Goal: Information Seeking & Learning: Learn about a topic

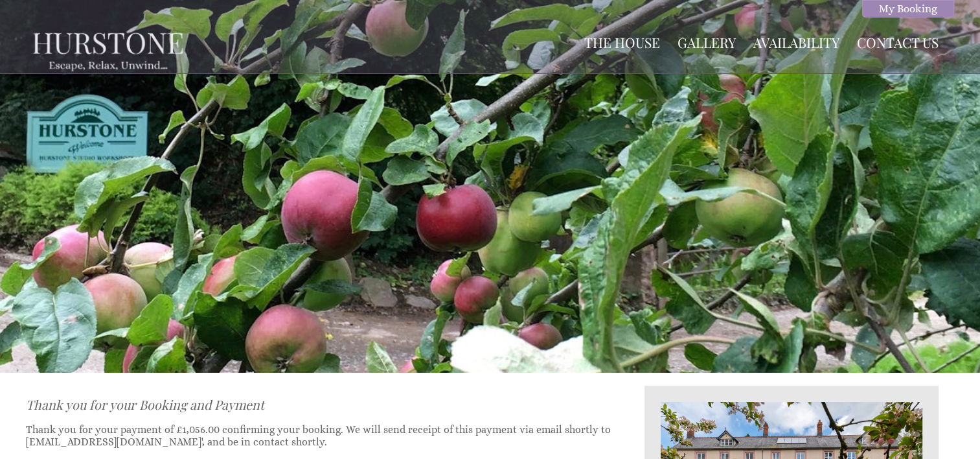
click at [662, 199] on div at bounding box center [490, 186] width 980 height 373
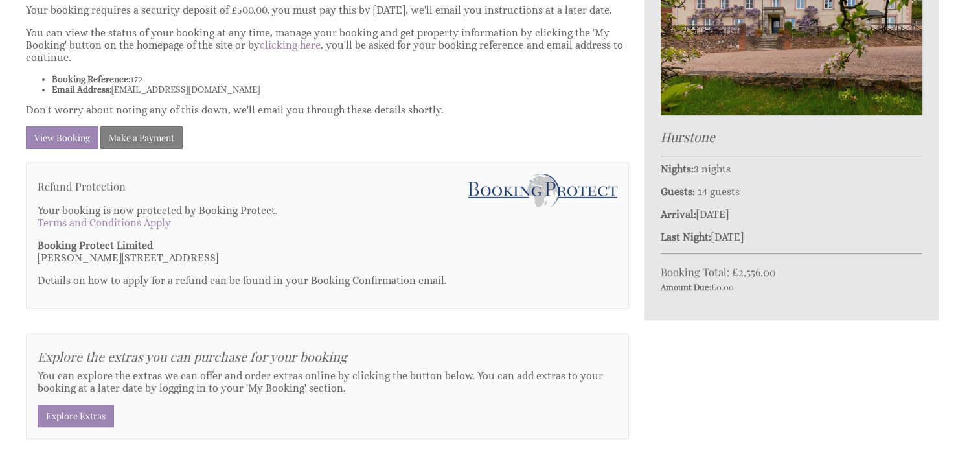
scroll to position [350, 0]
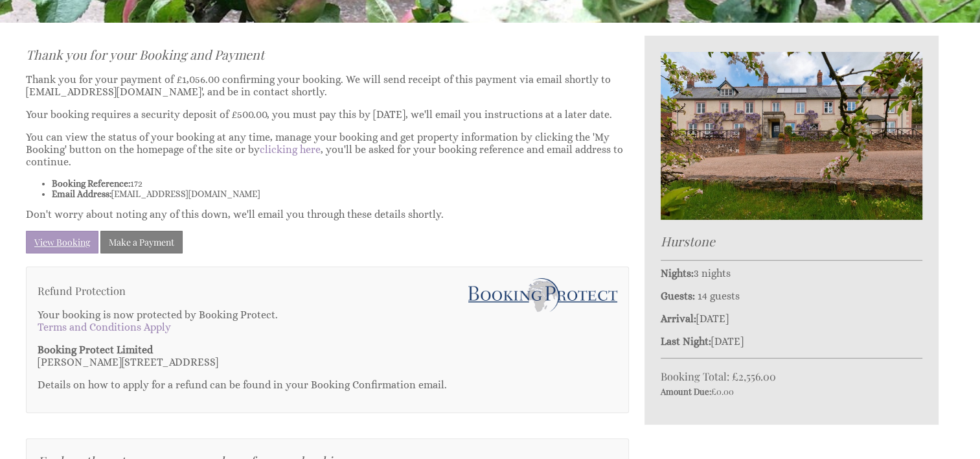
click at [86, 247] on link "View Booking" at bounding box center [62, 242] width 73 height 23
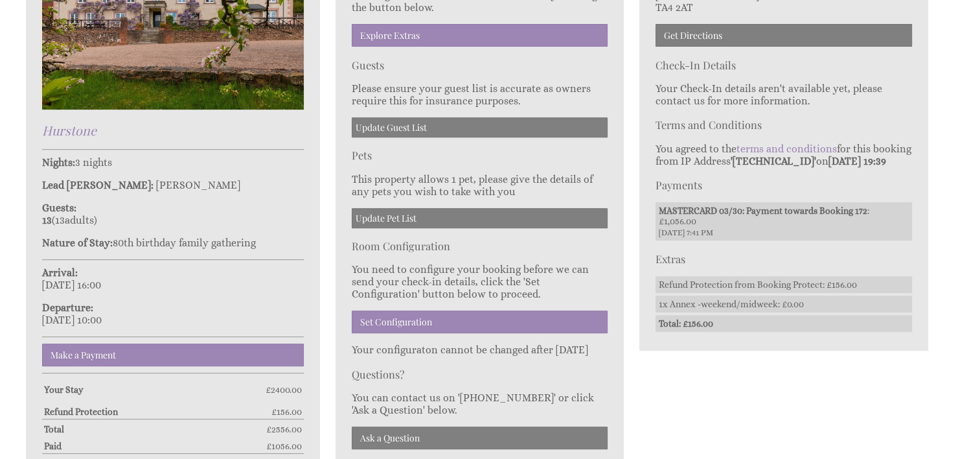
scroll to position [518, 0]
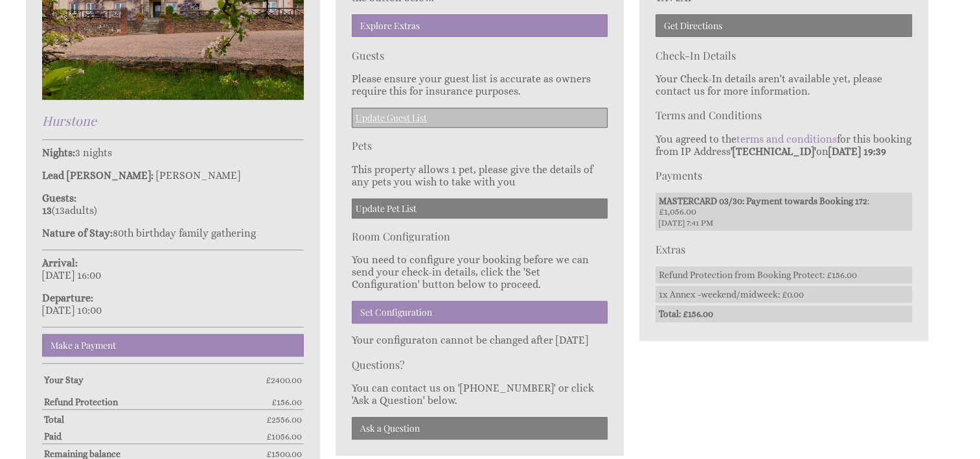
click at [411, 111] on link "Update Guest List" at bounding box center [480, 118] width 257 height 20
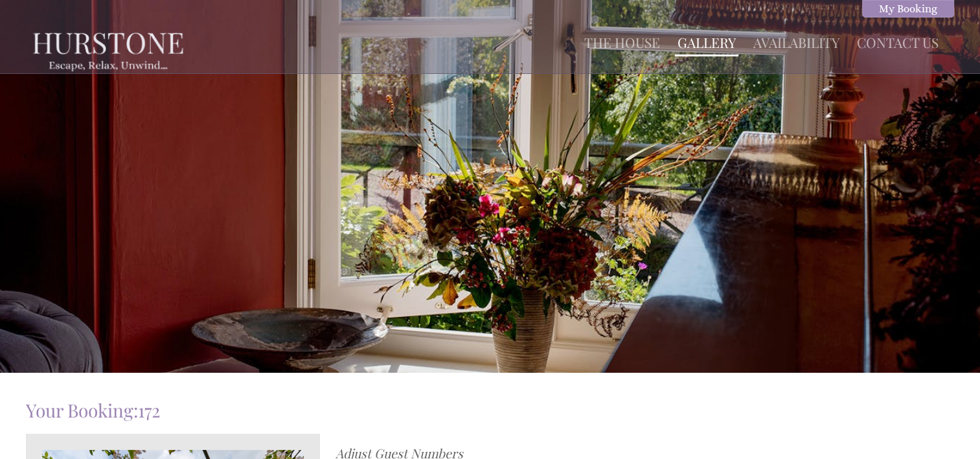
click at [704, 41] on link "Gallery" at bounding box center [707, 42] width 58 height 18
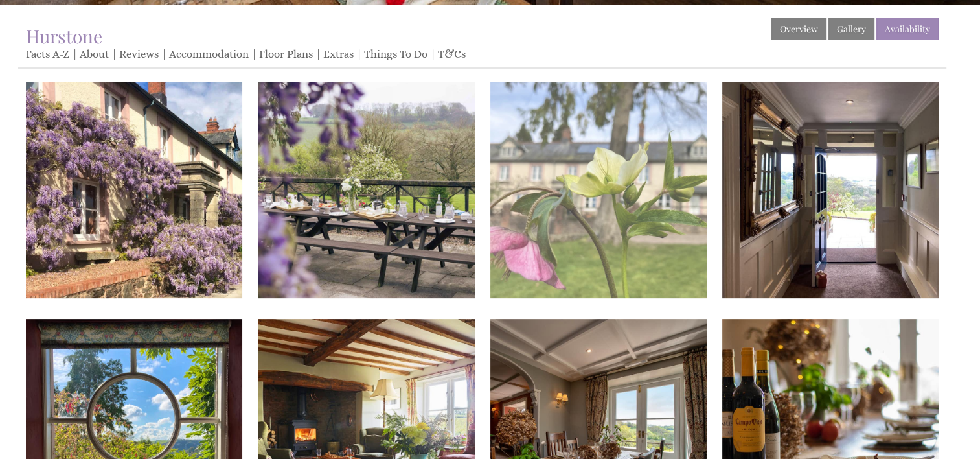
scroll to position [389, 0]
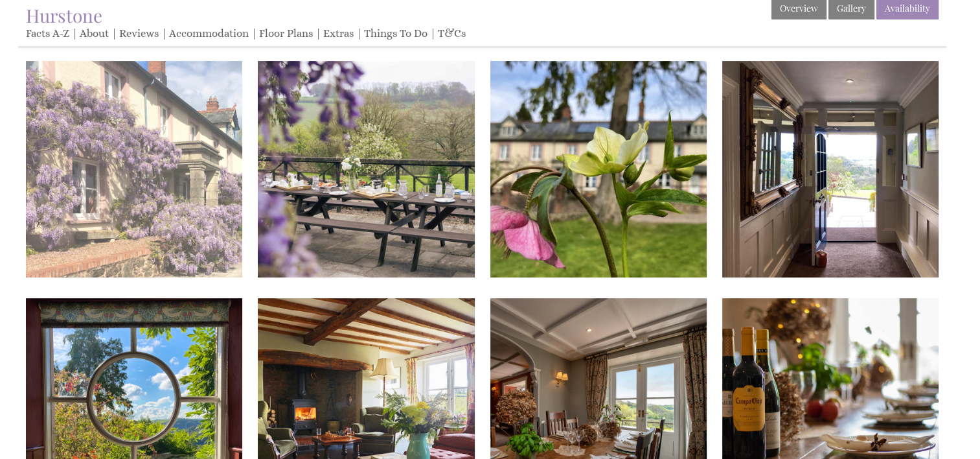
click at [145, 210] on img at bounding box center [134, 169] width 216 height 216
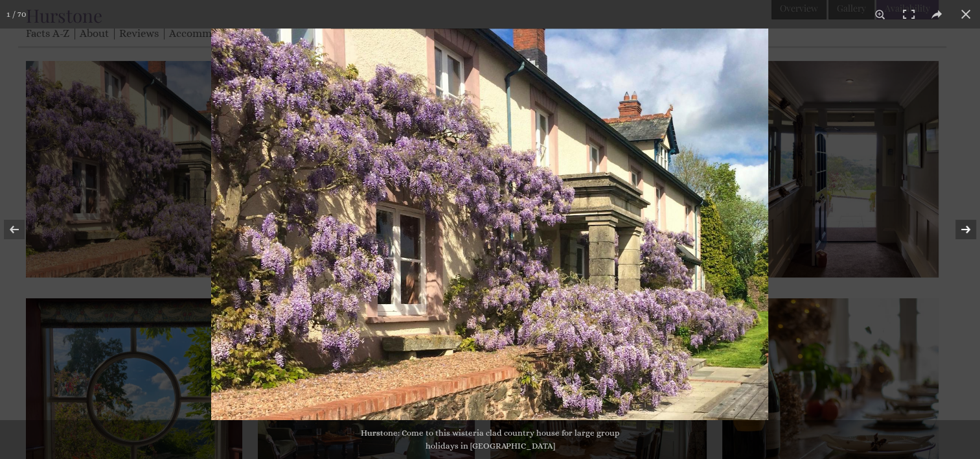
click at [967, 229] on button at bounding box center [957, 229] width 45 height 65
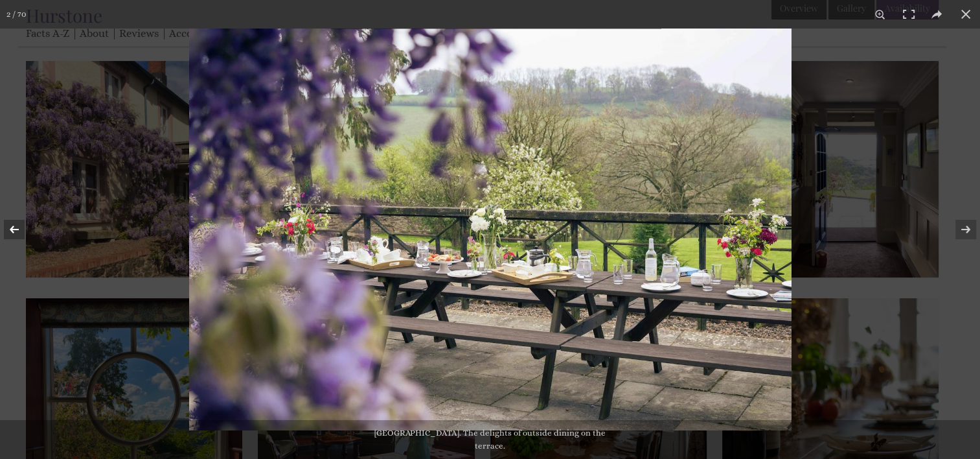
click at [17, 228] on button at bounding box center [22, 229] width 45 height 65
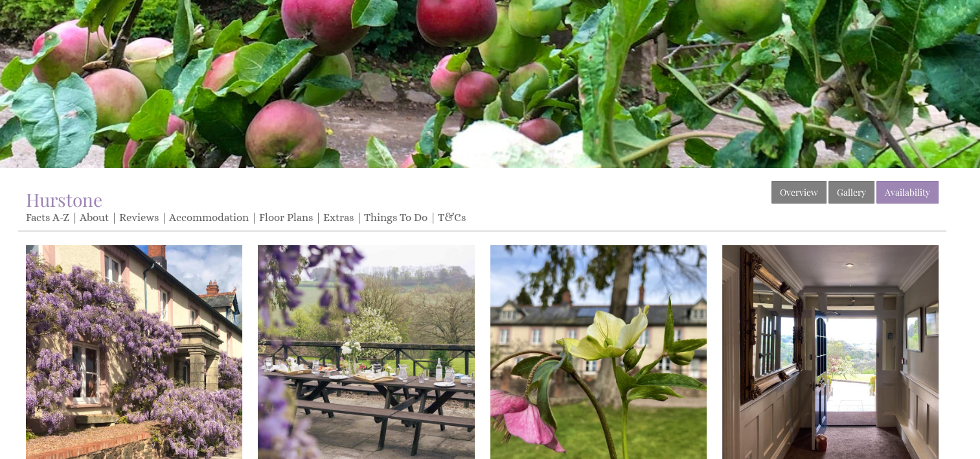
scroll to position [194, 0]
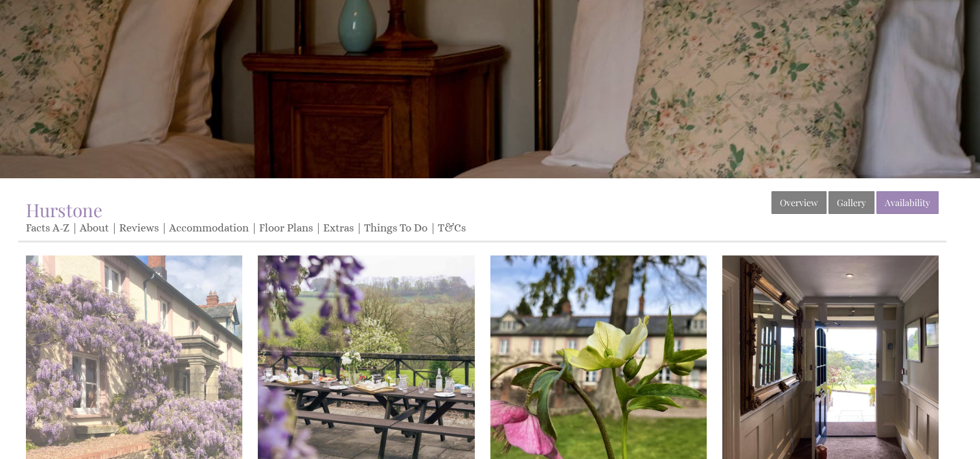
click at [174, 306] on img at bounding box center [134, 363] width 216 height 216
click at [203, 325] on img at bounding box center [134, 363] width 216 height 216
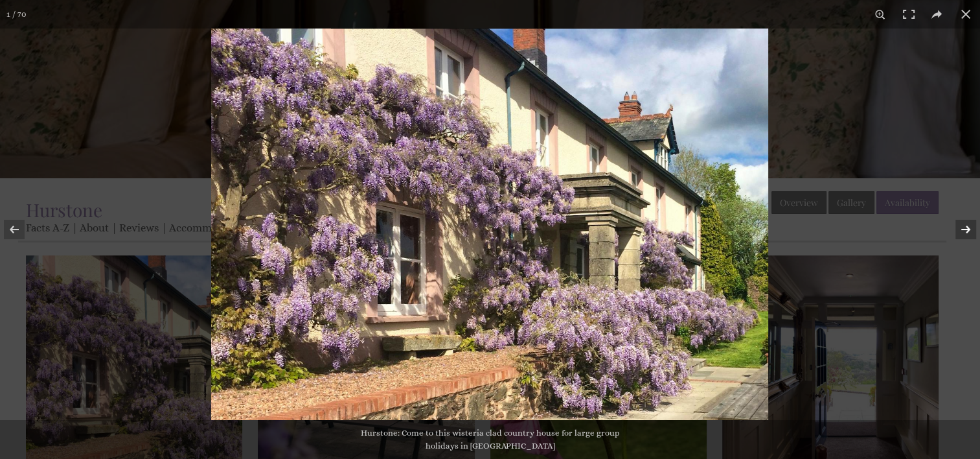
click at [966, 231] on button at bounding box center [957, 229] width 45 height 65
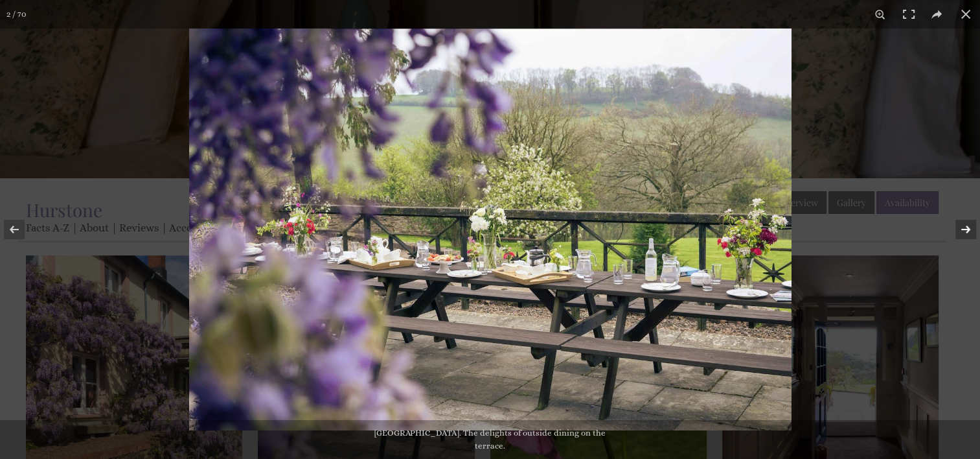
click at [970, 231] on button at bounding box center [957, 229] width 45 height 65
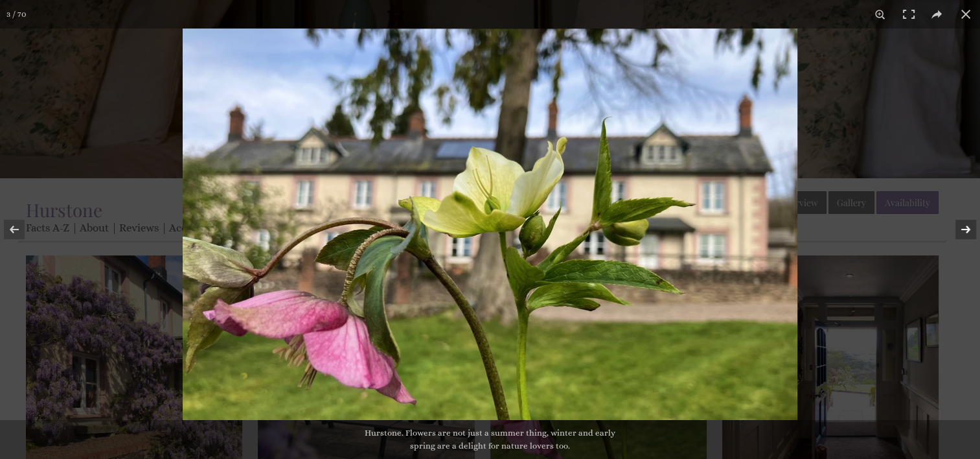
click at [970, 229] on button at bounding box center [957, 229] width 45 height 65
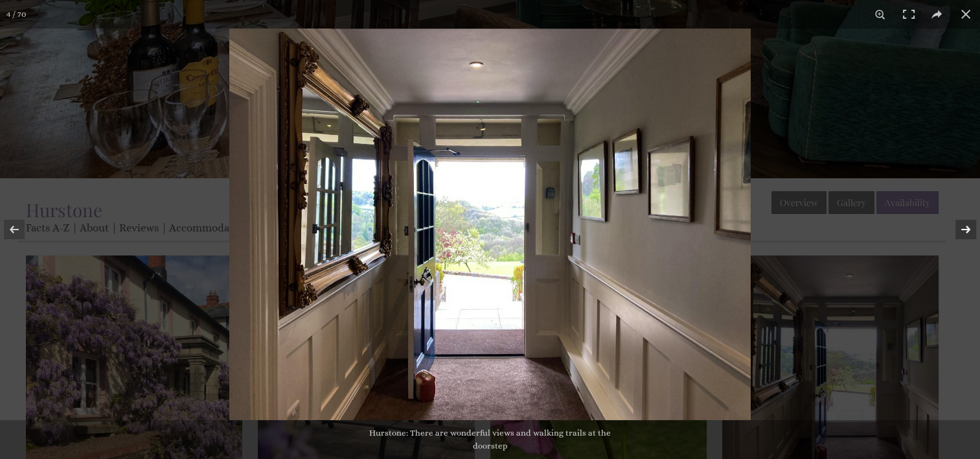
click at [965, 231] on button at bounding box center [957, 229] width 45 height 65
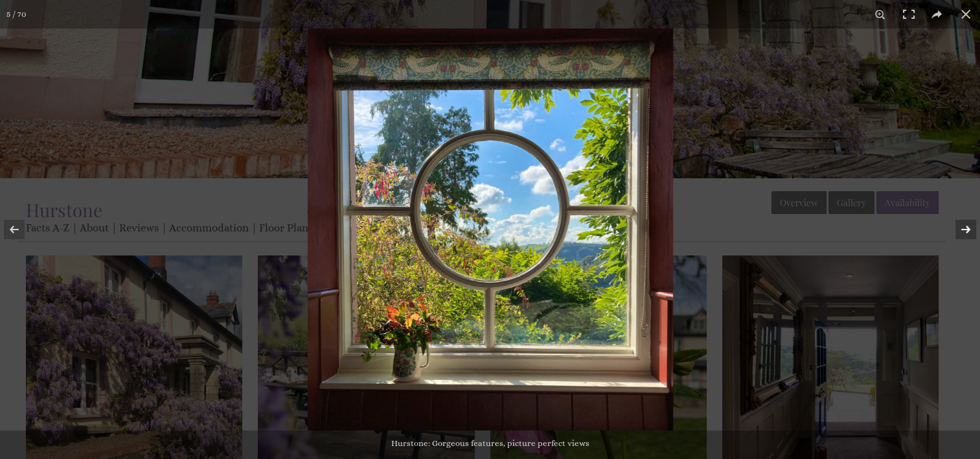
click at [967, 228] on button at bounding box center [957, 229] width 45 height 65
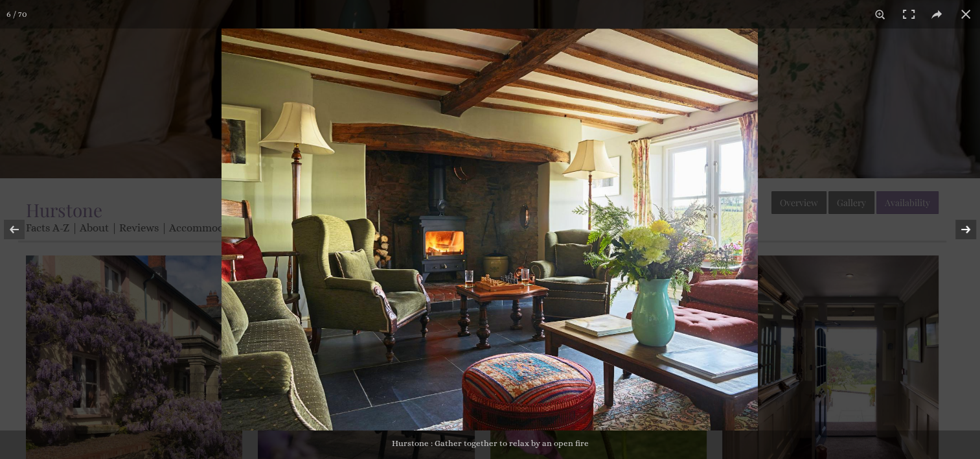
click at [969, 227] on button at bounding box center [957, 229] width 45 height 65
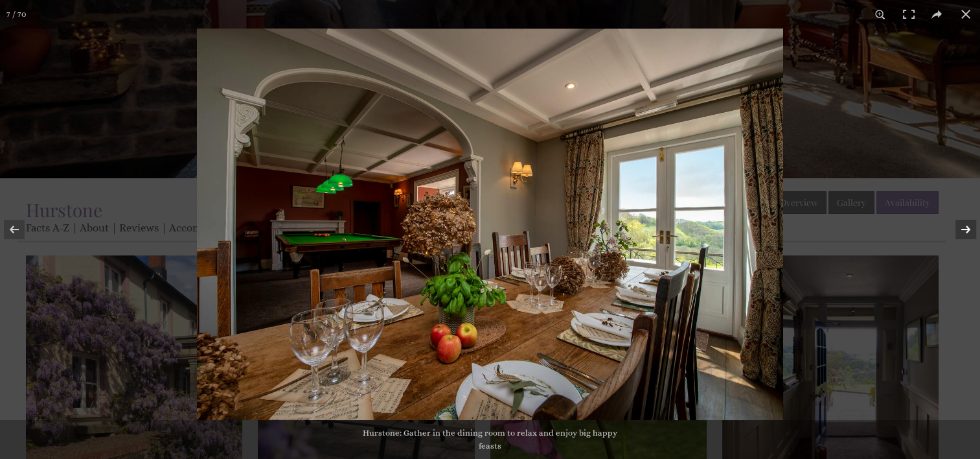
click at [971, 229] on button at bounding box center [957, 229] width 45 height 65
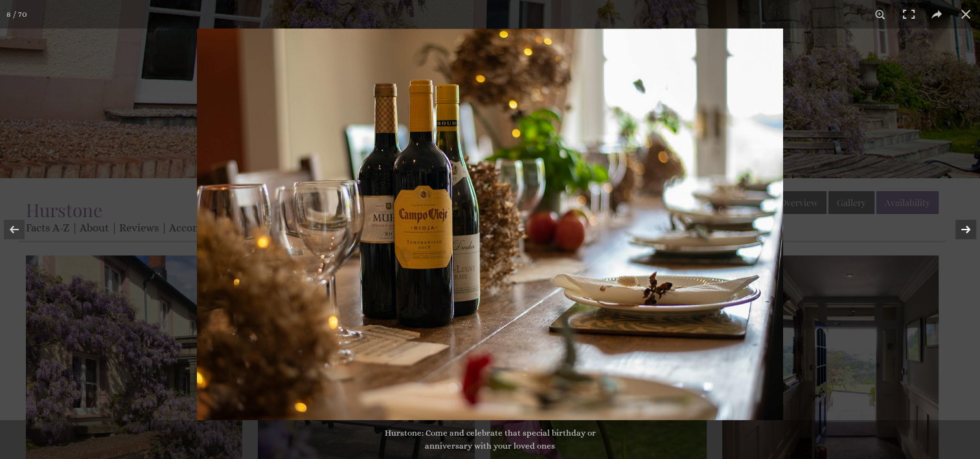
click at [967, 229] on button at bounding box center [957, 229] width 45 height 65
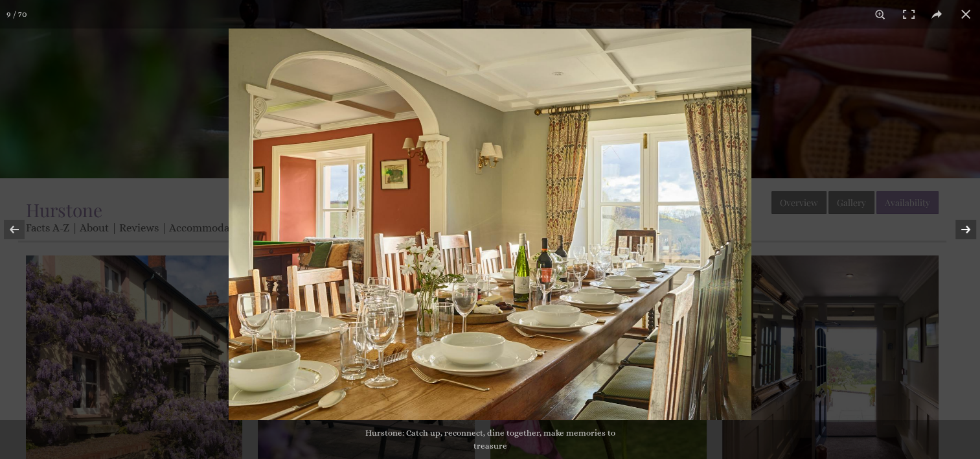
click at [966, 228] on button at bounding box center [957, 229] width 45 height 65
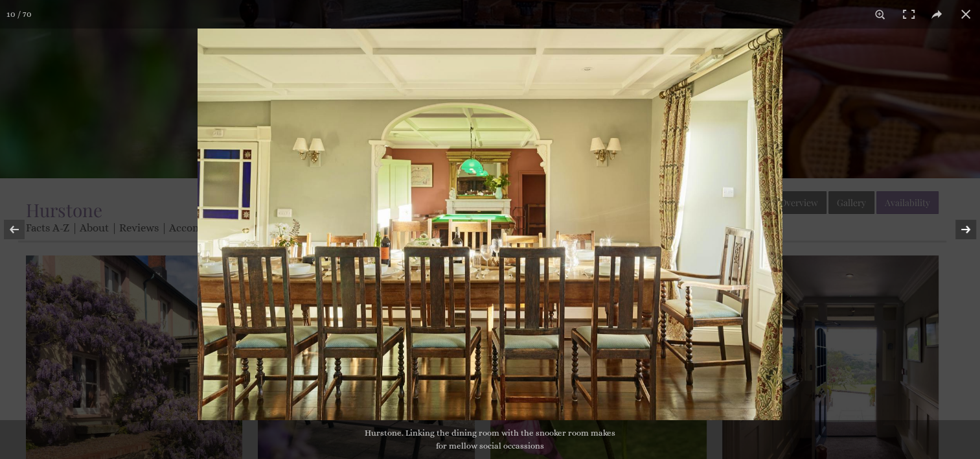
click at [967, 229] on button at bounding box center [957, 229] width 45 height 65
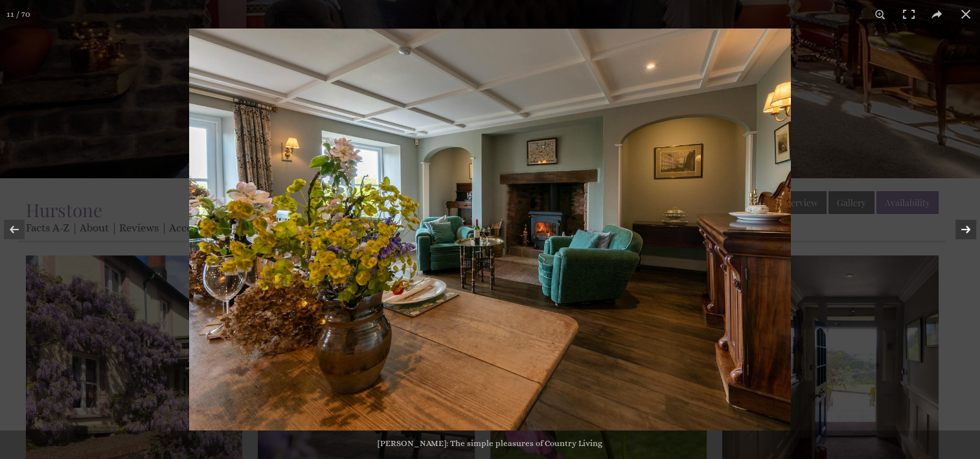
click at [969, 229] on button at bounding box center [957, 229] width 45 height 65
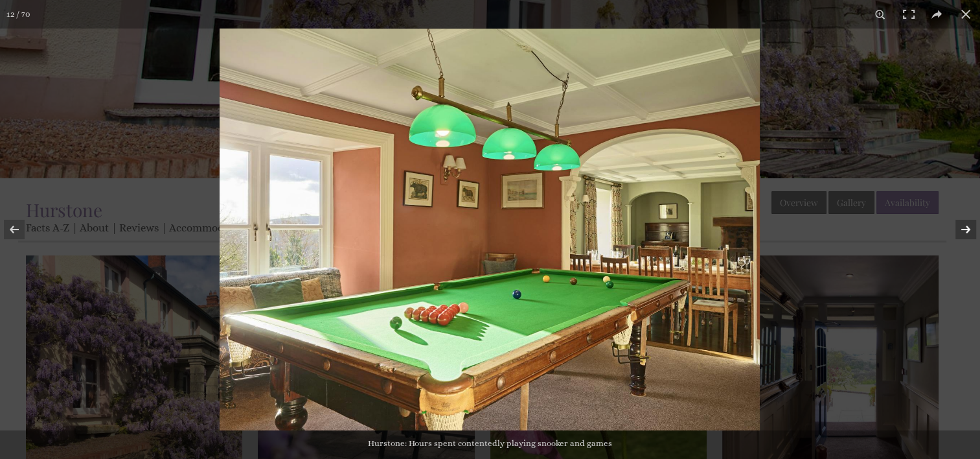
click at [969, 229] on button at bounding box center [957, 229] width 45 height 65
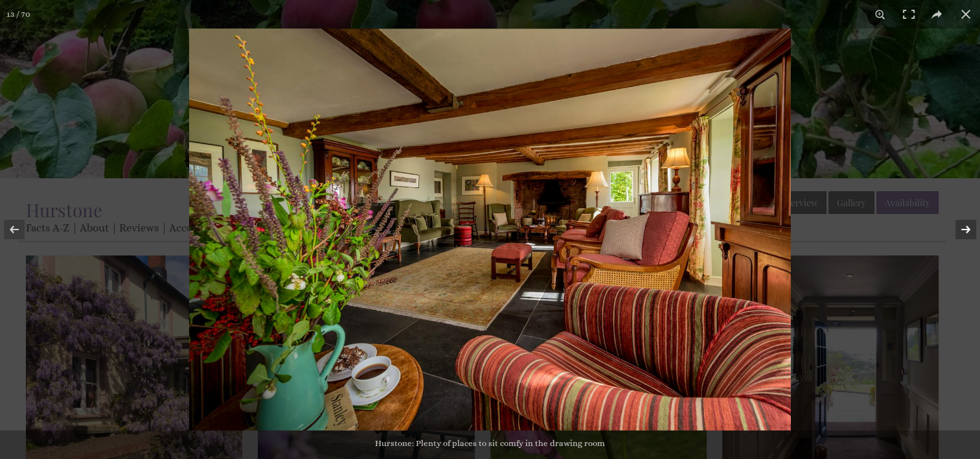
click at [969, 233] on button at bounding box center [957, 229] width 45 height 65
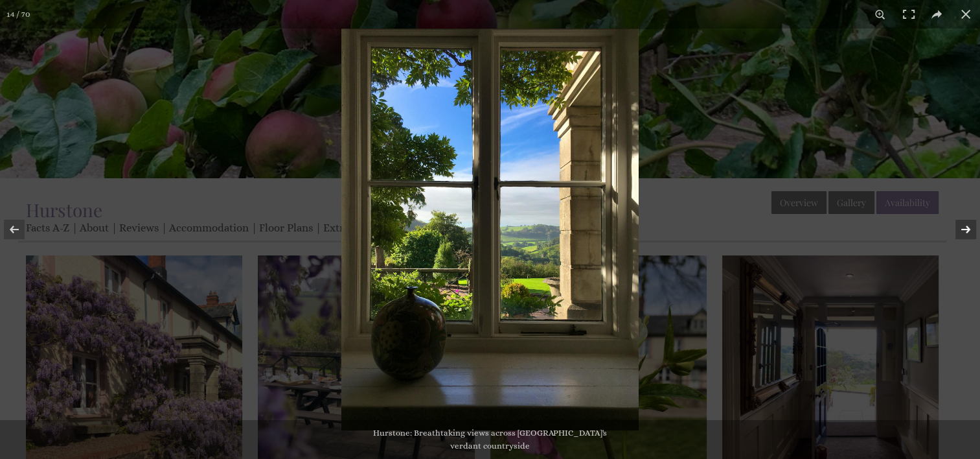
click at [969, 233] on button at bounding box center [957, 229] width 45 height 65
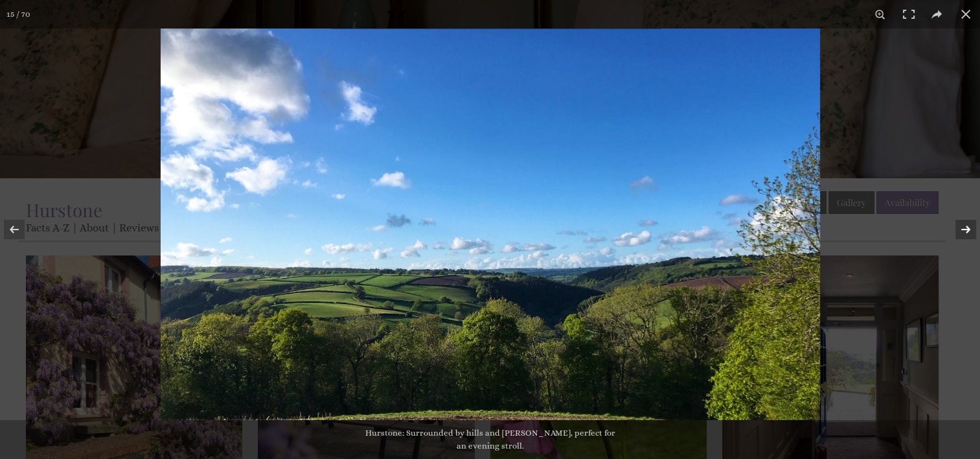
click at [968, 229] on button at bounding box center [957, 229] width 45 height 65
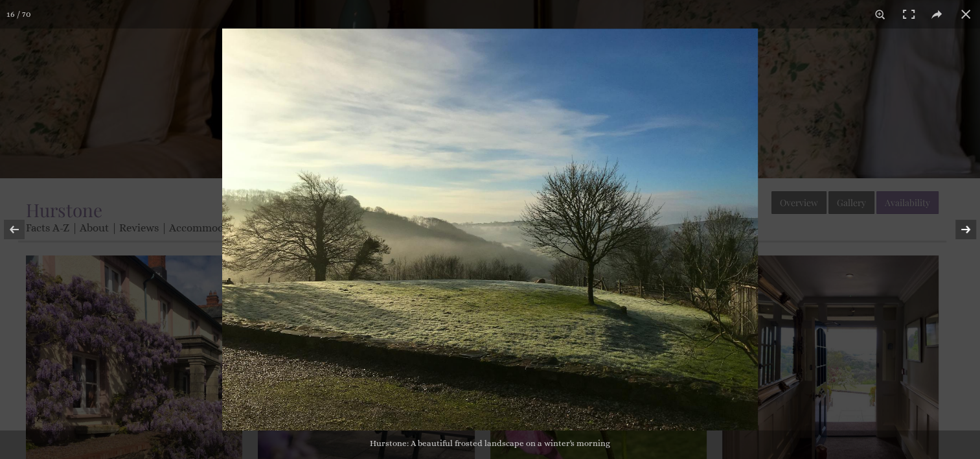
click at [968, 229] on button at bounding box center [957, 229] width 45 height 65
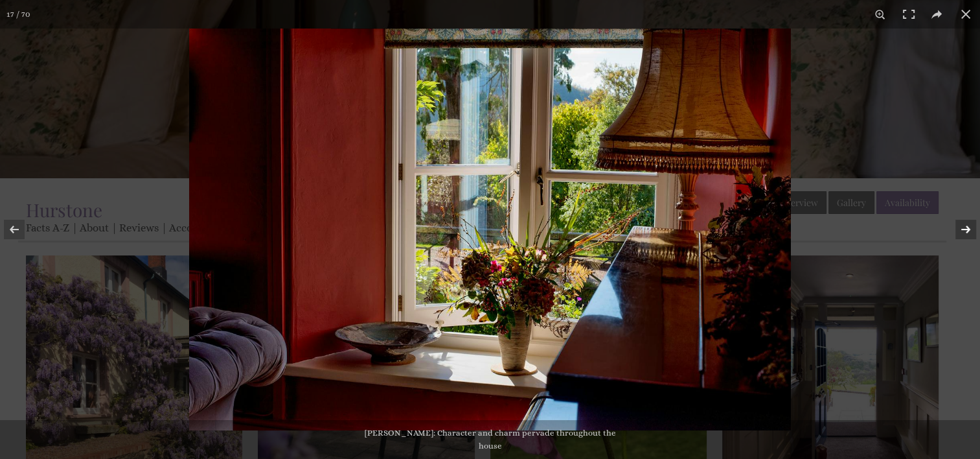
click at [968, 229] on button at bounding box center [957, 229] width 45 height 65
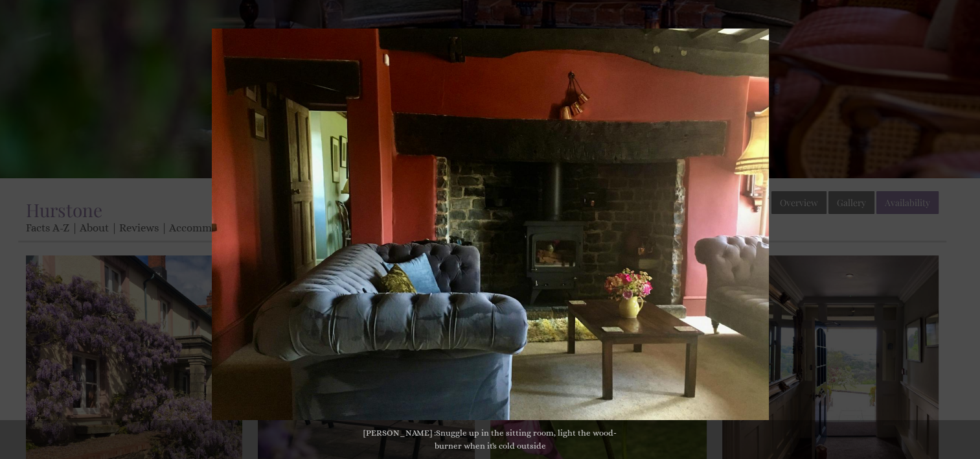
click at [968, 229] on button at bounding box center [957, 229] width 45 height 65
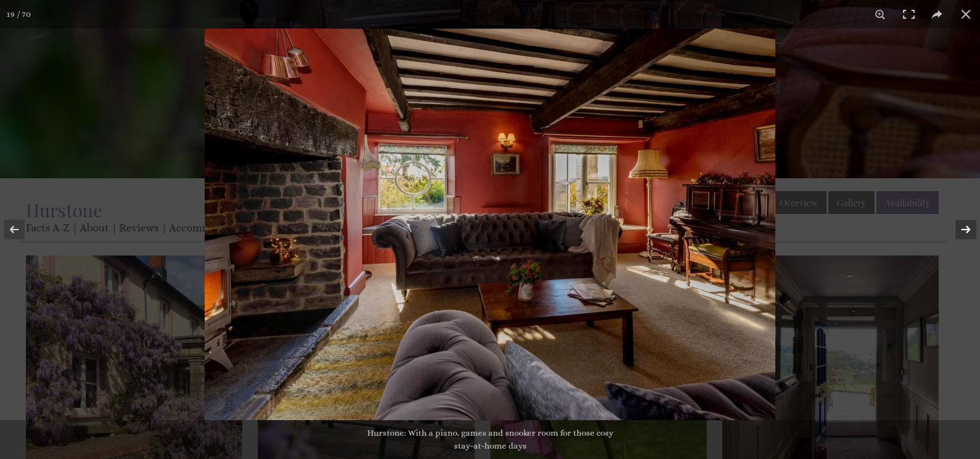
click at [968, 231] on button at bounding box center [957, 229] width 45 height 65
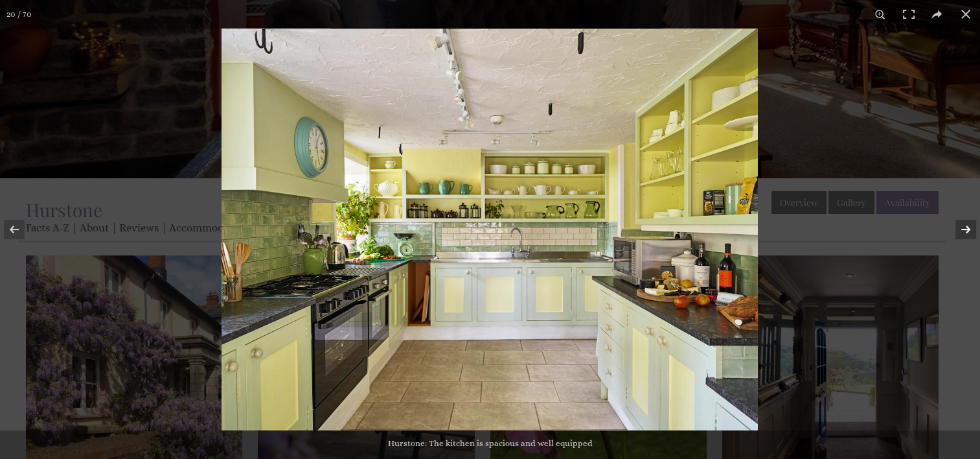
click at [967, 231] on button at bounding box center [957, 229] width 45 height 65
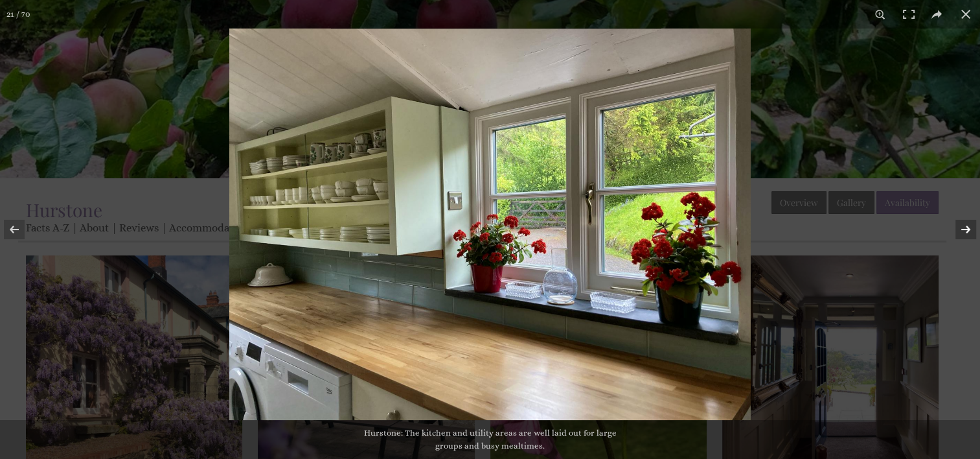
click at [969, 233] on button at bounding box center [957, 229] width 45 height 65
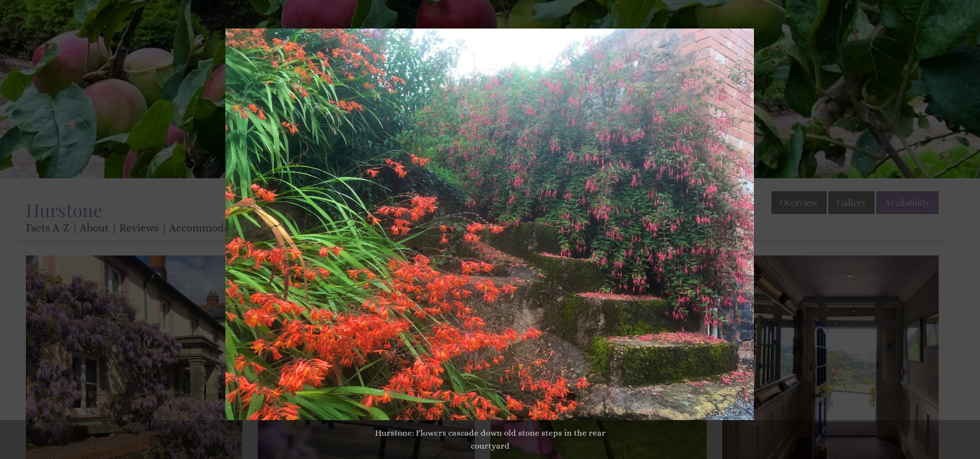
click at [969, 233] on button at bounding box center [957, 229] width 45 height 65
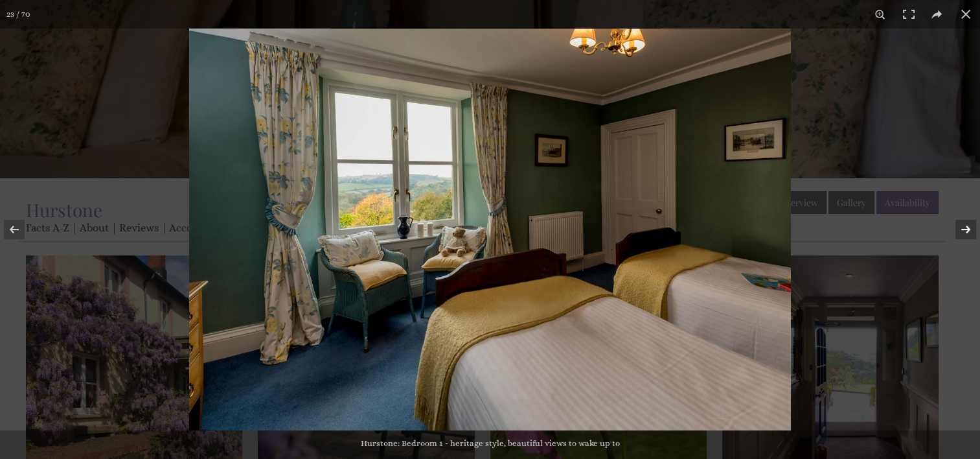
click at [968, 232] on button at bounding box center [957, 229] width 45 height 65
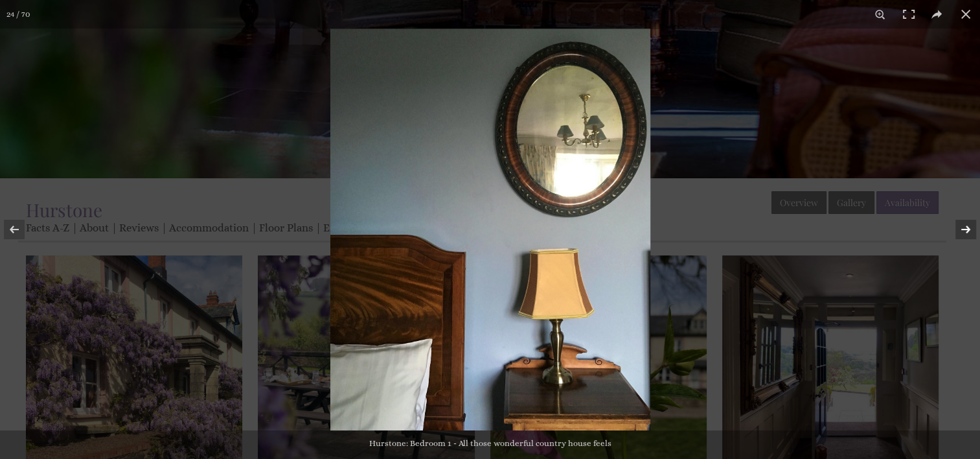
click at [968, 232] on button at bounding box center [957, 229] width 45 height 65
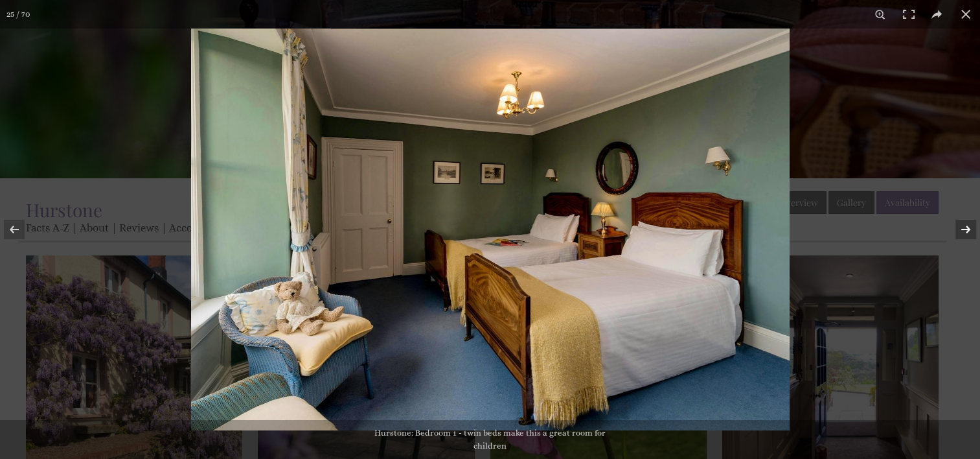
click at [969, 231] on button at bounding box center [957, 229] width 45 height 65
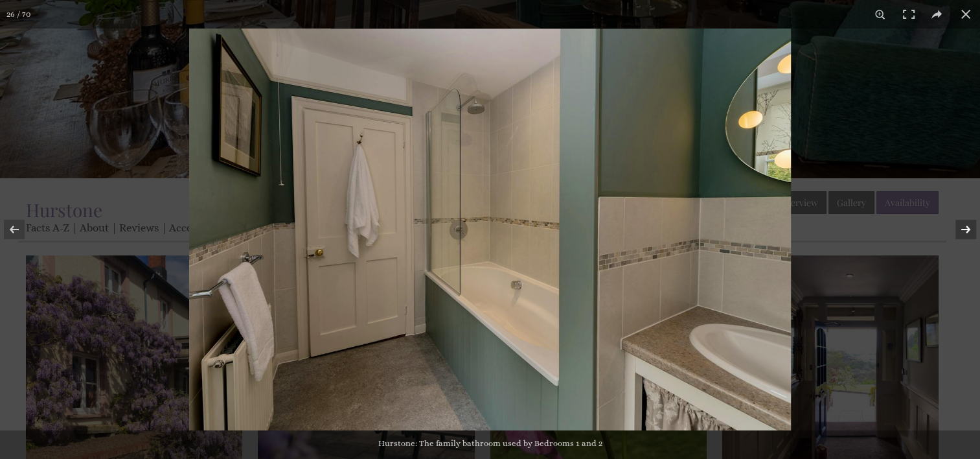
click at [969, 234] on button at bounding box center [957, 229] width 45 height 65
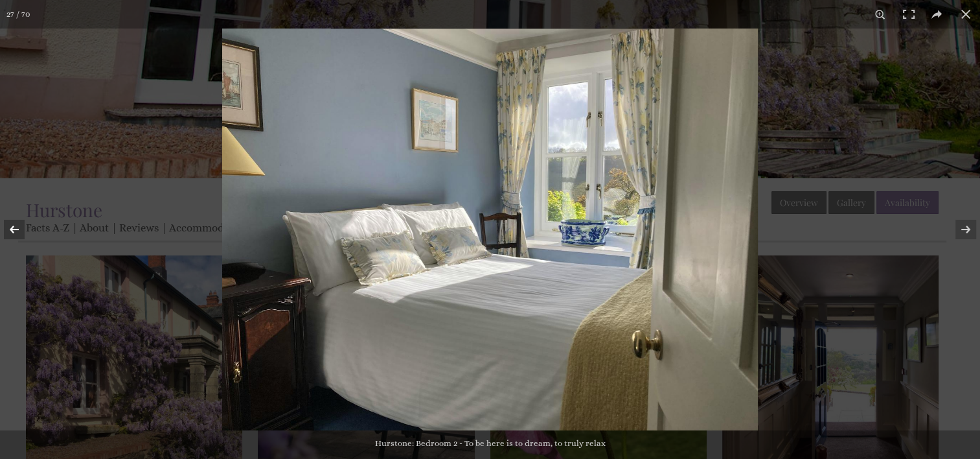
click at [15, 230] on button at bounding box center [22, 229] width 45 height 65
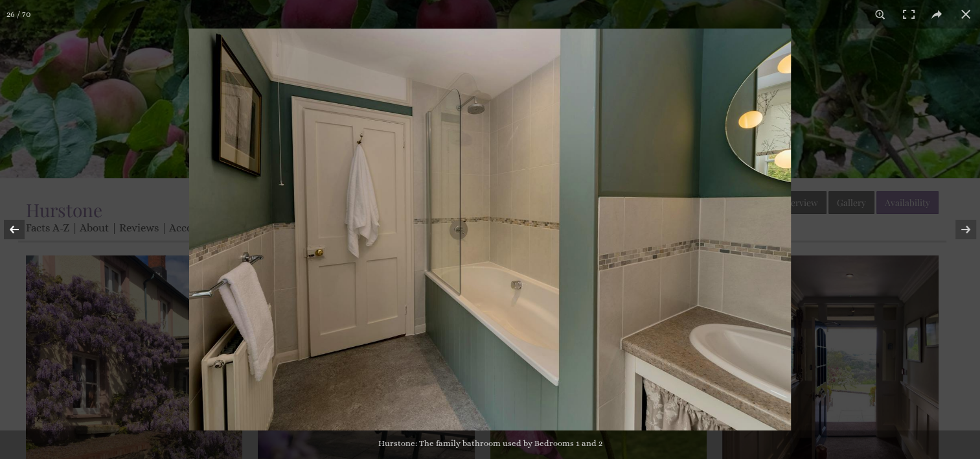
click at [8, 229] on button at bounding box center [22, 229] width 45 height 65
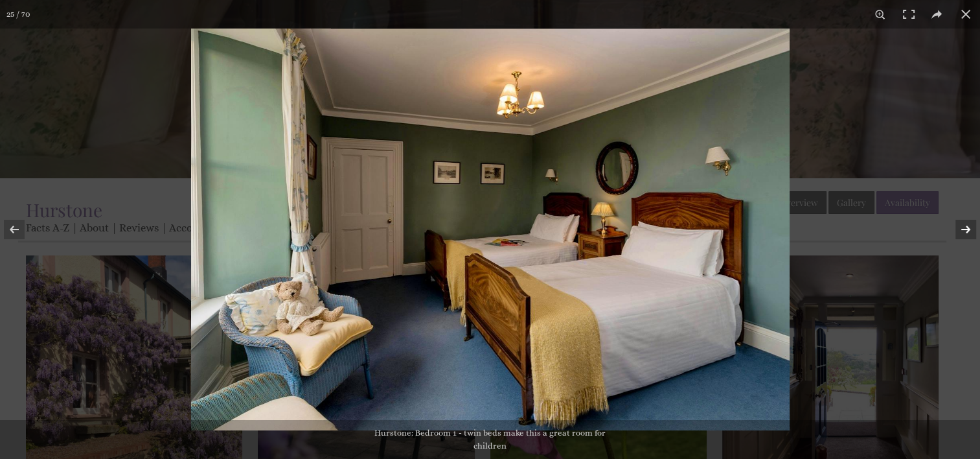
click at [969, 229] on button at bounding box center [957, 229] width 45 height 65
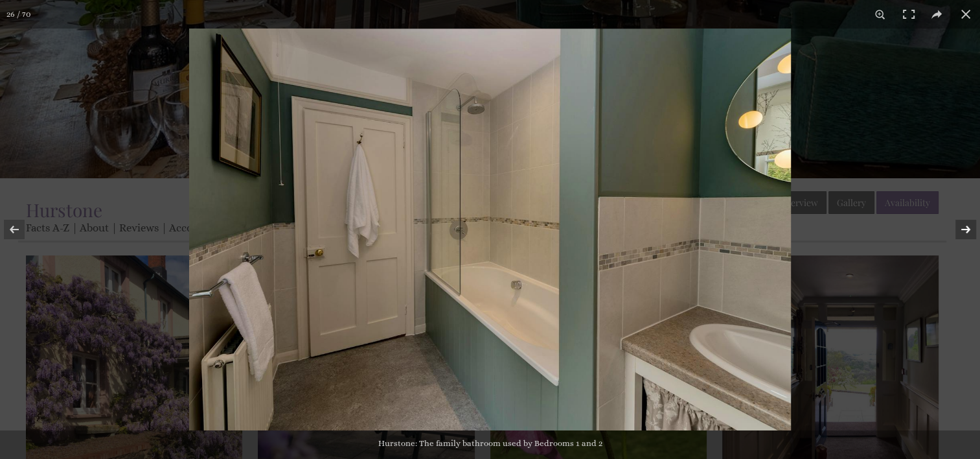
click at [969, 228] on button at bounding box center [957, 229] width 45 height 65
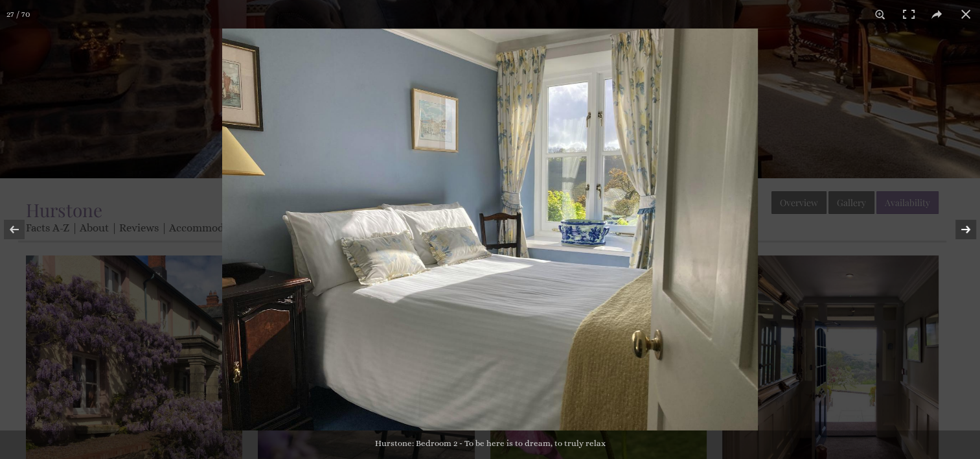
click at [967, 229] on button at bounding box center [957, 229] width 45 height 65
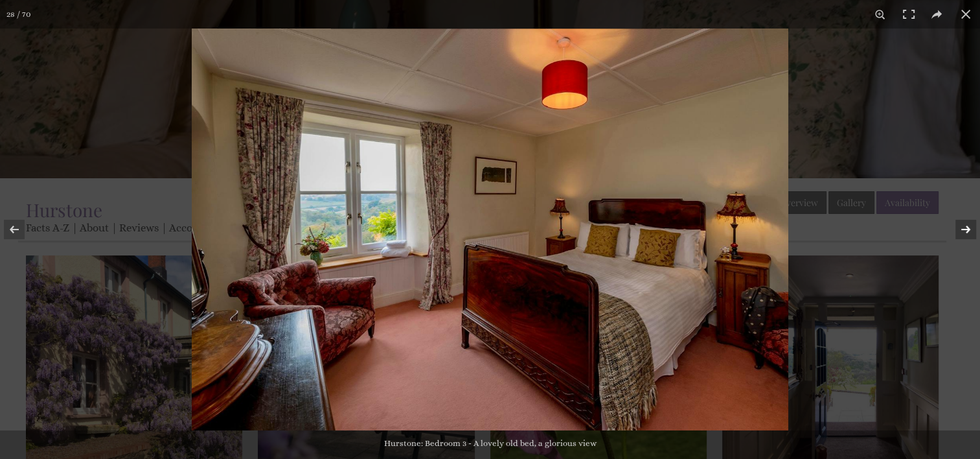
click at [974, 230] on button at bounding box center [957, 229] width 45 height 65
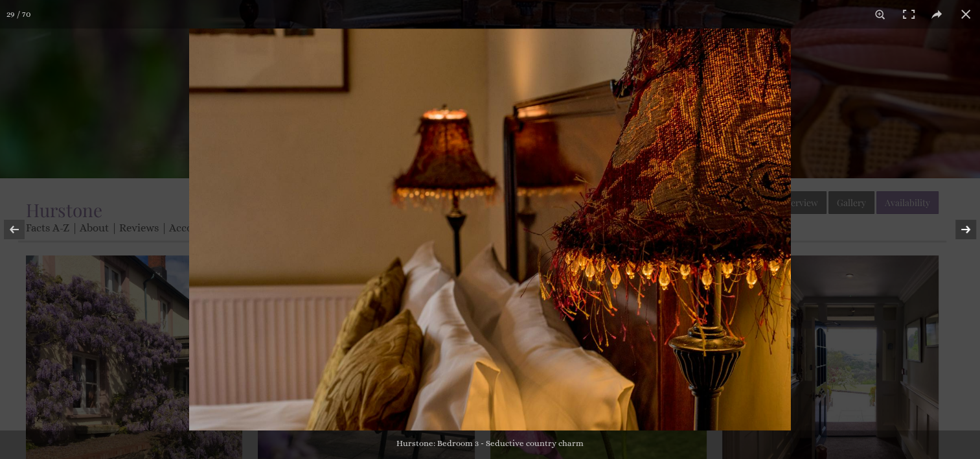
click at [967, 231] on button at bounding box center [957, 229] width 45 height 65
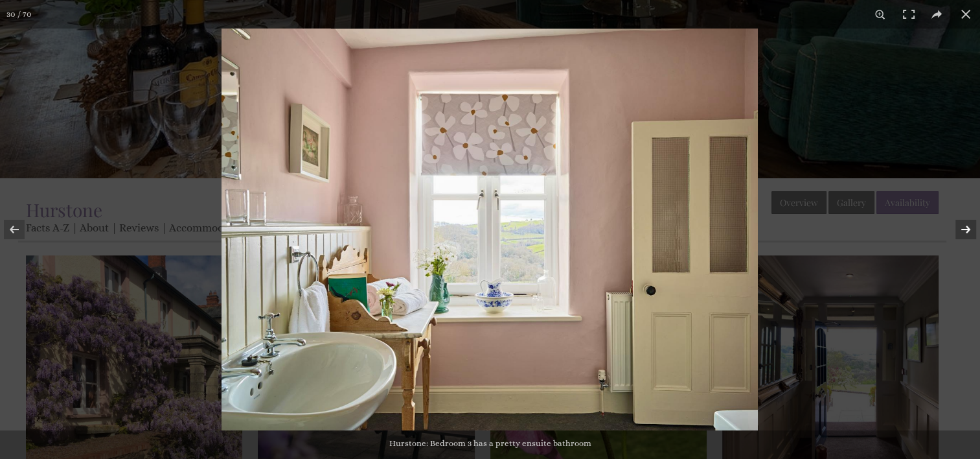
click at [966, 226] on button at bounding box center [957, 229] width 45 height 65
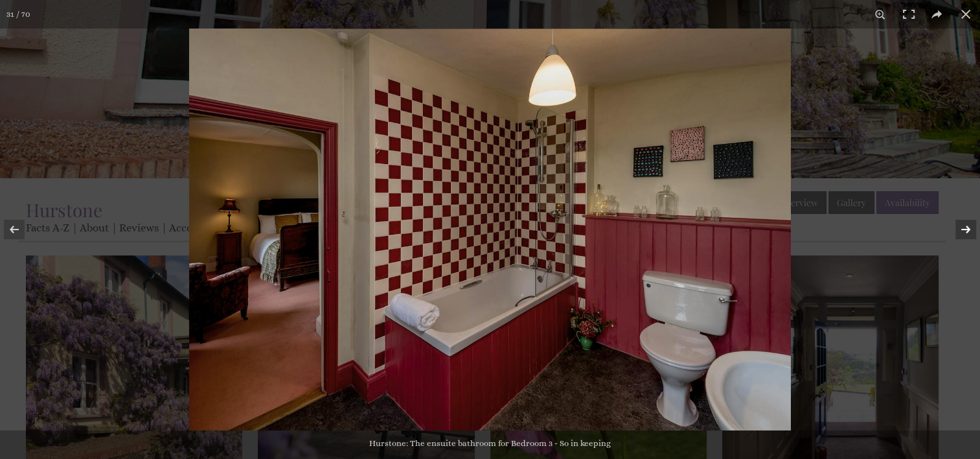
click at [969, 227] on button at bounding box center [957, 229] width 45 height 65
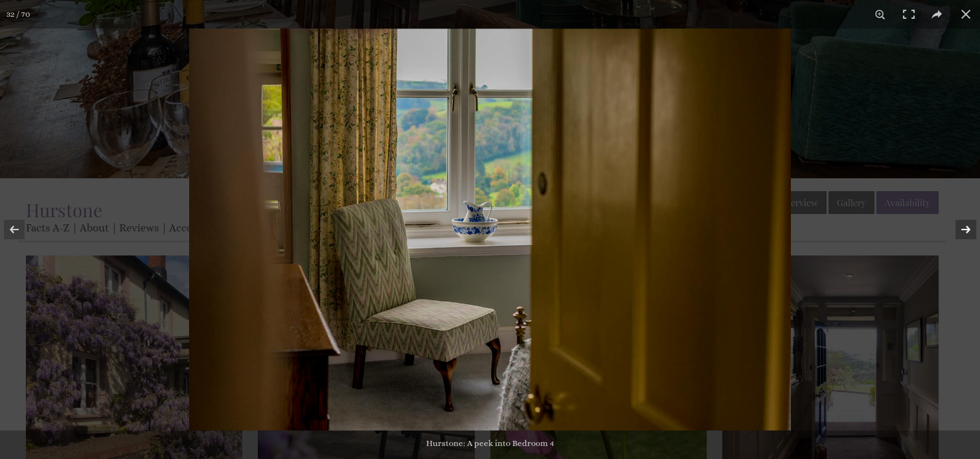
click at [967, 231] on button at bounding box center [957, 229] width 45 height 65
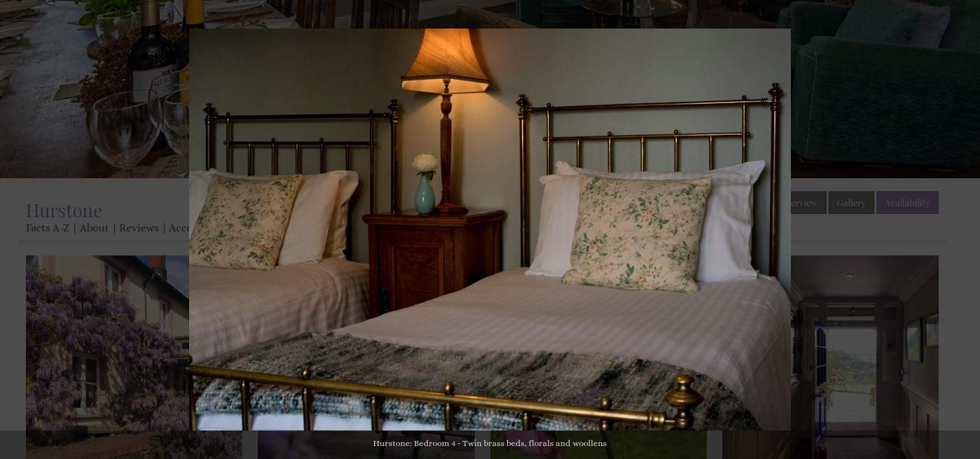
click at [967, 231] on button at bounding box center [957, 229] width 45 height 65
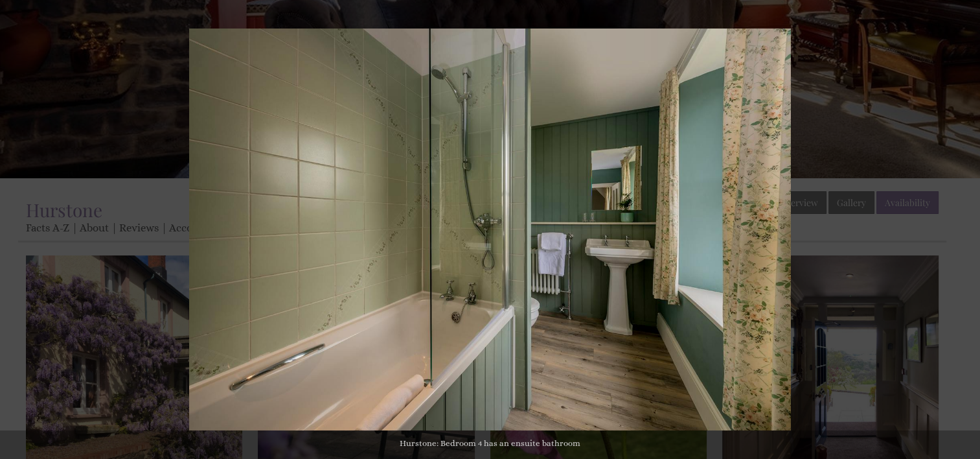
click at [967, 231] on button at bounding box center [957, 229] width 45 height 65
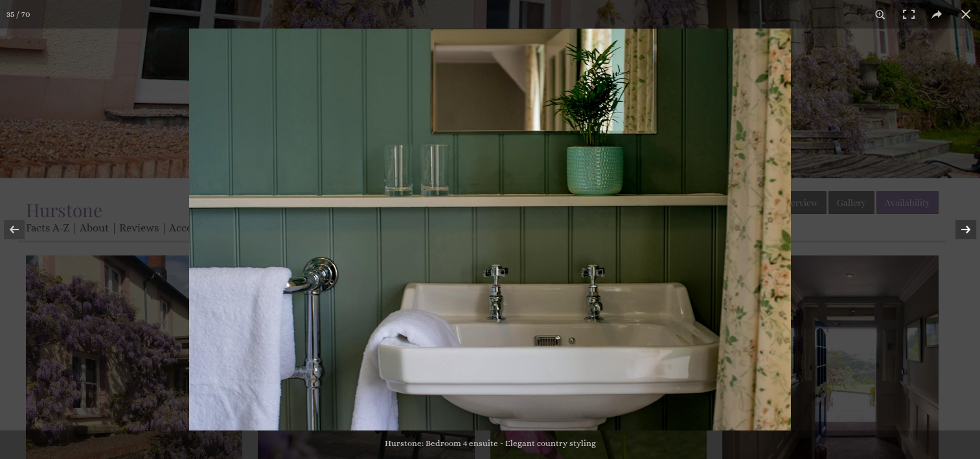
click at [969, 229] on button at bounding box center [957, 229] width 45 height 65
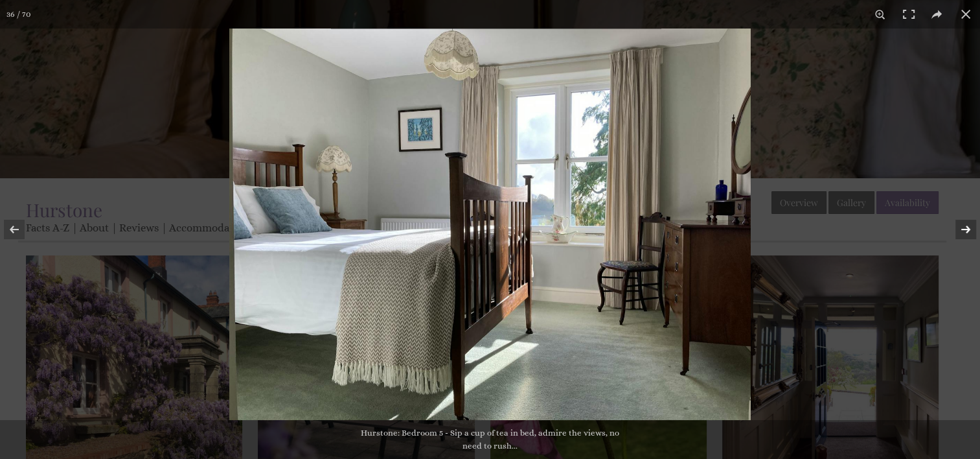
click at [971, 230] on button at bounding box center [957, 229] width 45 height 65
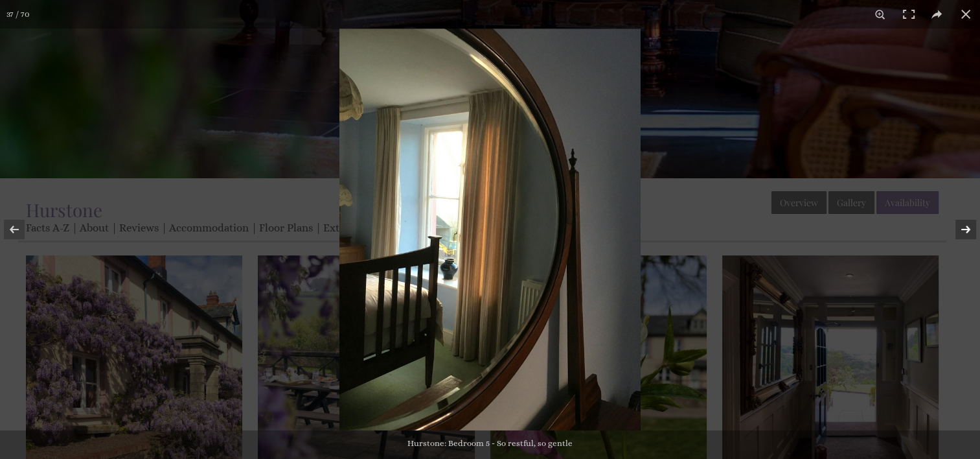
click at [971, 229] on button at bounding box center [957, 229] width 45 height 65
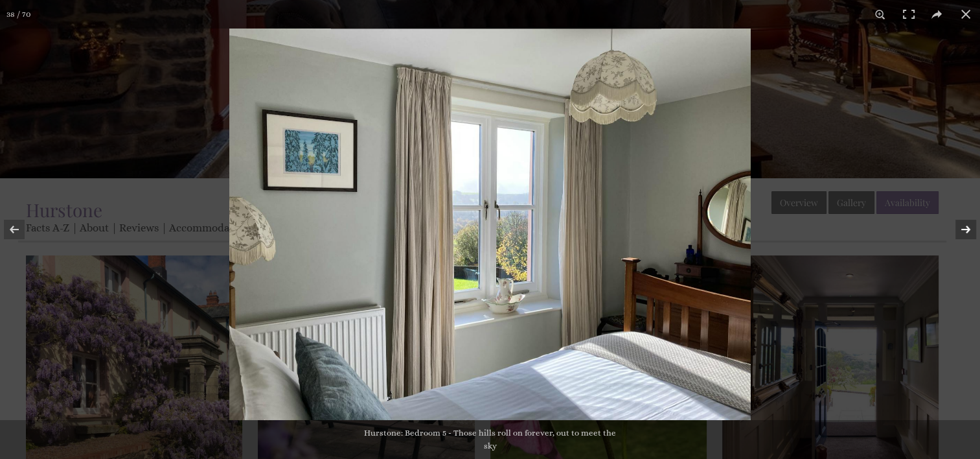
click at [971, 231] on button at bounding box center [957, 229] width 45 height 65
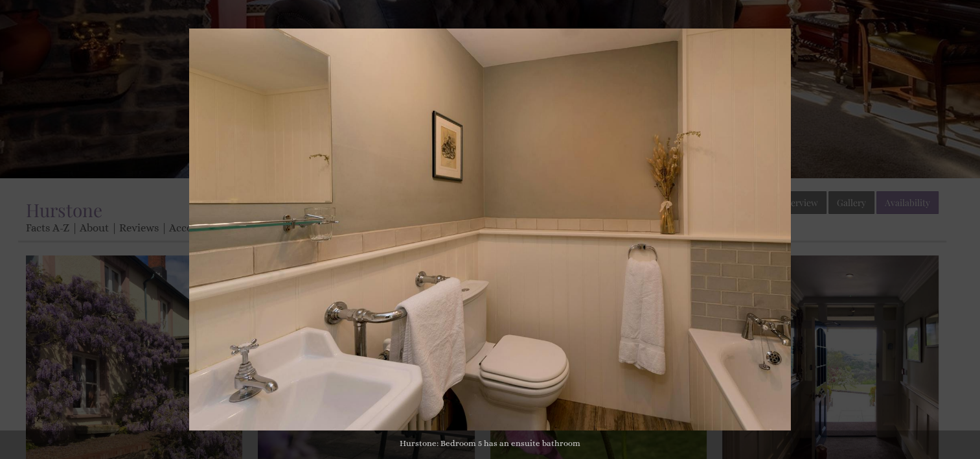
click at [971, 231] on button at bounding box center [957, 229] width 45 height 65
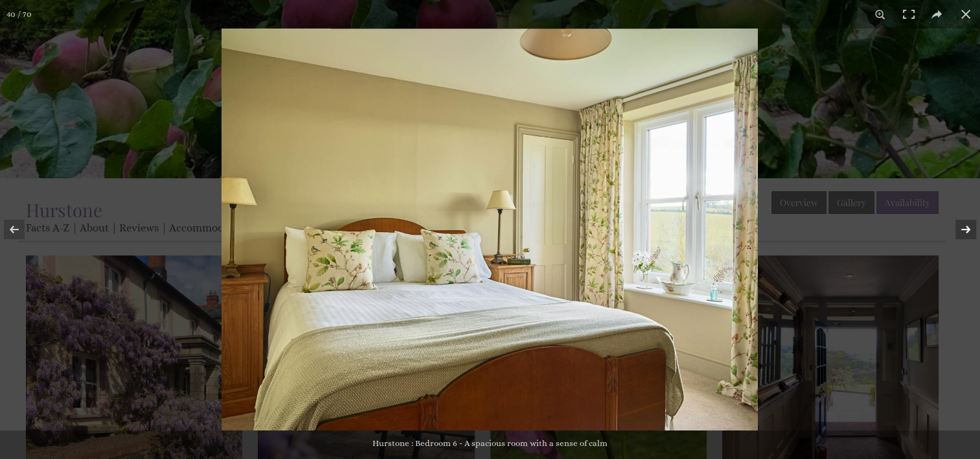
click at [967, 231] on button at bounding box center [957, 229] width 45 height 65
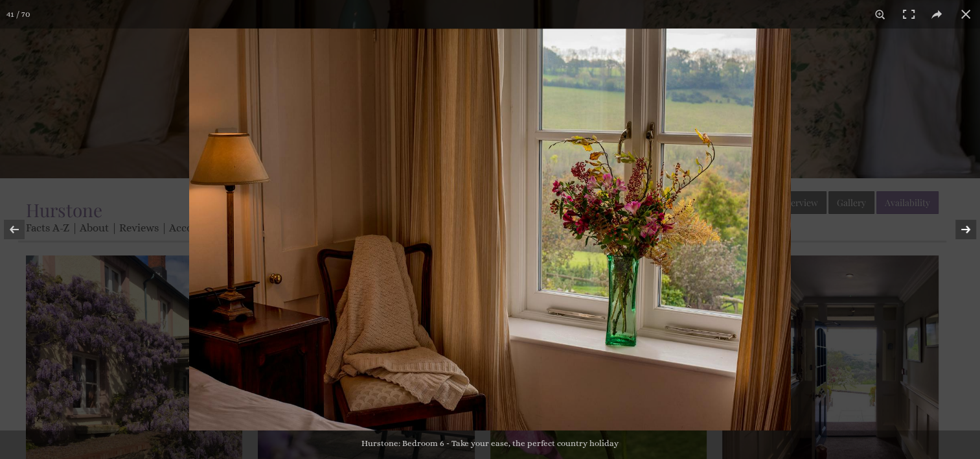
click at [967, 228] on button at bounding box center [957, 229] width 45 height 65
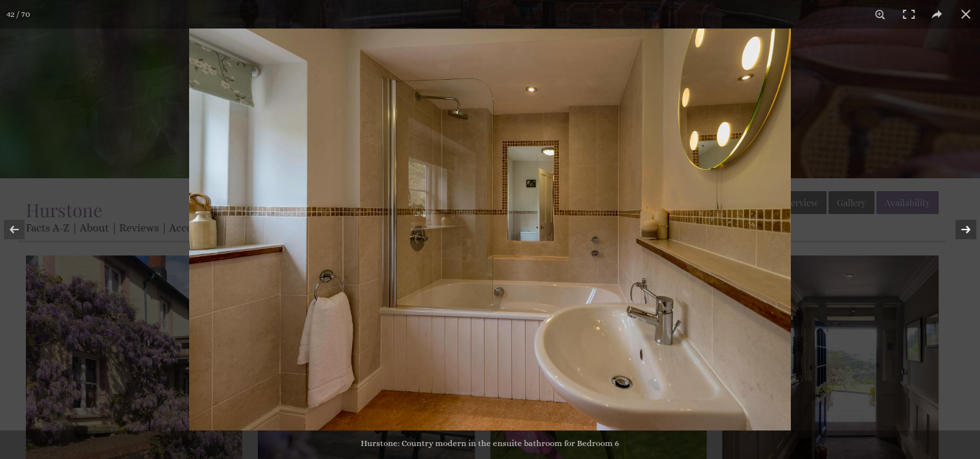
click at [965, 229] on button at bounding box center [957, 229] width 45 height 65
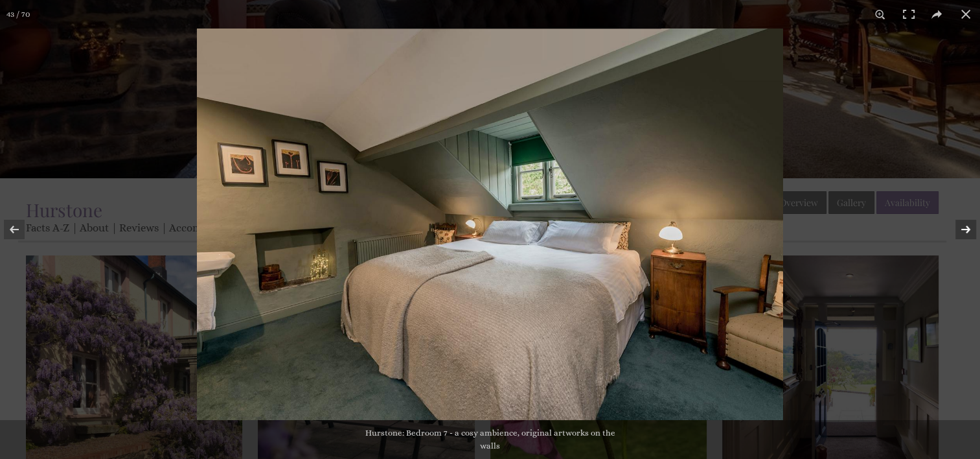
click at [966, 229] on button at bounding box center [957, 229] width 45 height 65
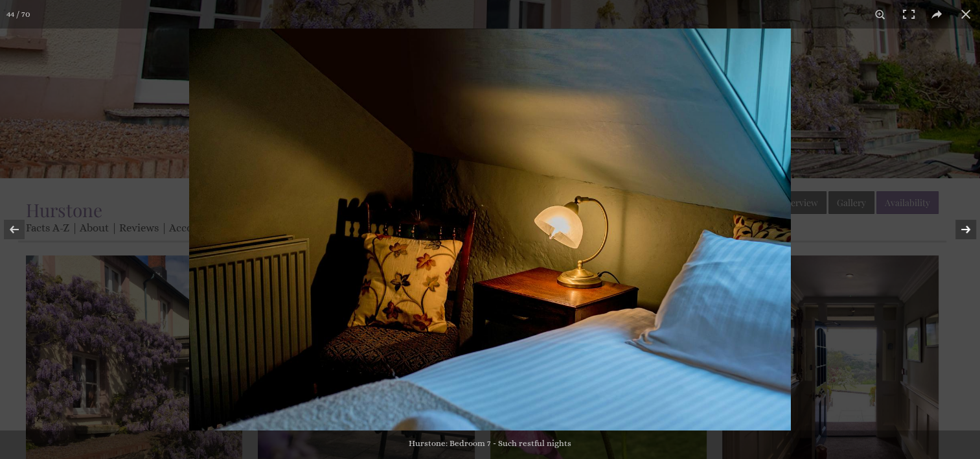
click at [968, 231] on button at bounding box center [957, 229] width 45 height 65
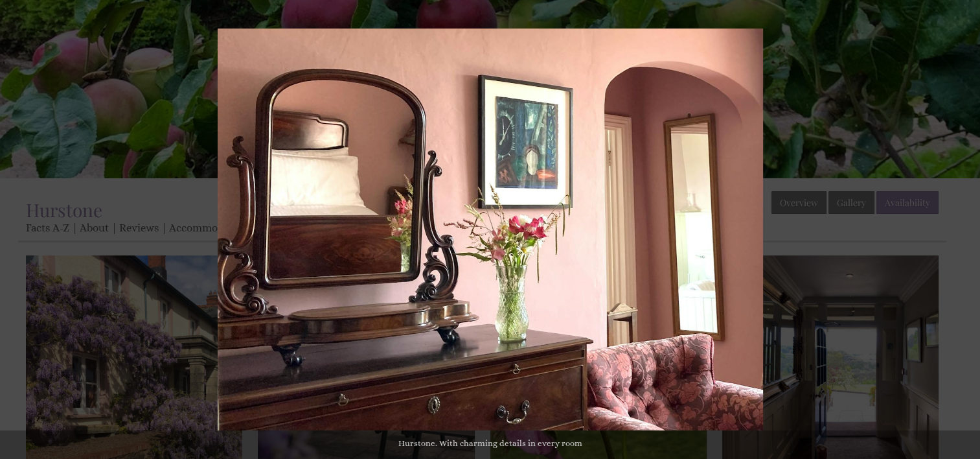
click at [968, 231] on button at bounding box center [957, 229] width 45 height 65
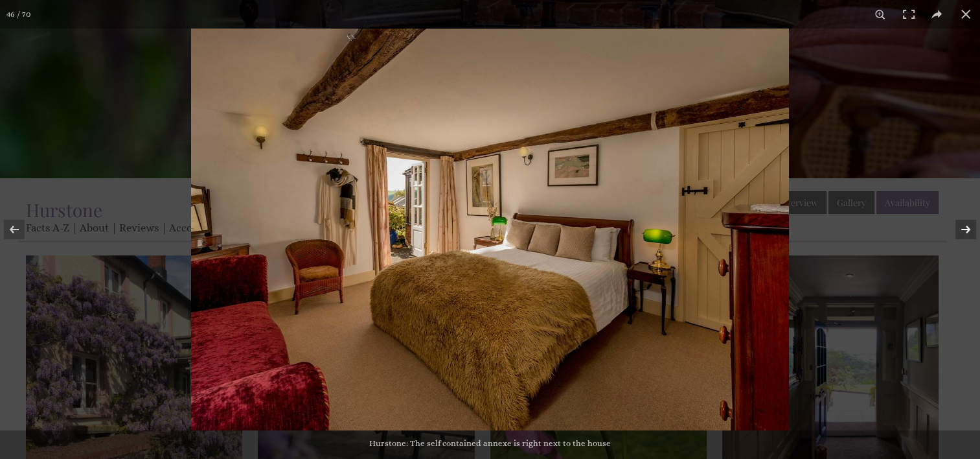
click at [966, 231] on button at bounding box center [957, 229] width 45 height 65
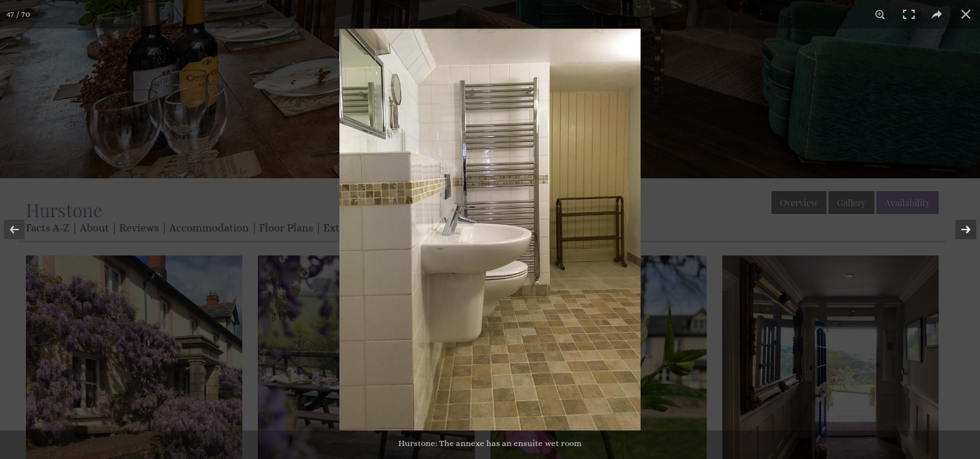
click at [967, 232] on button at bounding box center [957, 229] width 45 height 65
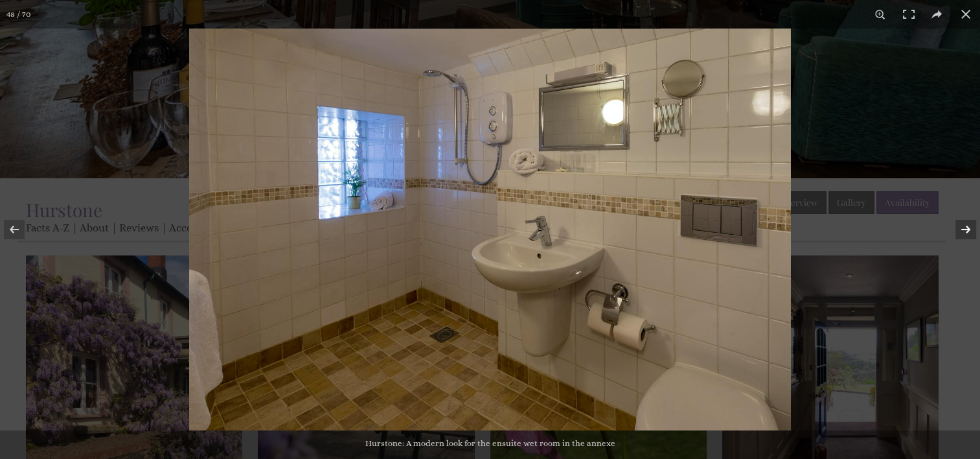
click at [967, 232] on button at bounding box center [957, 229] width 45 height 65
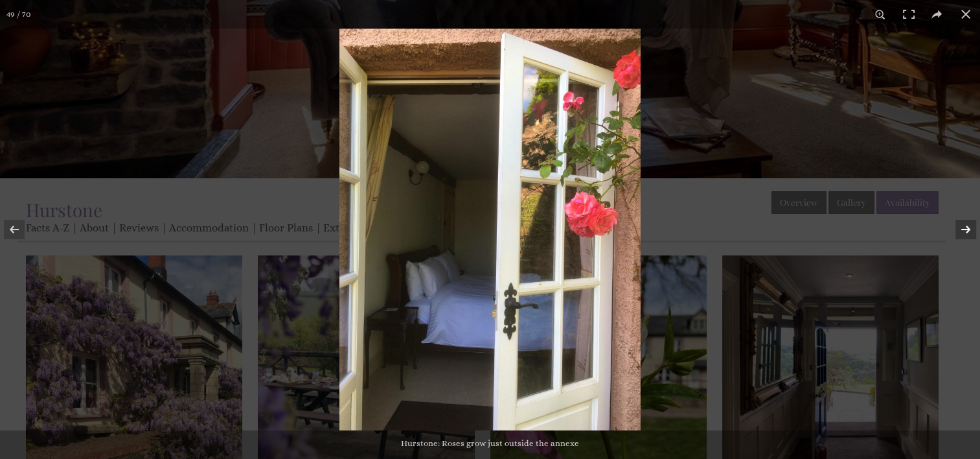
click at [967, 233] on button at bounding box center [957, 229] width 45 height 65
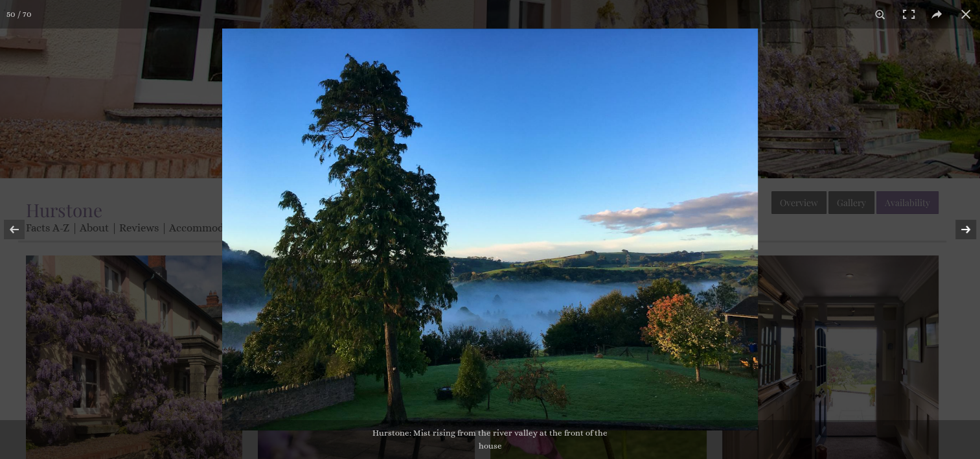
click at [969, 229] on button at bounding box center [957, 229] width 45 height 65
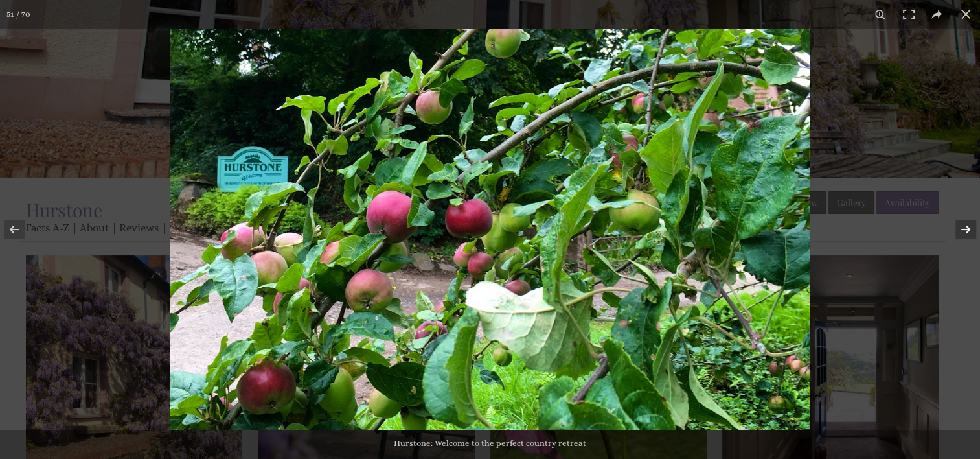
click at [969, 229] on button at bounding box center [957, 229] width 45 height 65
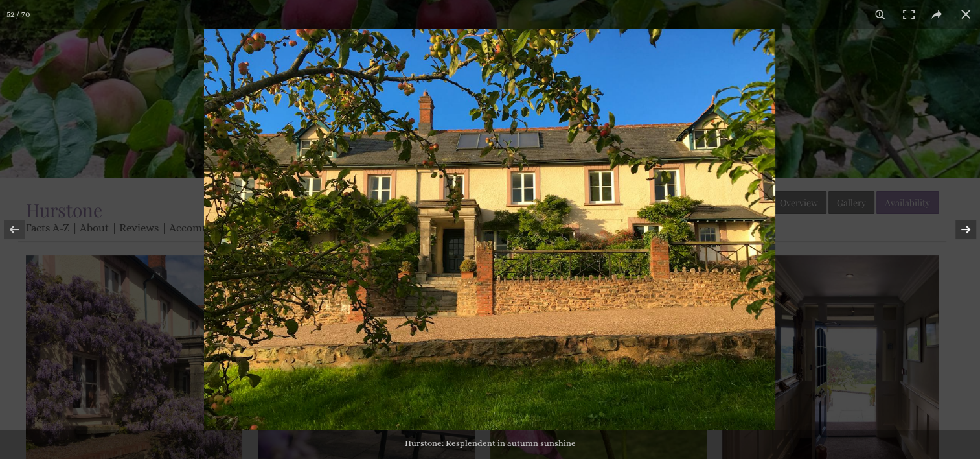
click at [969, 231] on button at bounding box center [957, 229] width 45 height 65
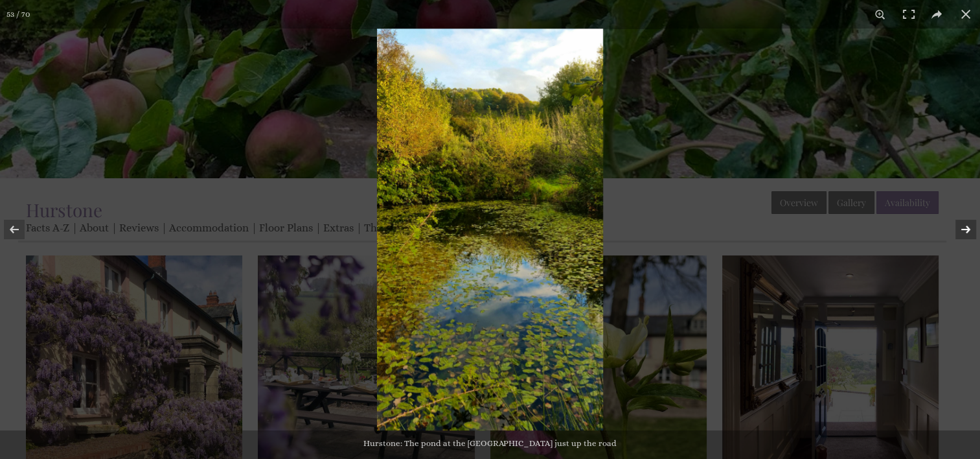
click at [969, 231] on button at bounding box center [957, 229] width 45 height 65
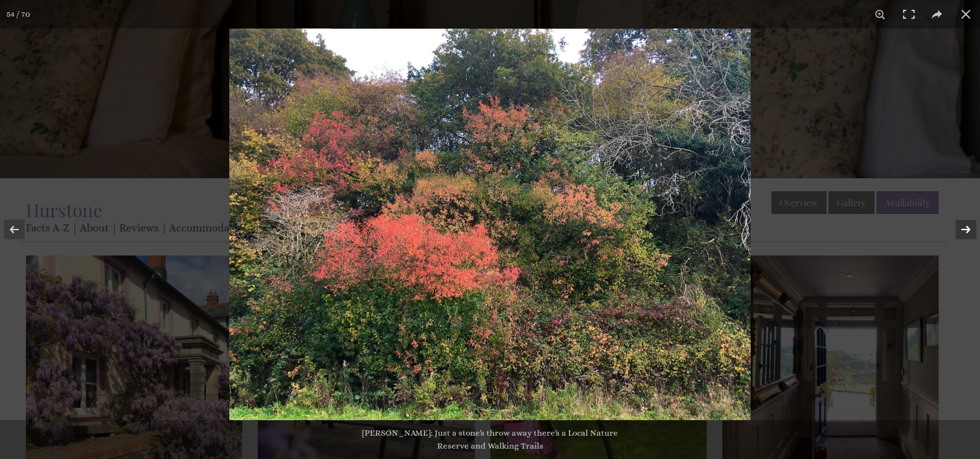
click at [969, 231] on button at bounding box center [957, 229] width 45 height 65
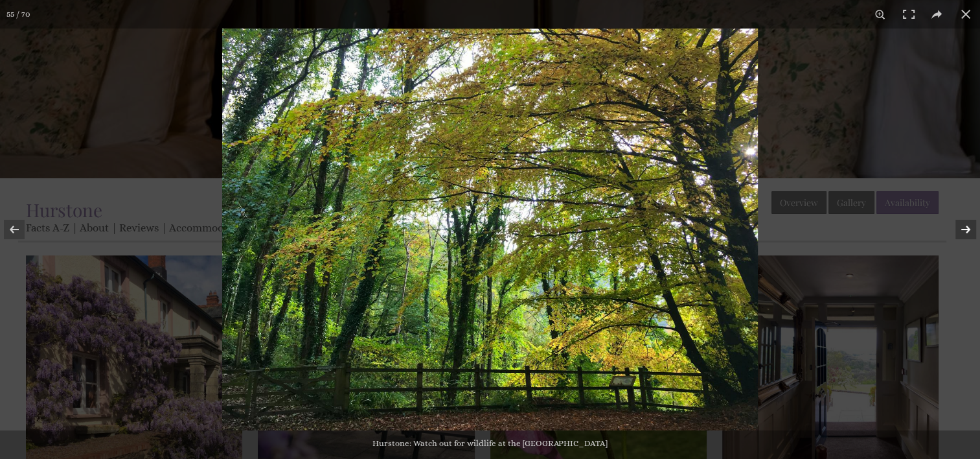
click at [969, 231] on button at bounding box center [957, 229] width 45 height 65
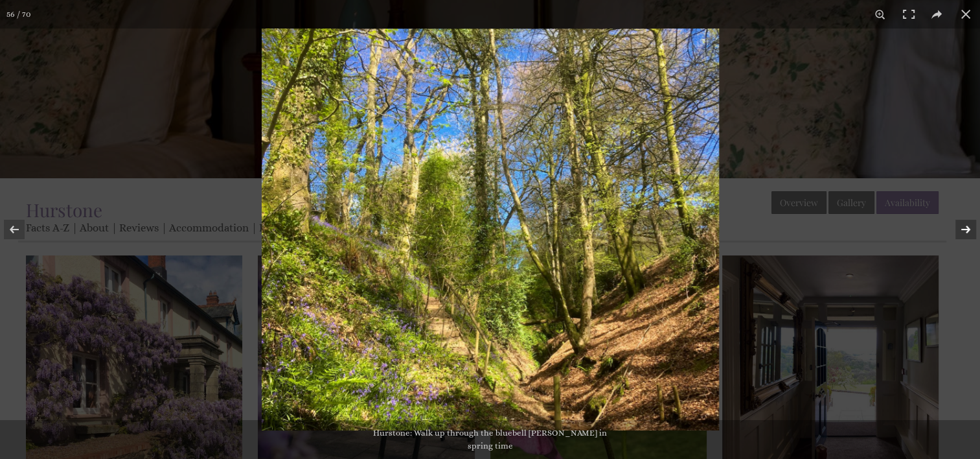
click at [969, 231] on button at bounding box center [957, 229] width 45 height 65
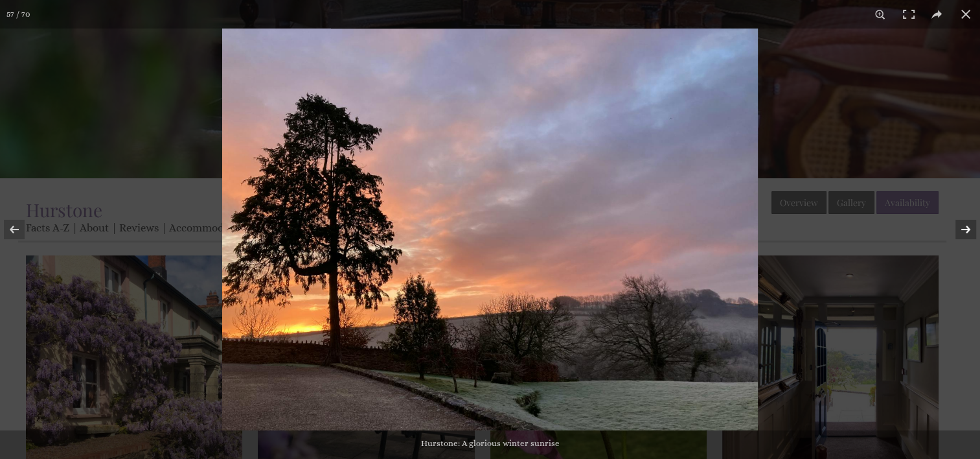
click at [968, 231] on button at bounding box center [957, 229] width 45 height 65
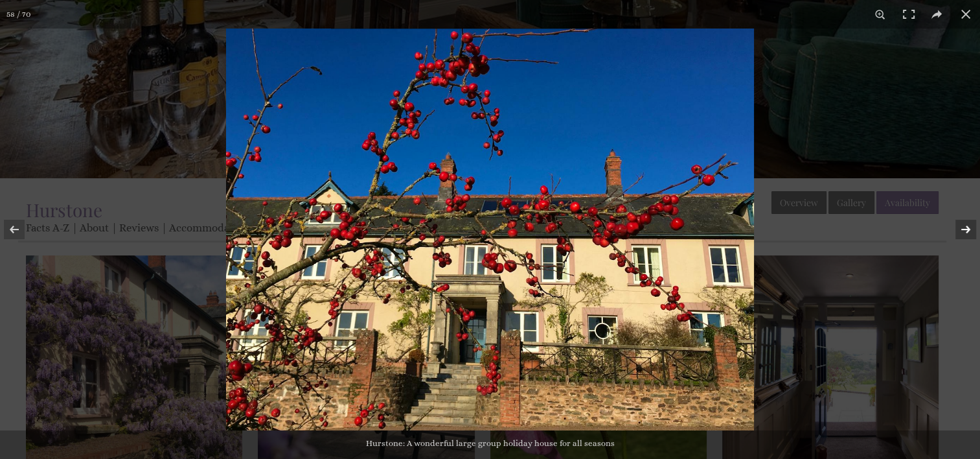
click at [967, 229] on button at bounding box center [957, 229] width 45 height 65
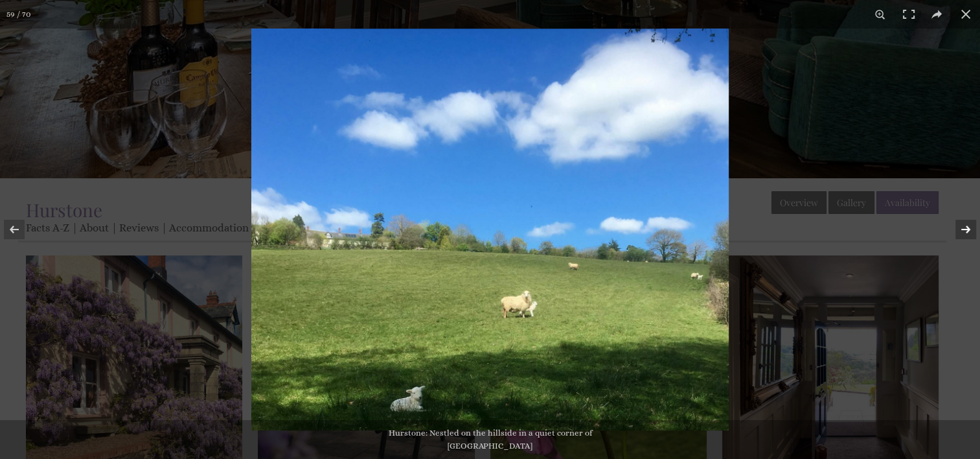
click at [967, 229] on button at bounding box center [957, 229] width 45 height 65
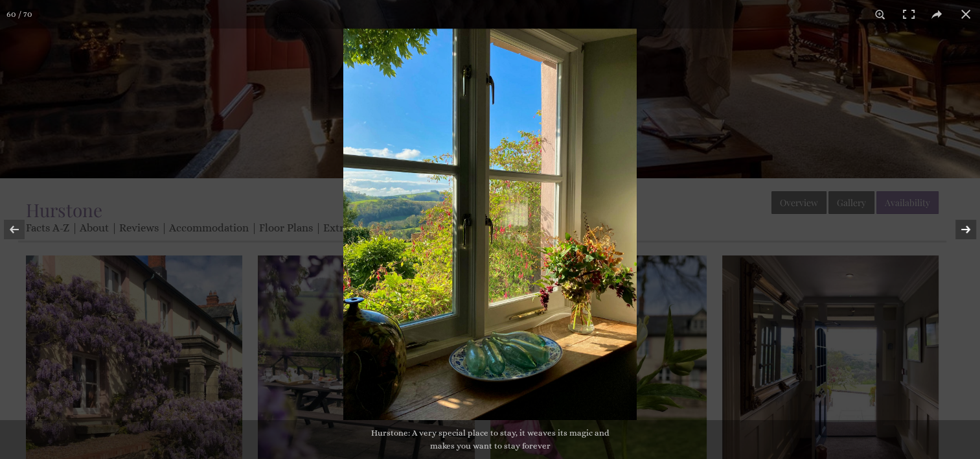
click at [969, 229] on button at bounding box center [957, 229] width 45 height 65
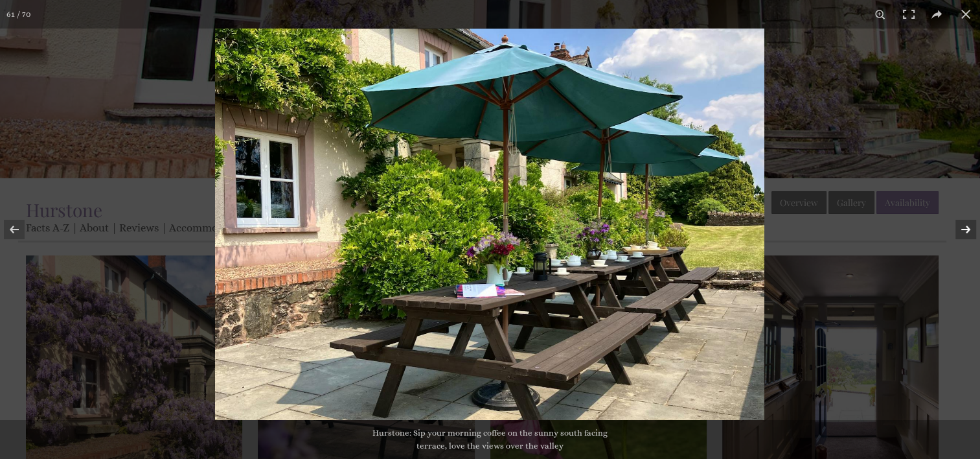
click at [968, 230] on button at bounding box center [957, 229] width 45 height 65
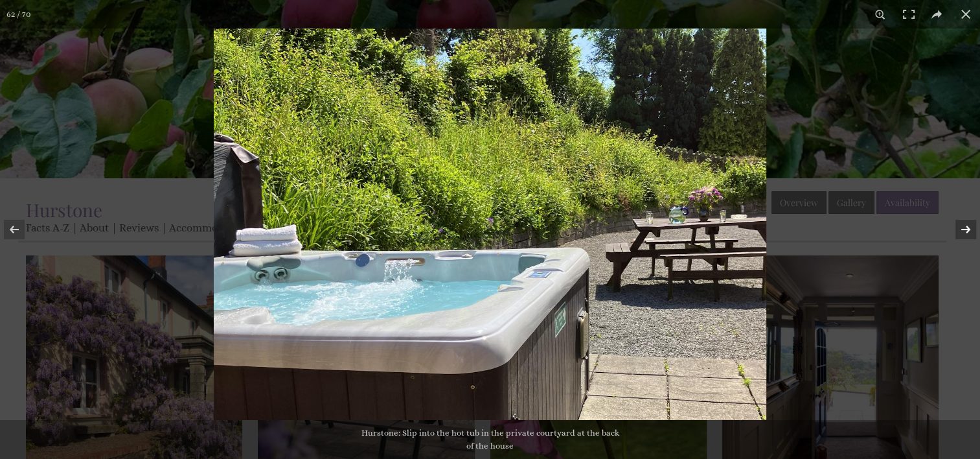
click at [969, 233] on button at bounding box center [957, 229] width 45 height 65
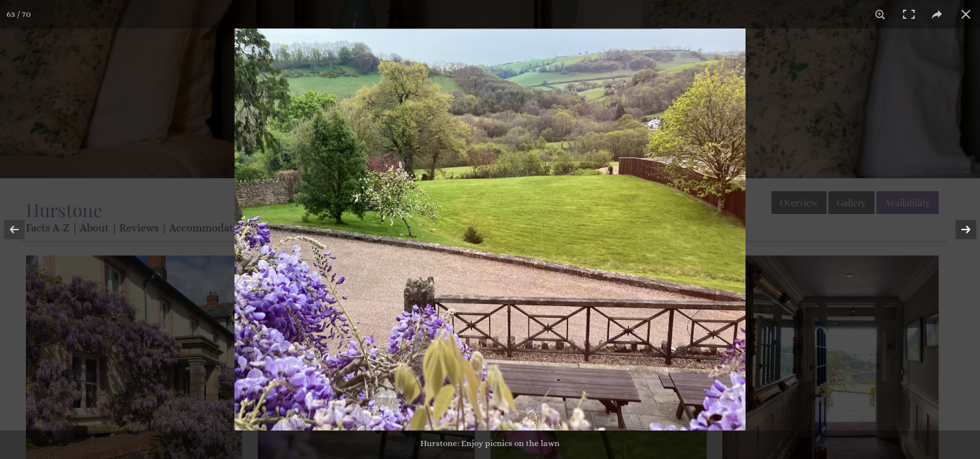
click at [969, 231] on button at bounding box center [957, 229] width 45 height 65
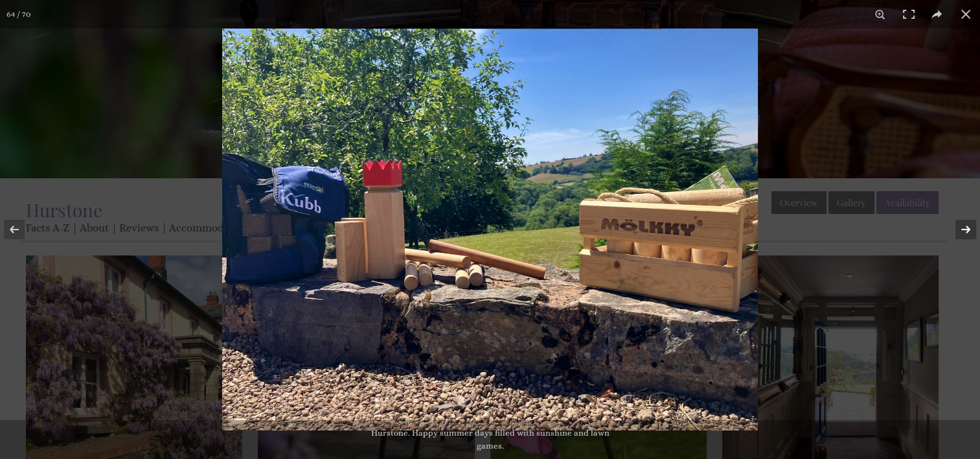
click at [969, 236] on button at bounding box center [957, 229] width 45 height 65
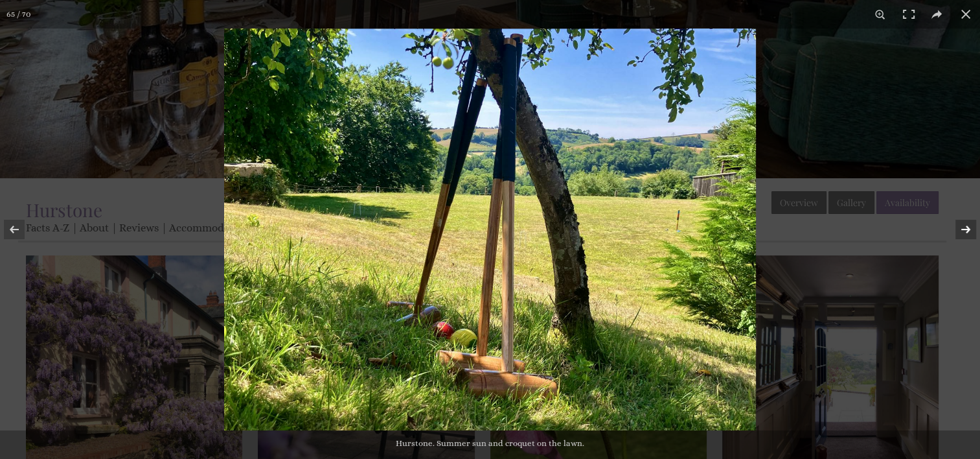
click at [969, 236] on button at bounding box center [957, 229] width 45 height 65
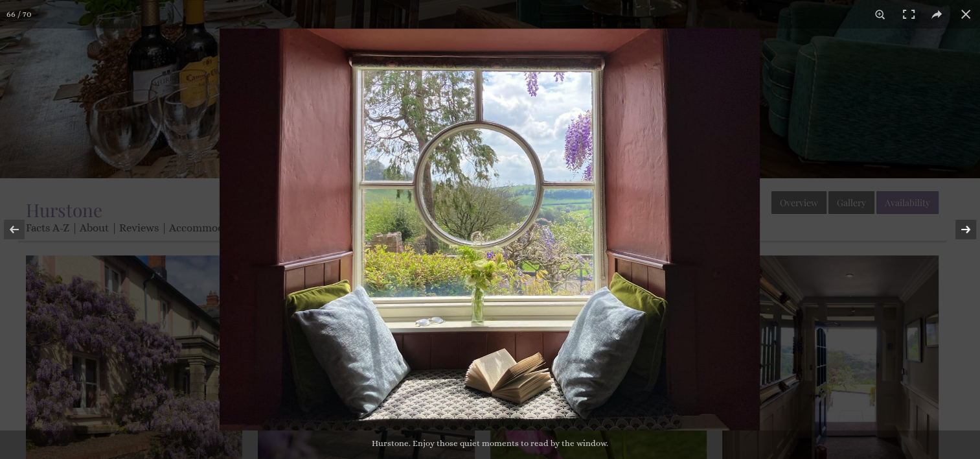
click at [969, 236] on button at bounding box center [957, 229] width 45 height 65
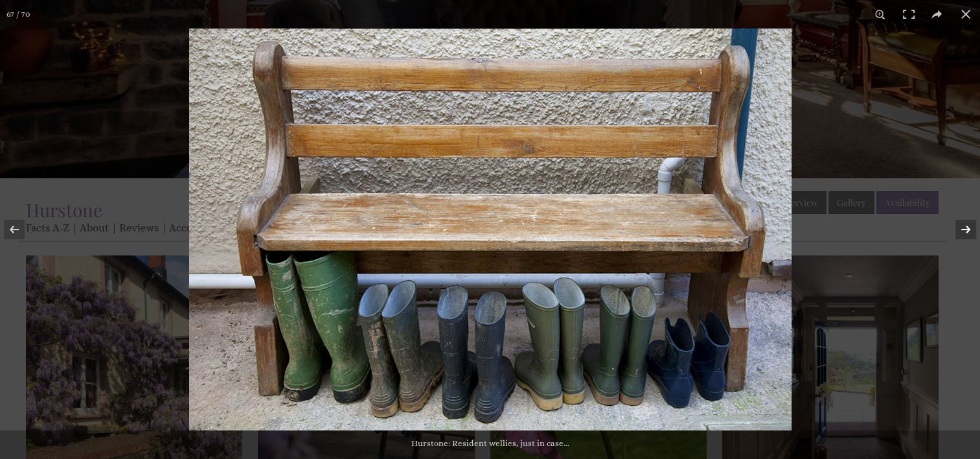
click at [969, 231] on button at bounding box center [957, 229] width 45 height 65
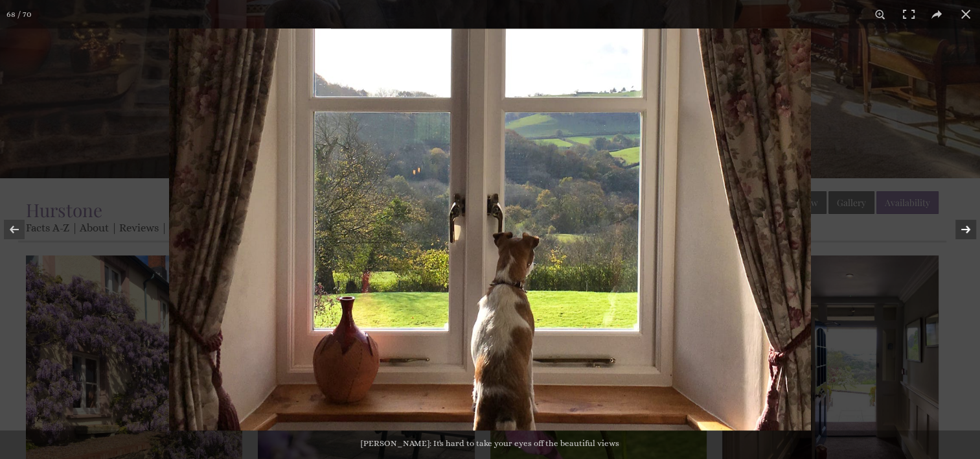
click at [969, 231] on button at bounding box center [957, 229] width 45 height 65
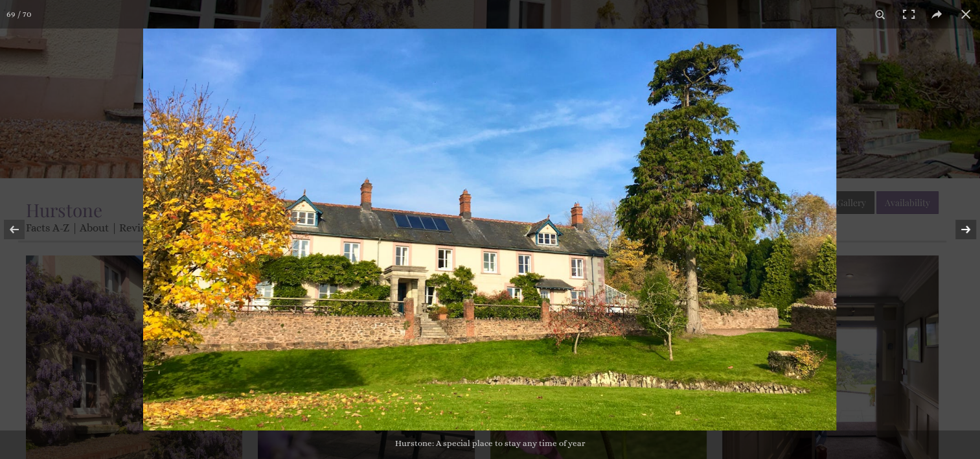
click at [969, 231] on button at bounding box center [957, 229] width 45 height 65
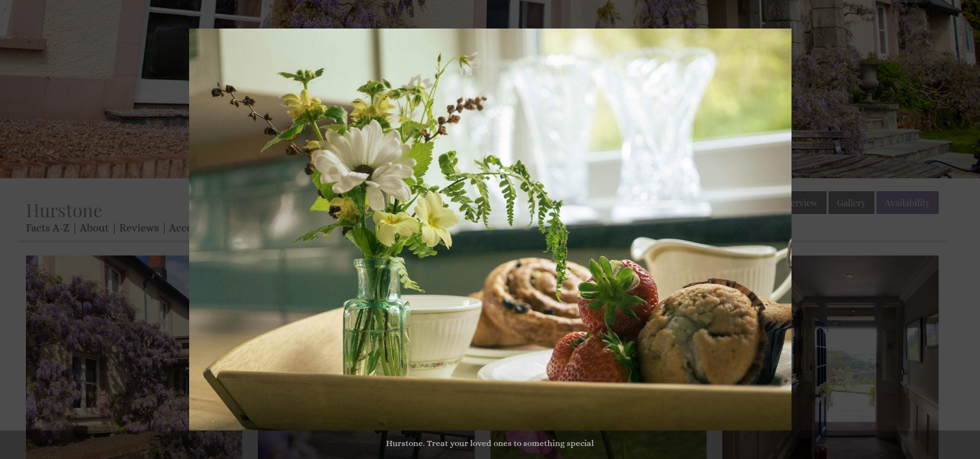
click at [969, 231] on button at bounding box center [957, 229] width 45 height 65
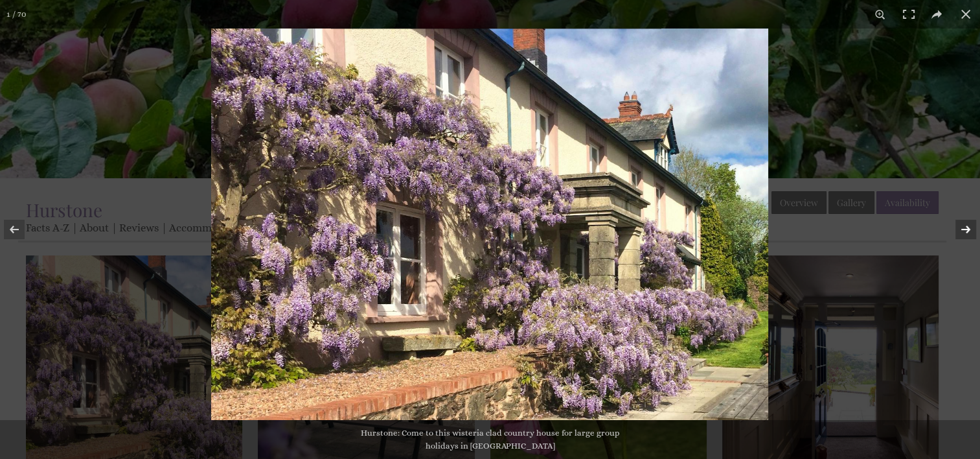
click at [970, 228] on button at bounding box center [957, 229] width 45 height 65
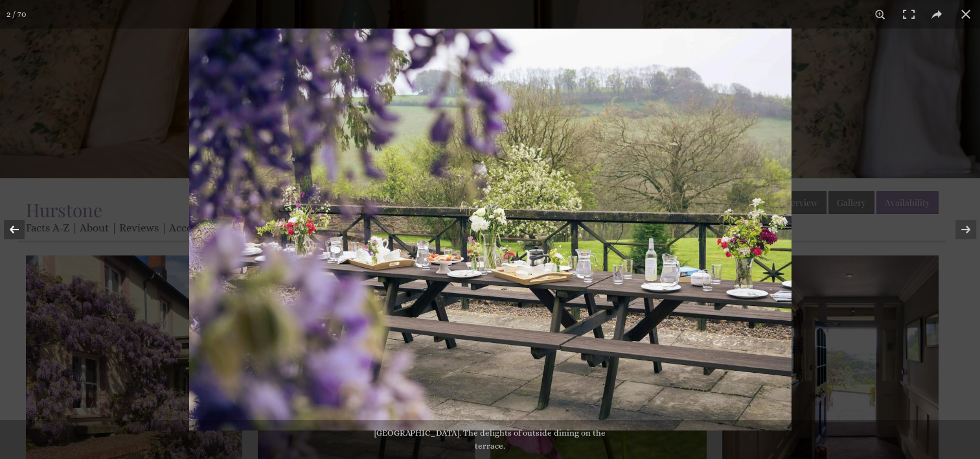
click at [12, 228] on button at bounding box center [22, 229] width 45 height 65
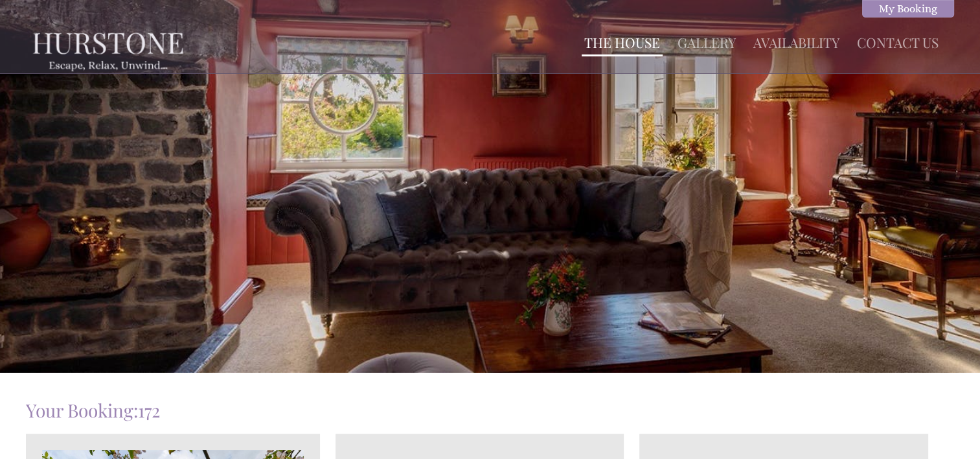
click at [630, 39] on link "The House" at bounding box center [622, 42] width 76 height 18
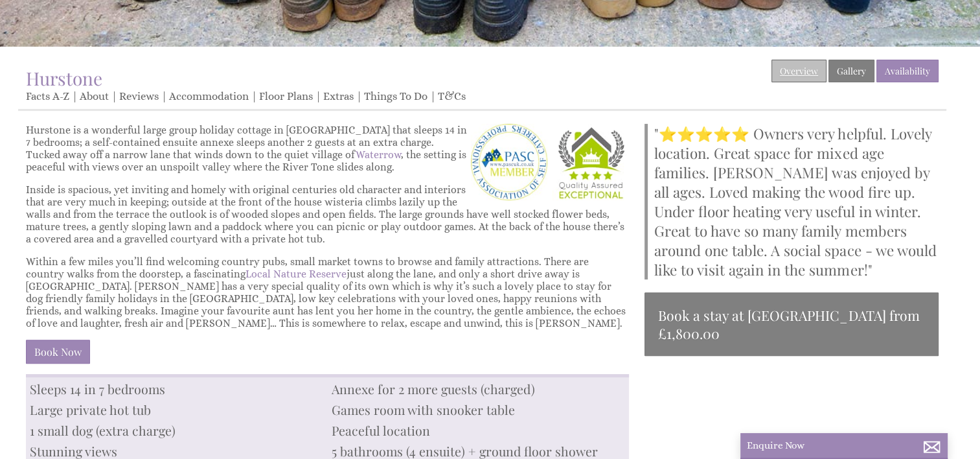
scroll to position [261, 0]
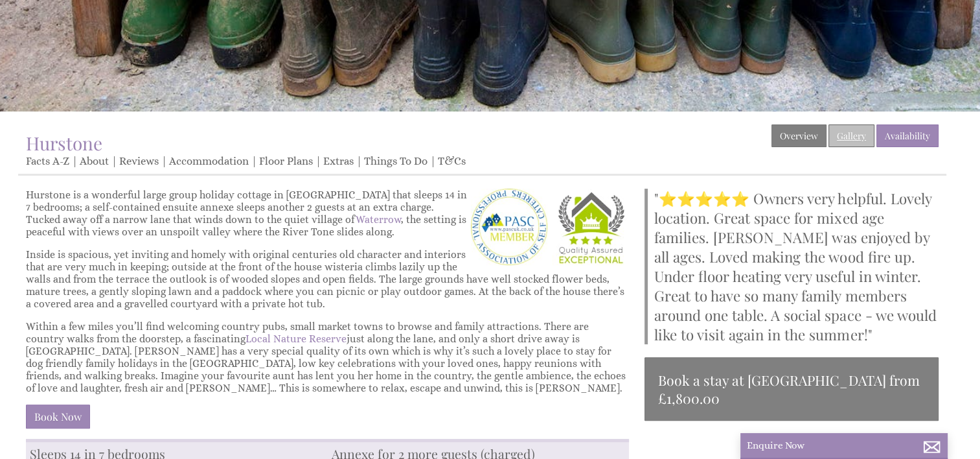
click at [866, 132] on link "Gallery" at bounding box center [852, 135] width 46 height 23
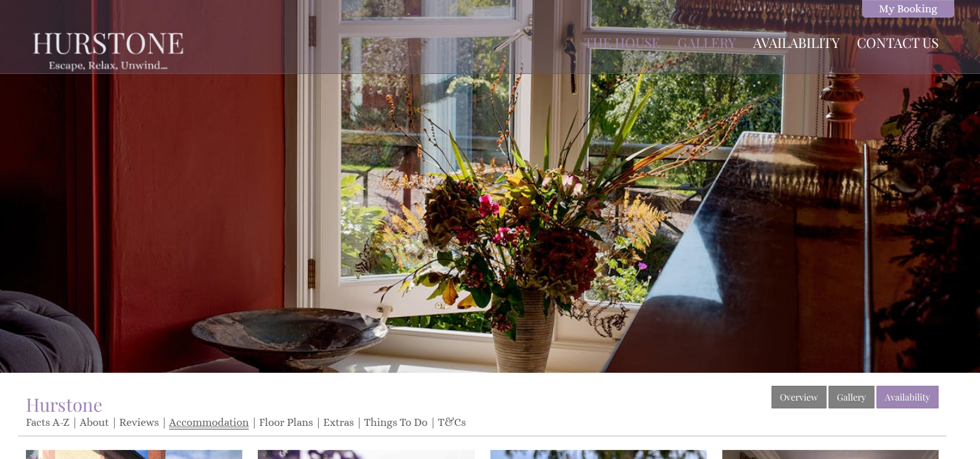
click at [222, 419] on link "Accommodation" at bounding box center [209, 423] width 80 height 14
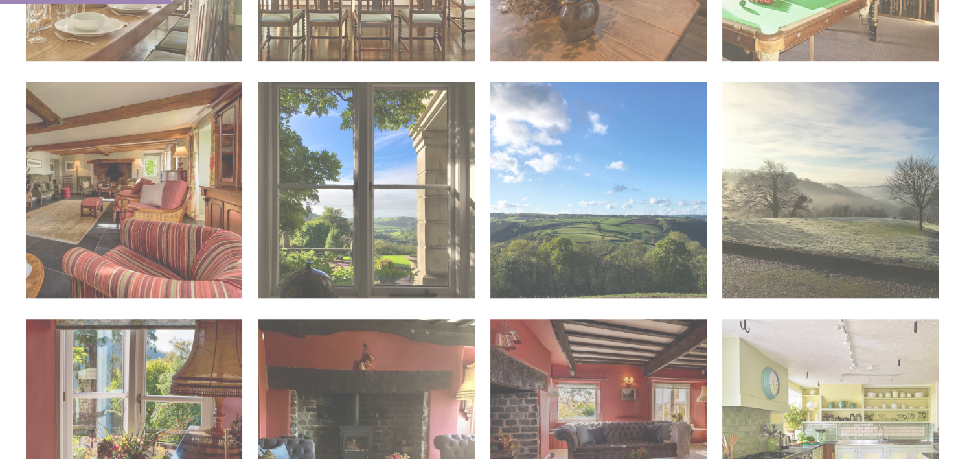
scroll to position [1158, 0]
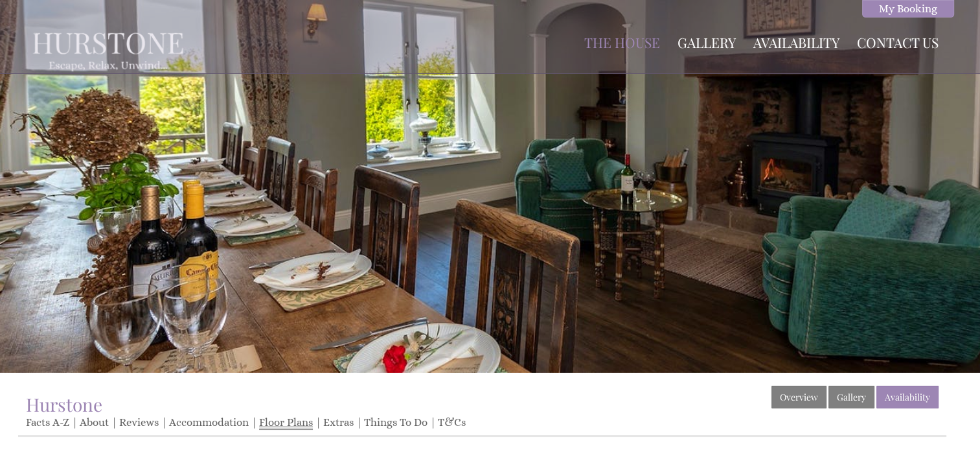
click at [284, 422] on link "Floor Plans" at bounding box center [286, 423] width 54 height 14
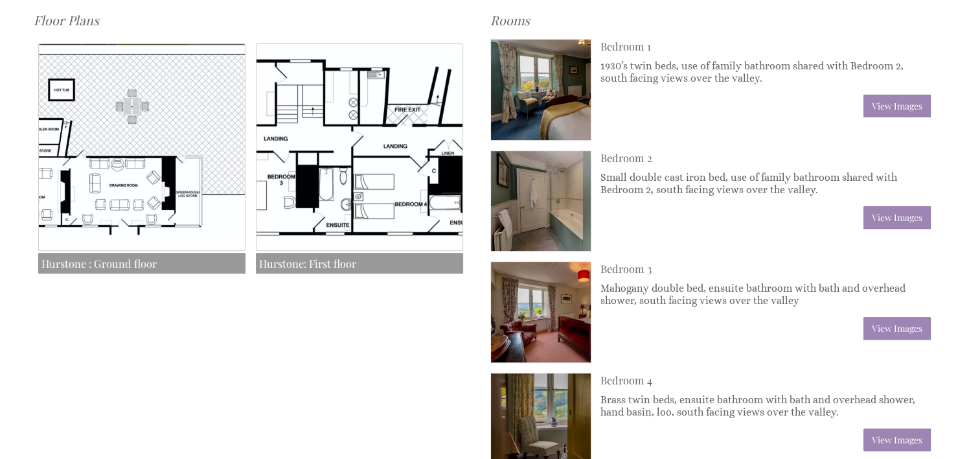
scroll to position [458, 0]
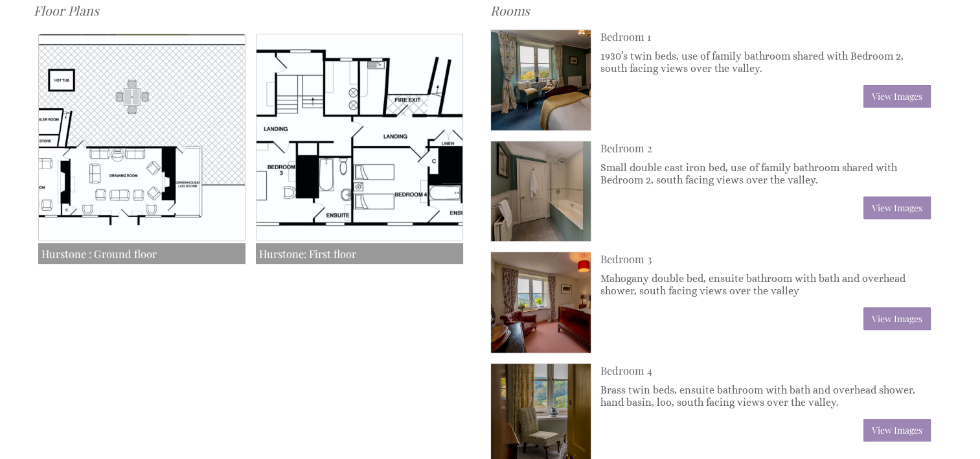
click at [532, 303] on img at bounding box center [541, 302] width 100 height 100
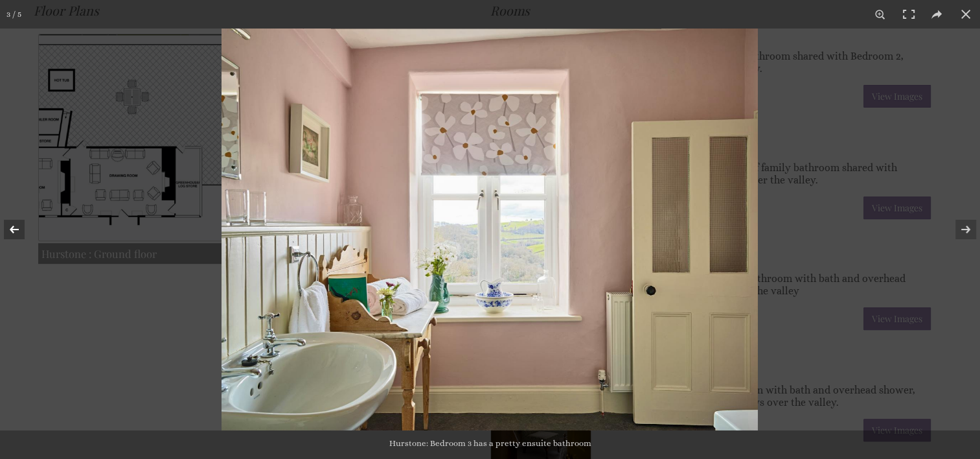
click at [10, 229] on button at bounding box center [22, 229] width 45 height 65
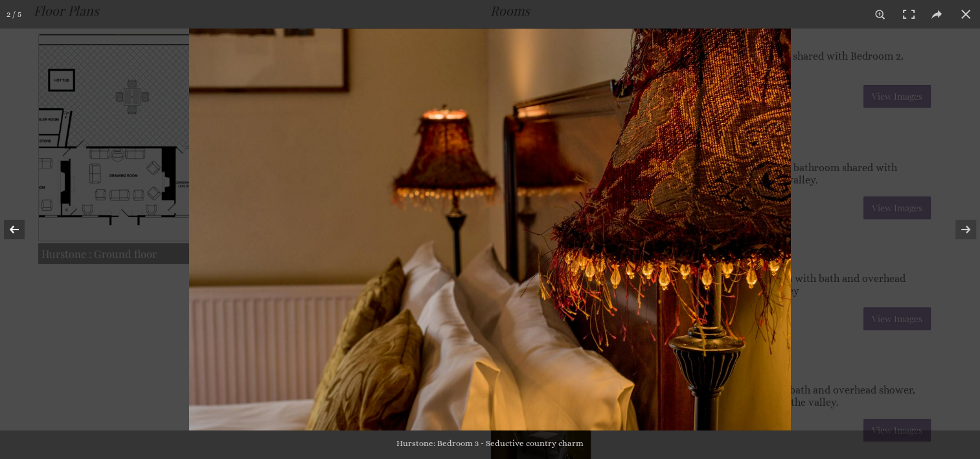
click at [10, 229] on button at bounding box center [22, 229] width 45 height 65
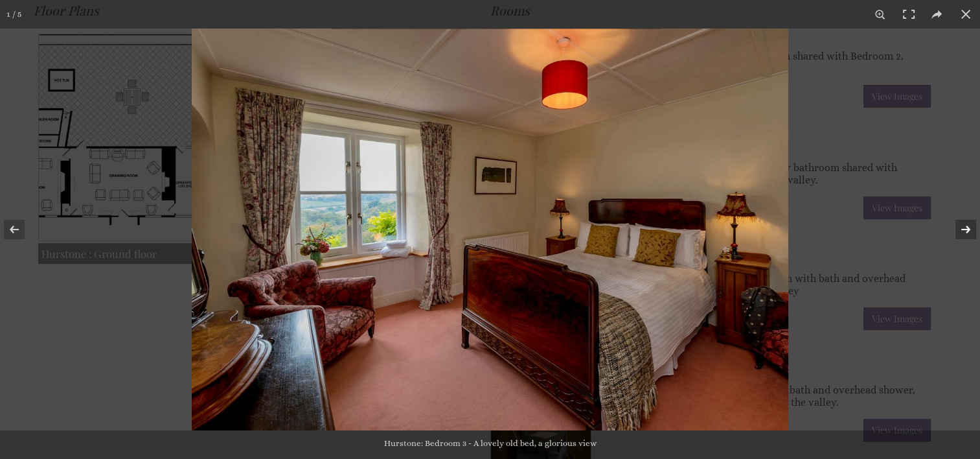
click at [967, 231] on button at bounding box center [957, 229] width 45 height 65
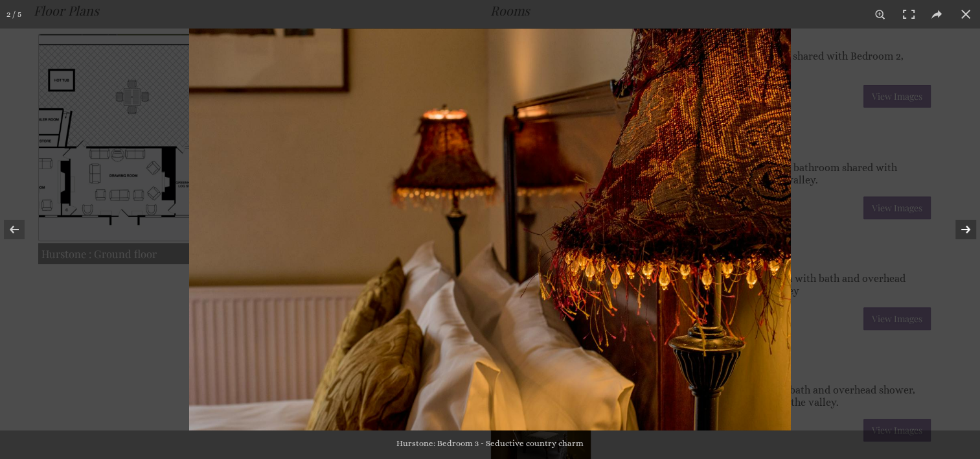
click at [969, 231] on button at bounding box center [957, 229] width 45 height 65
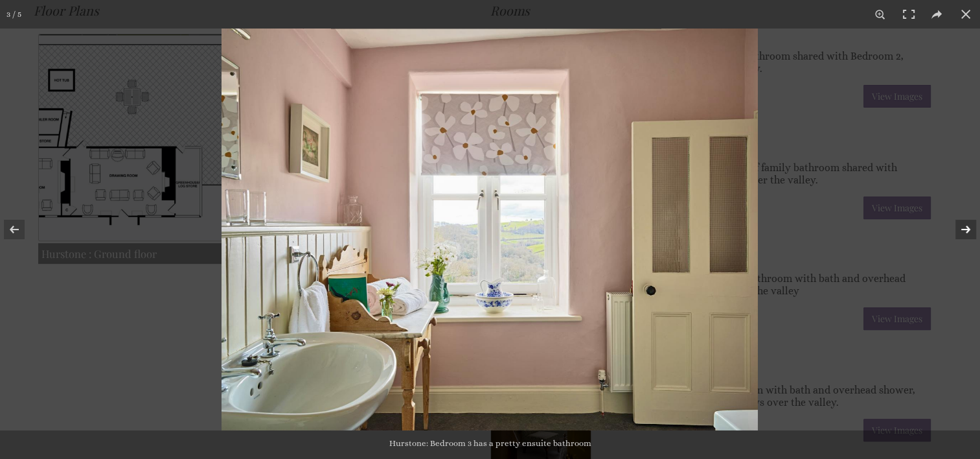
click at [969, 231] on button at bounding box center [957, 229] width 45 height 65
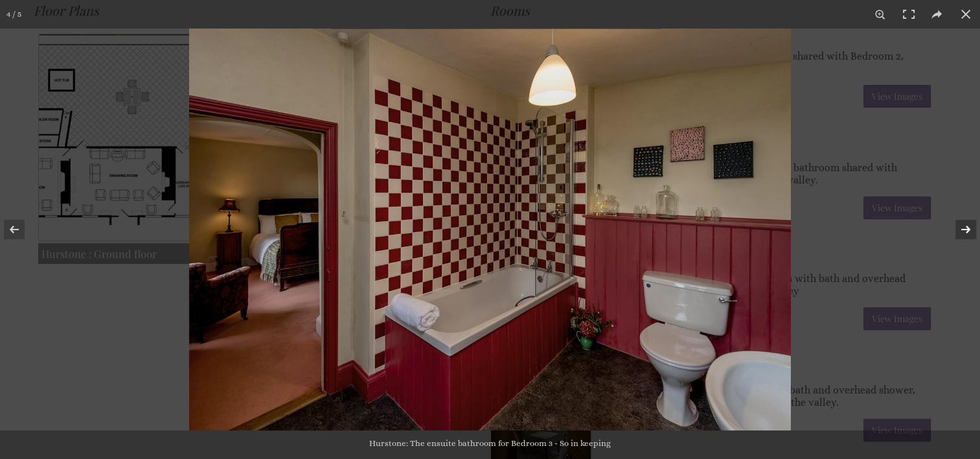
click at [971, 231] on button at bounding box center [957, 229] width 45 height 65
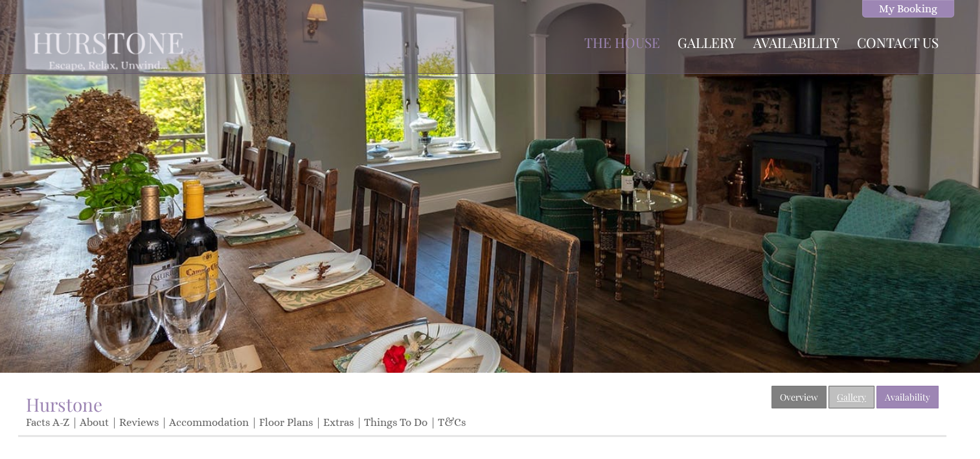
click at [862, 398] on link "Gallery" at bounding box center [852, 397] width 46 height 23
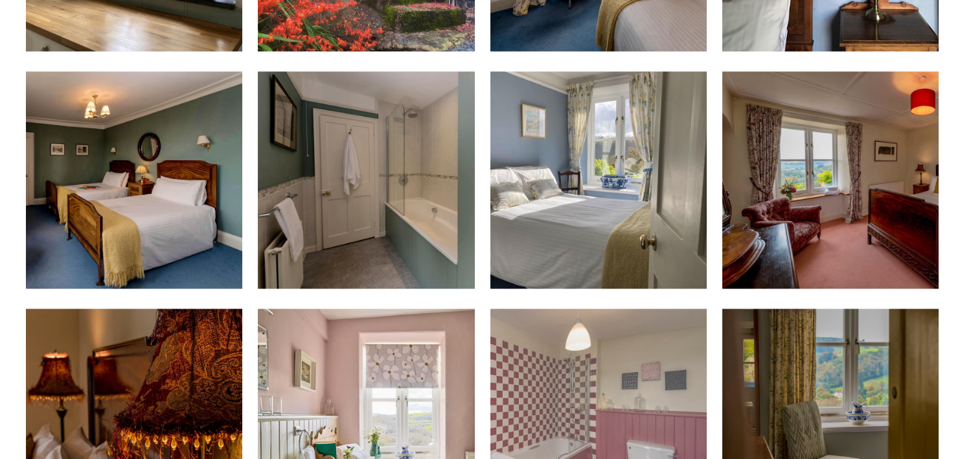
scroll to position [1944, 0]
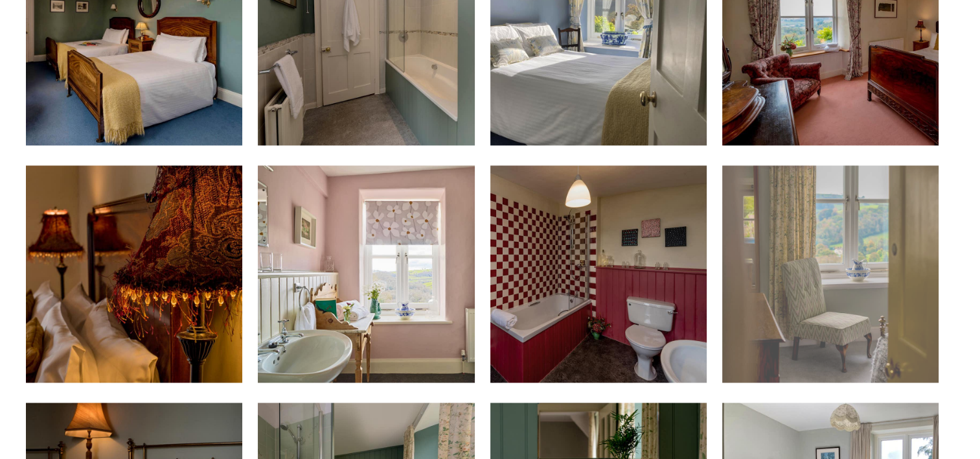
click at [835, 279] on img at bounding box center [831, 273] width 216 height 216
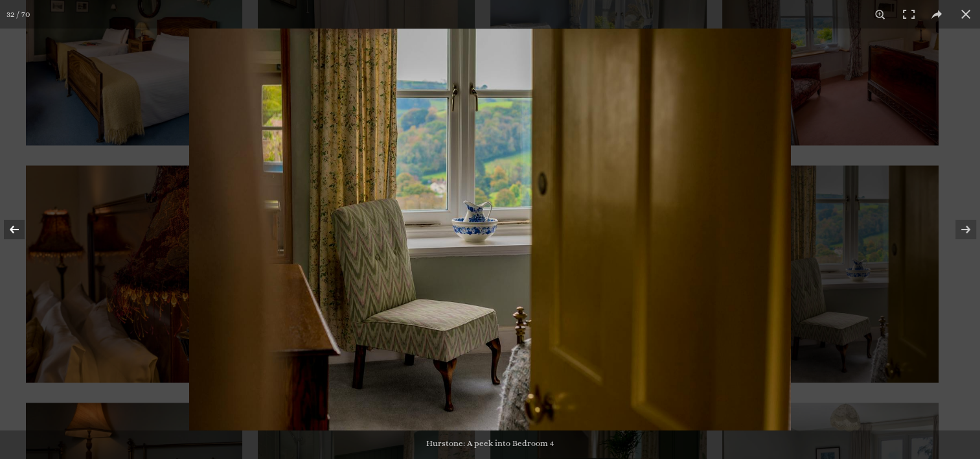
click at [13, 229] on button at bounding box center [22, 229] width 45 height 65
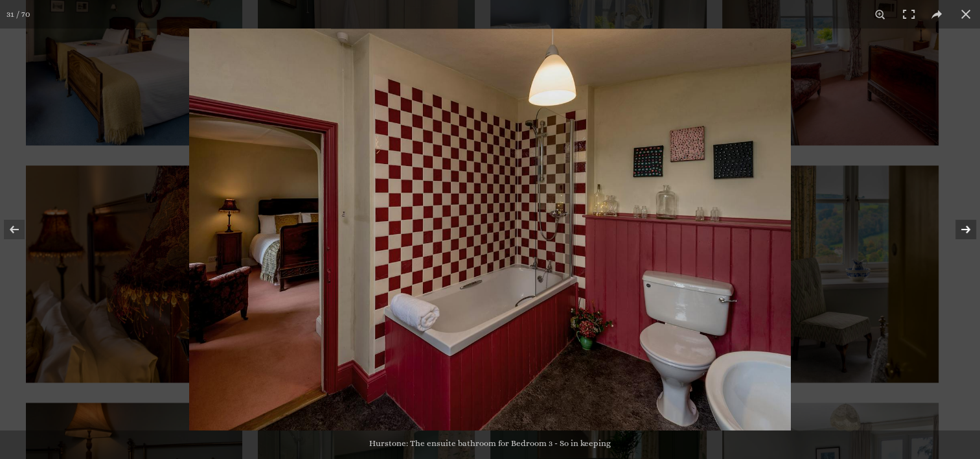
click at [966, 226] on button at bounding box center [957, 229] width 45 height 65
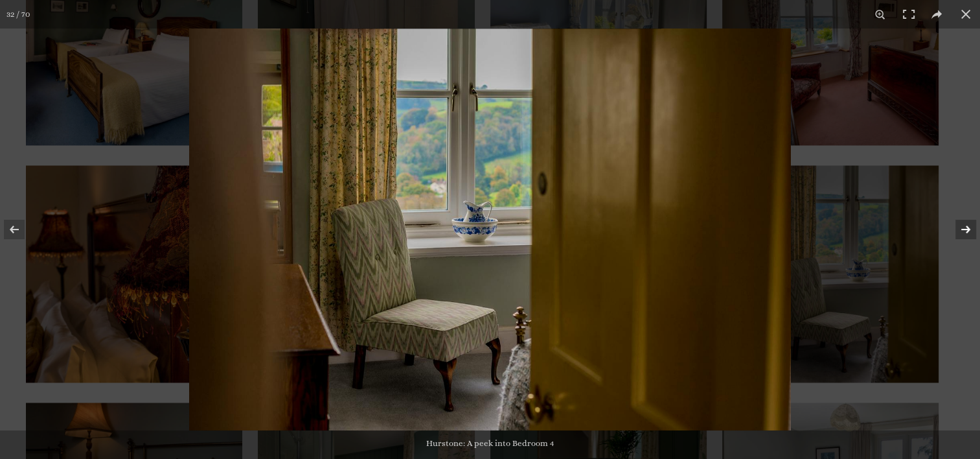
click at [966, 226] on button at bounding box center [957, 229] width 45 height 65
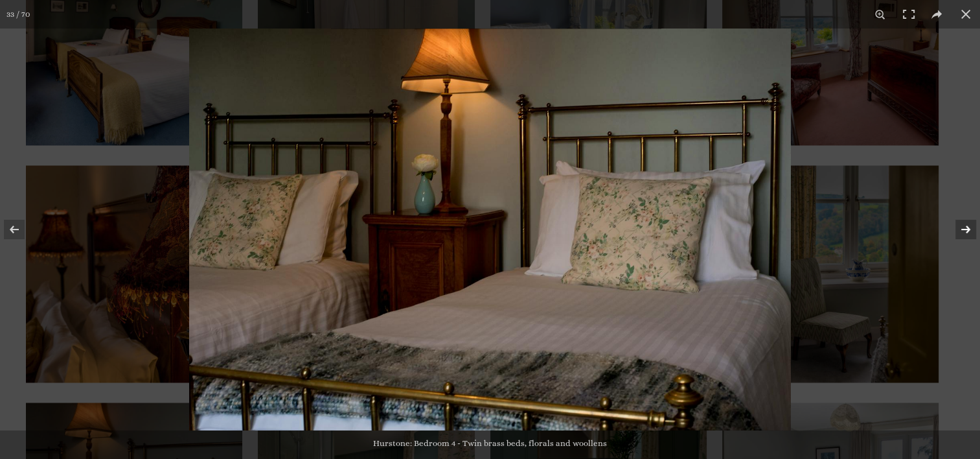
click at [966, 229] on button at bounding box center [957, 229] width 45 height 65
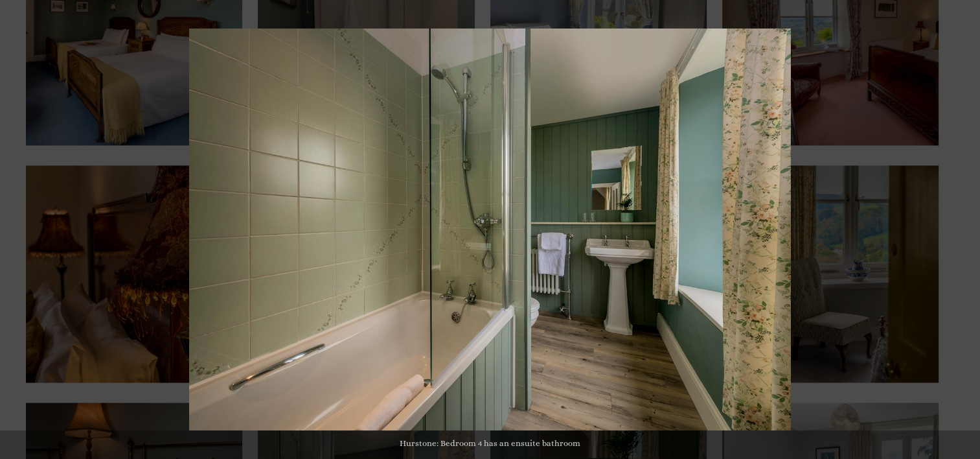
click at [966, 229] on button at bounding box center [957, 229] width 45 height 65
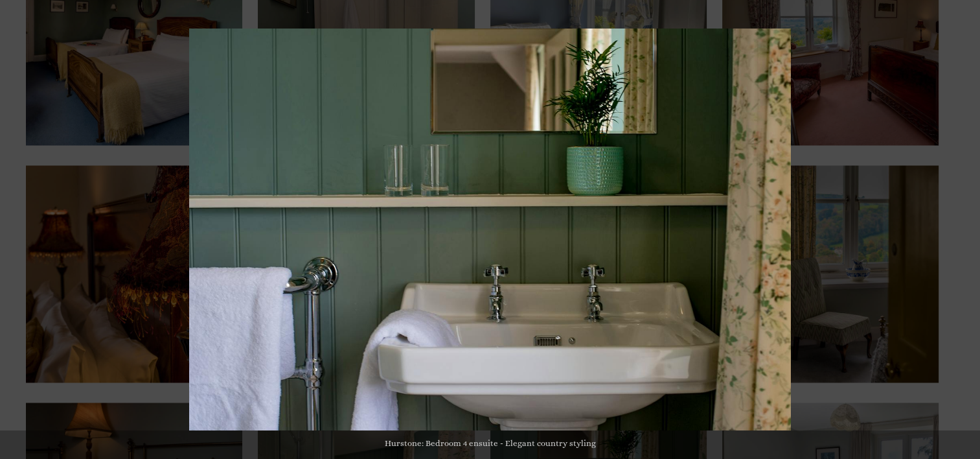
click at [966, 229] on button at bounding box center [957, 229] width 45 height 65
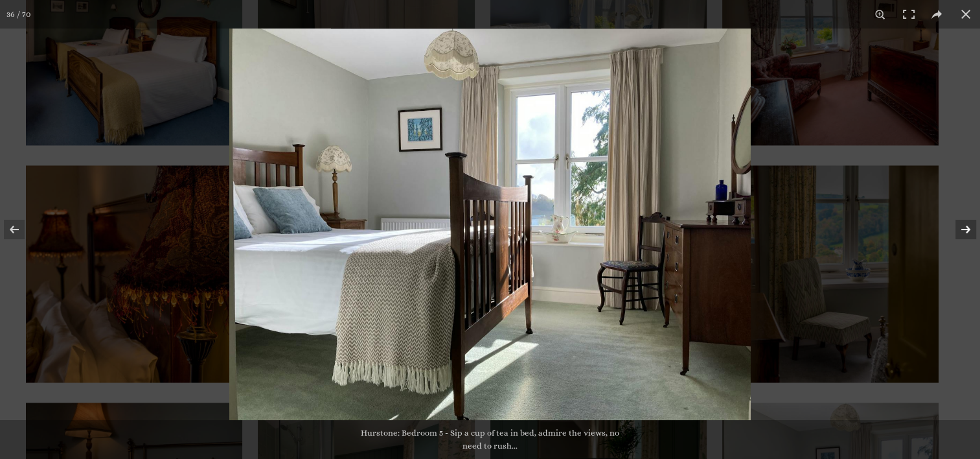
click at [969, 227] on button at bounding box center [957, 229] width 45 height 65
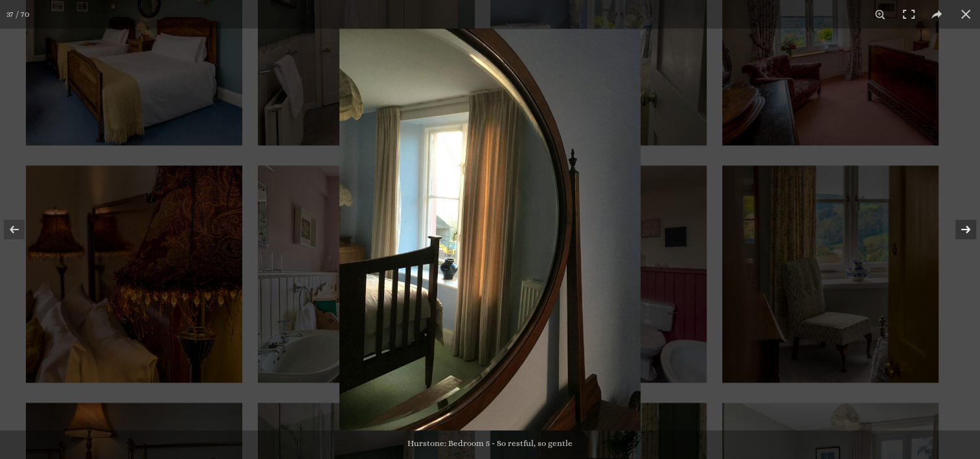
click at [968, 227] on button at bounding box center [957, 229] width 45 height 65
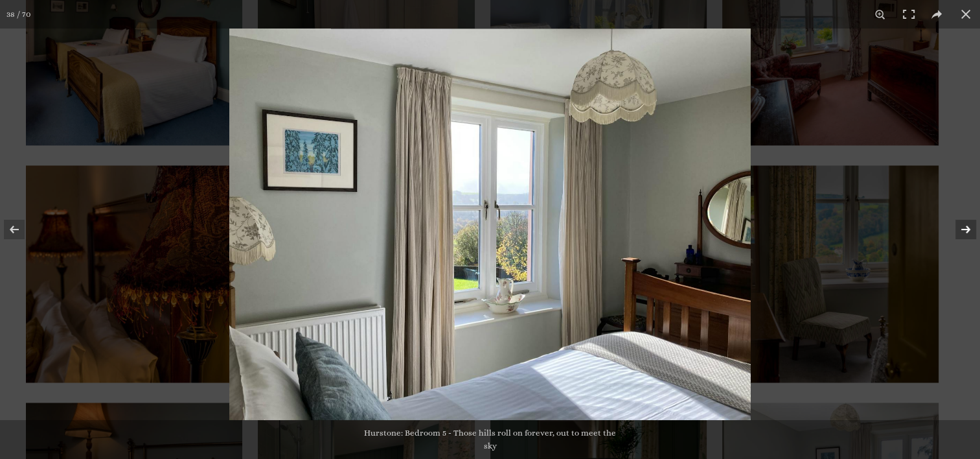
click at [968, 227] on button at bounding box center [957, 229] width 45 height 65
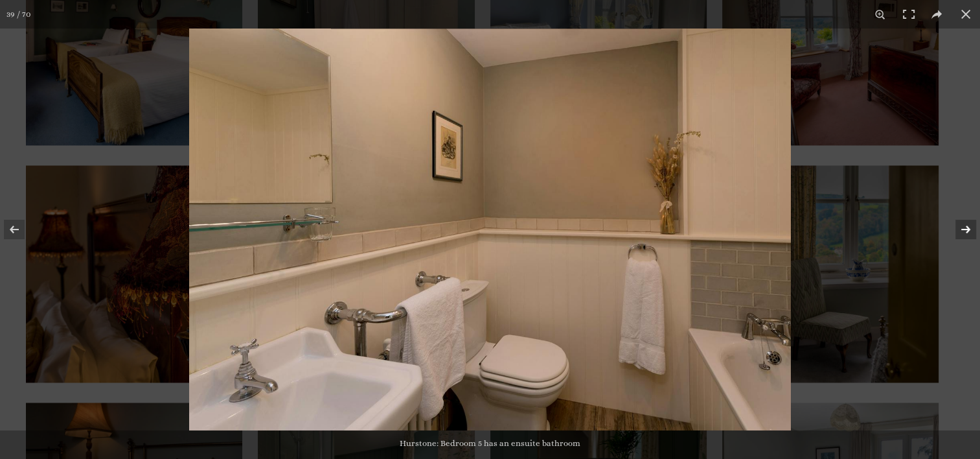
click at [968, 230] on button at bounding box center [957, 229] width 45 height 65
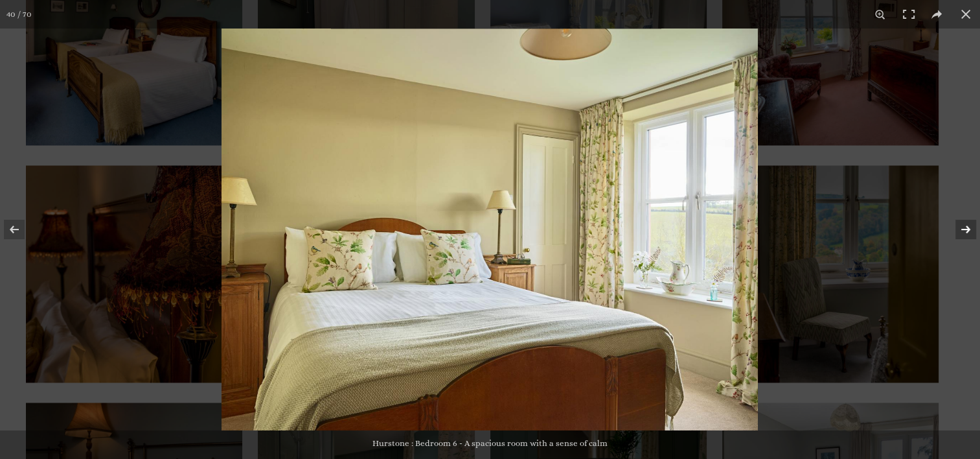
click at [969, 231] on button at bounding box center [957, 229] width 45 height 65
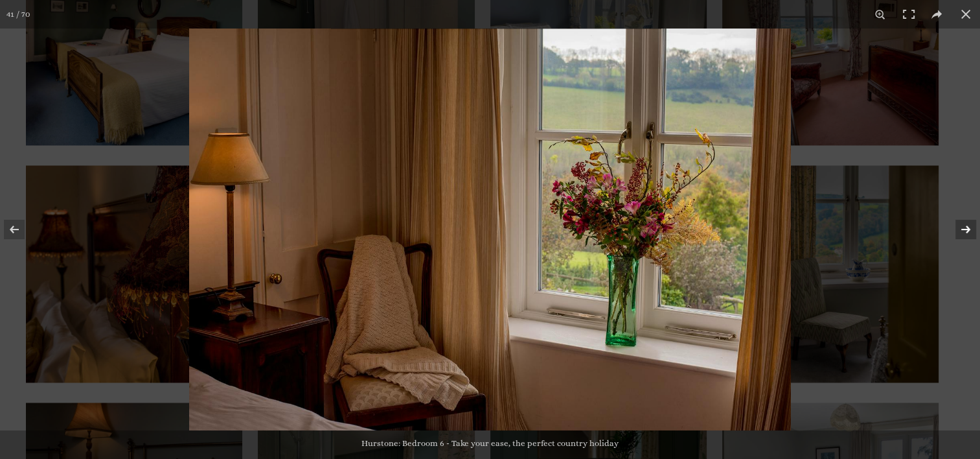
click at [969, 231] on button at bounding box center [957, 229] width 45 height 65
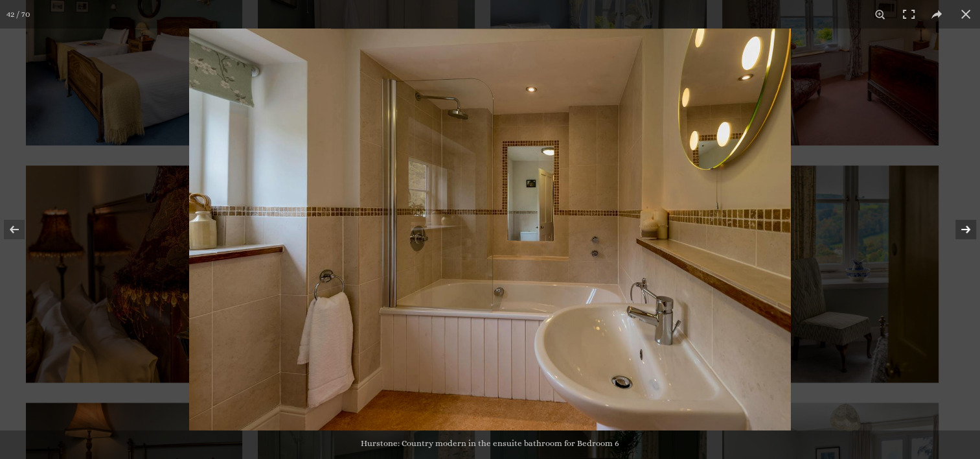
click at [968, 232] on button at bounding box center [957, 229] width 45 height 65
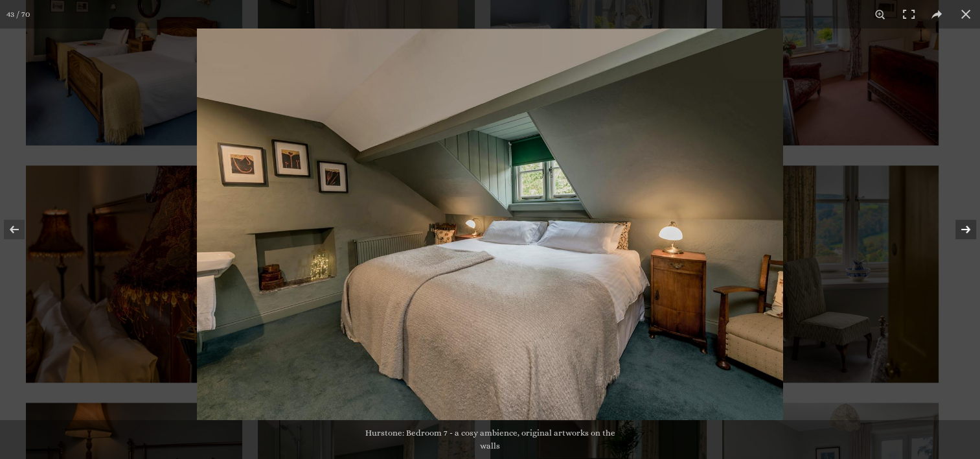
click at [969, 229] on button at bounding box center [957, 229] width 45 height 65
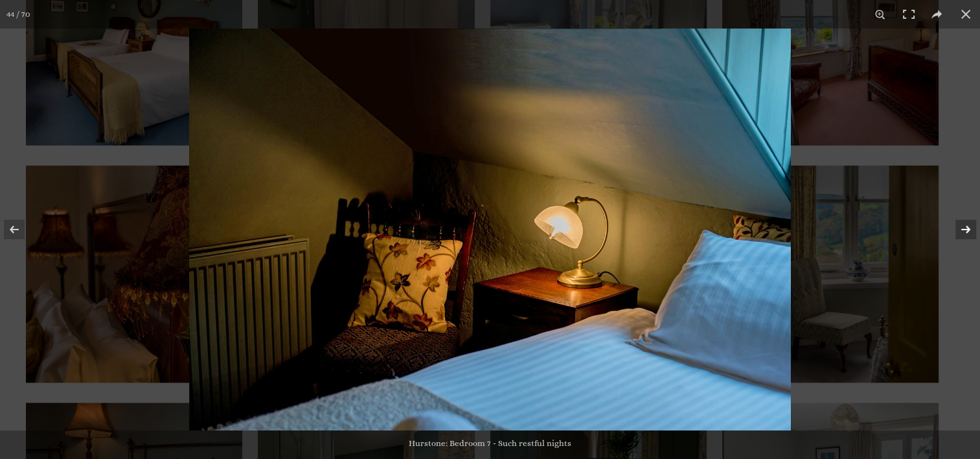
click at [968, 230] on button at bounding box center [957, 229] width 45 height 65
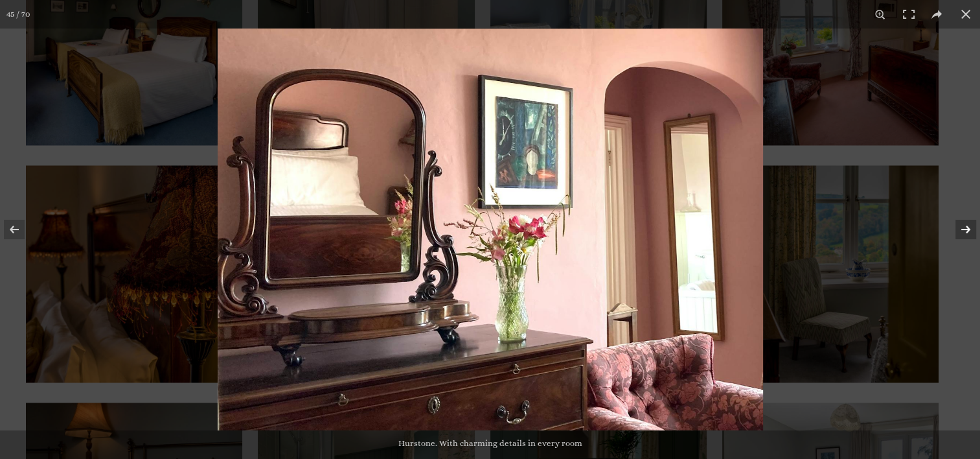
click at [968, 230] on button at bounding box center [957, 229] width 45 height 65
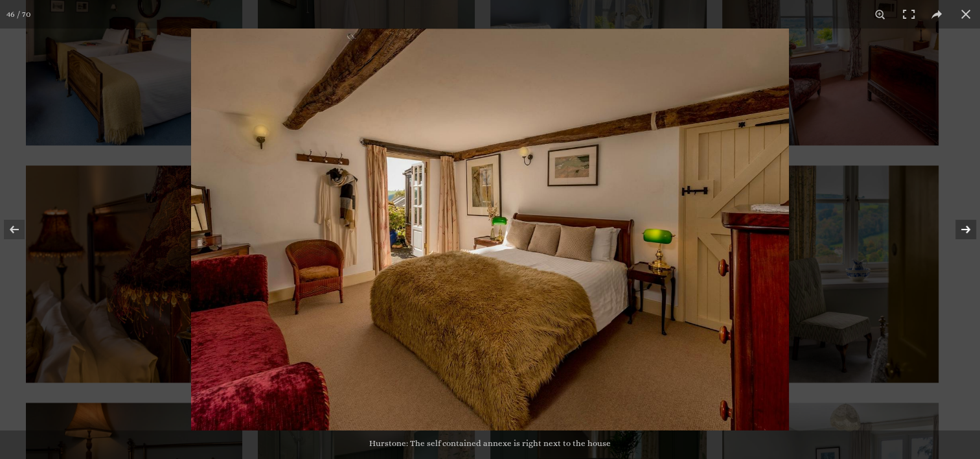
click at [967, 231] on button at bounding box center [957, 229] width 45 height 65
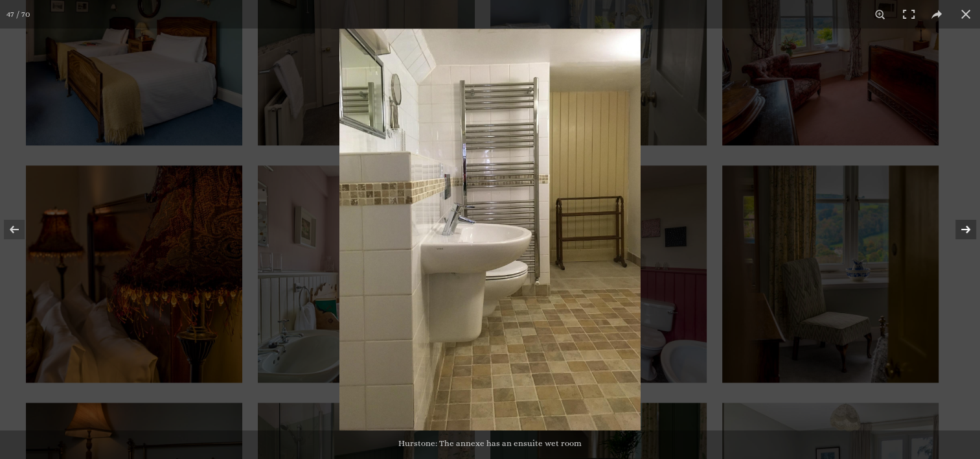
click at [967, 231] on button at bounding box center [957, 229] width 45 height 65
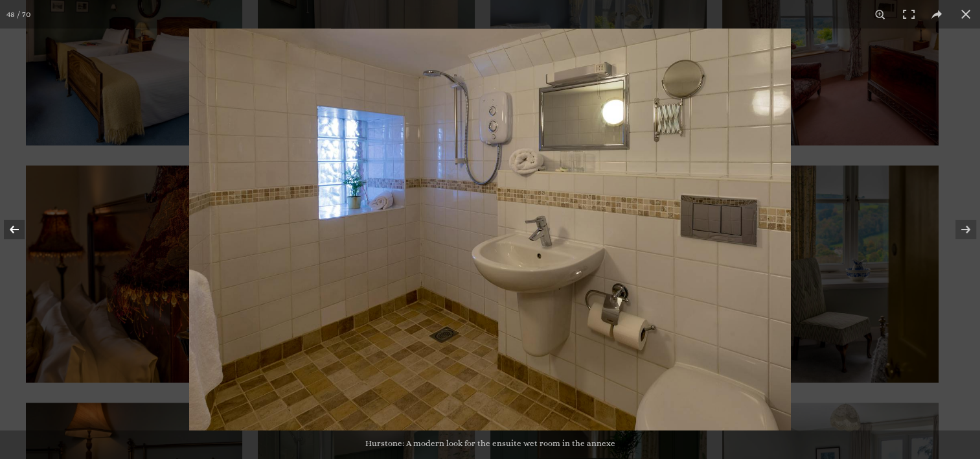
click at [14, 231] on button at bounding box center [22, 229] width 45 height 65
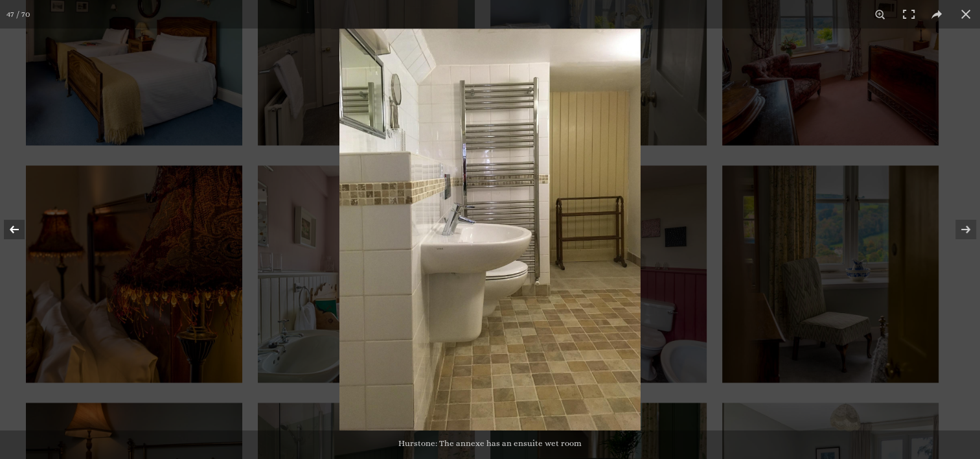
click at [17, 230] on button at bounding box center [22, 229] width 45 height 65
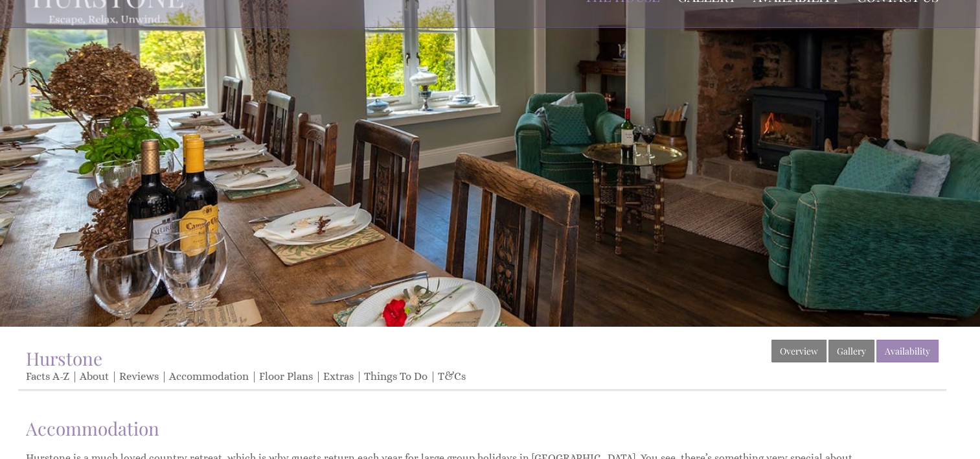
scroll to position [65, 0]
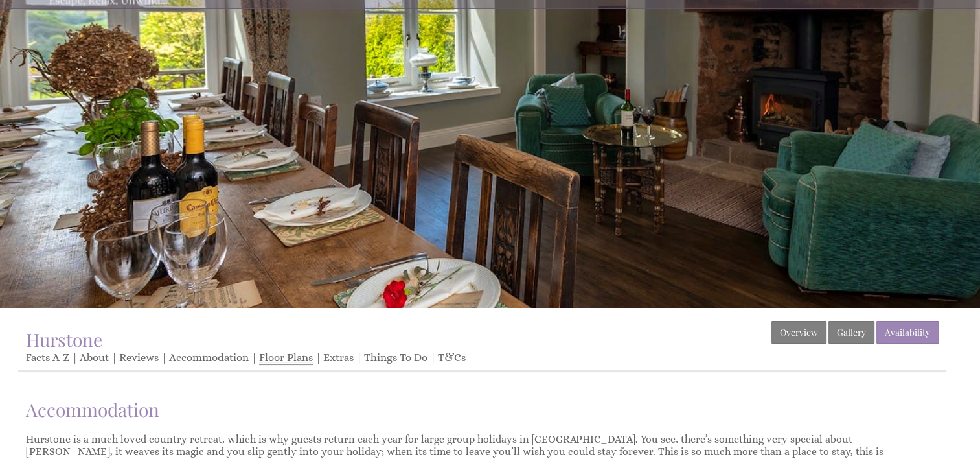
click at [283, 355] on link "Floor Plans" at bounding box center [286, 358] width 54 height 14
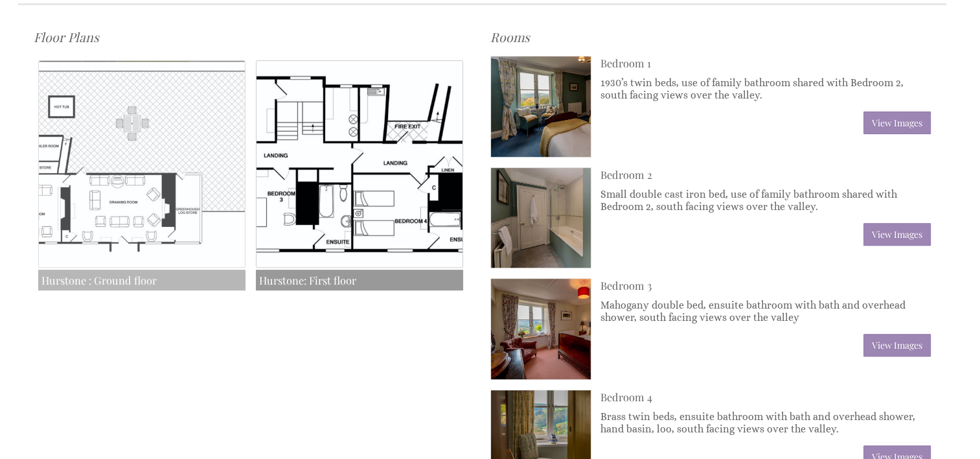
scroll to position [389, 0]
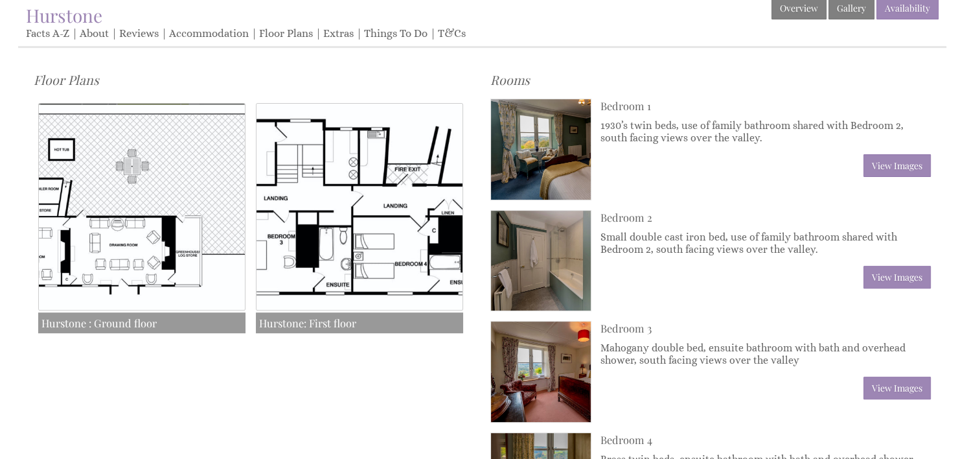
click at [48, 251] on img at bounding box center [141, 206] width 207 height 207
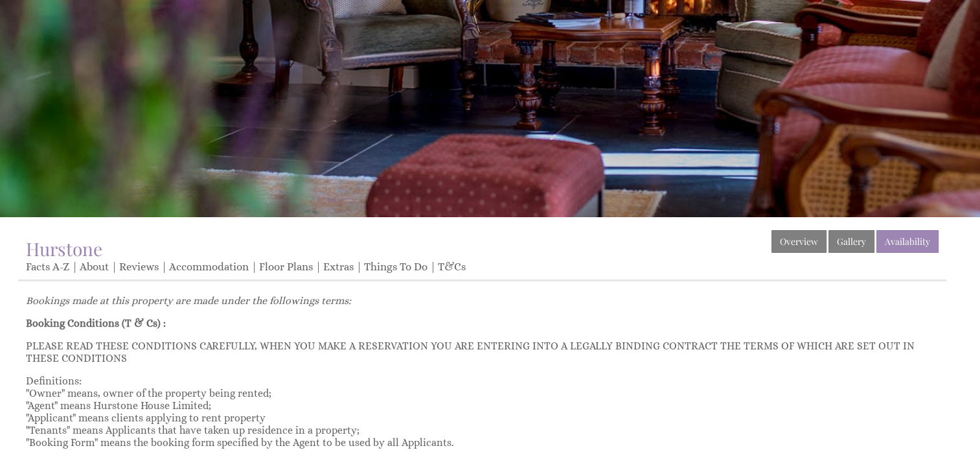
scroll to position [259, 0]
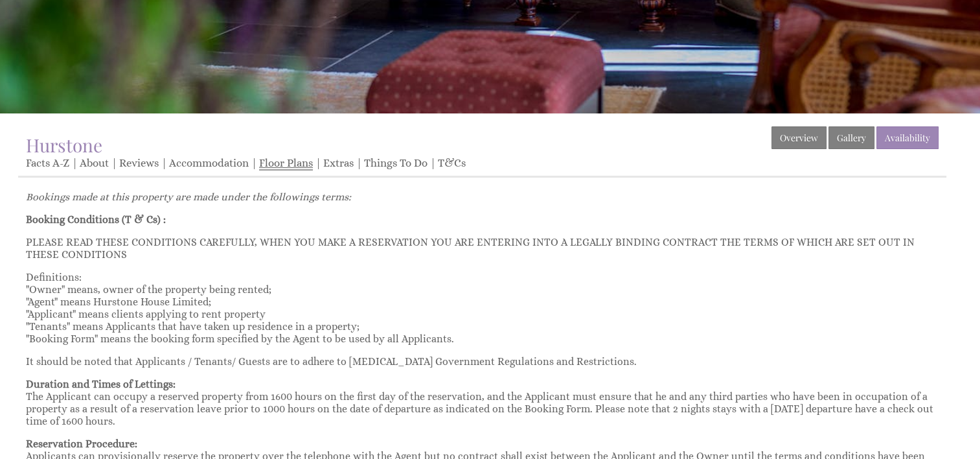
click at [289, 163] on link "Floor Plans" at bounding box center [286, 164] width 54 height 14
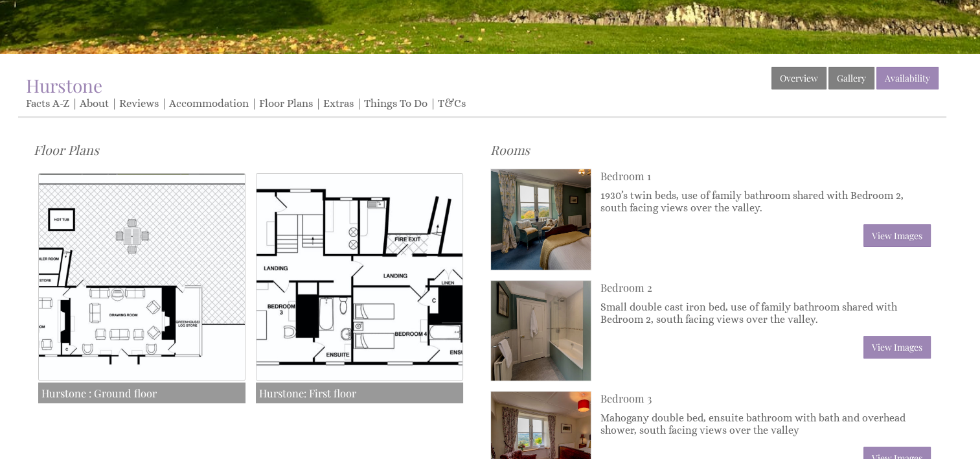
scroll to position [324, 0]
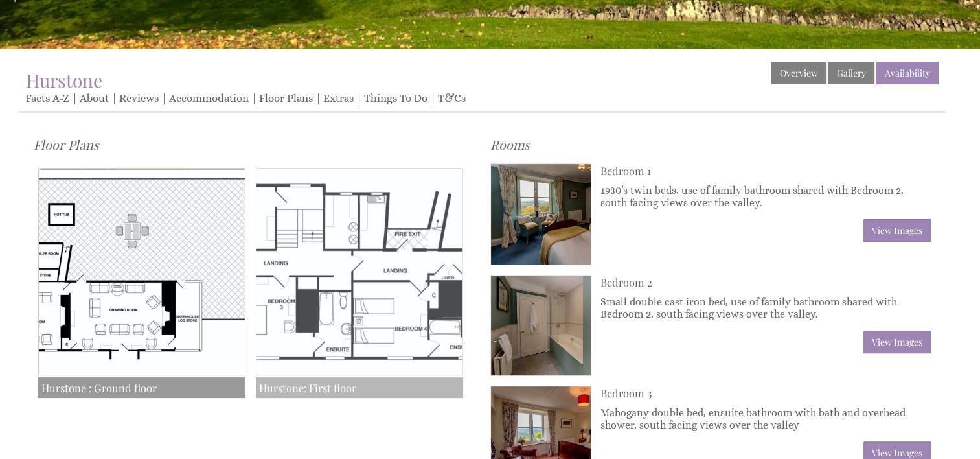
click at [353, 308] on img at bounding box center [359, 271] width 207 height 207
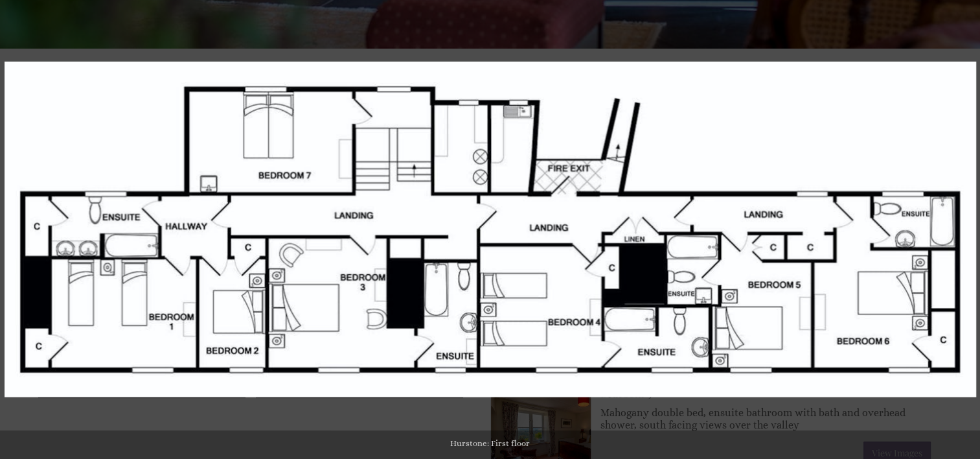
drag, startPoint x: 304, startPoint y: 262, endPoint x: 880, endPoint y: 128, distance: 591.5
click at [880, 128] on img at bounding box center [491, 230] width 972 height 336
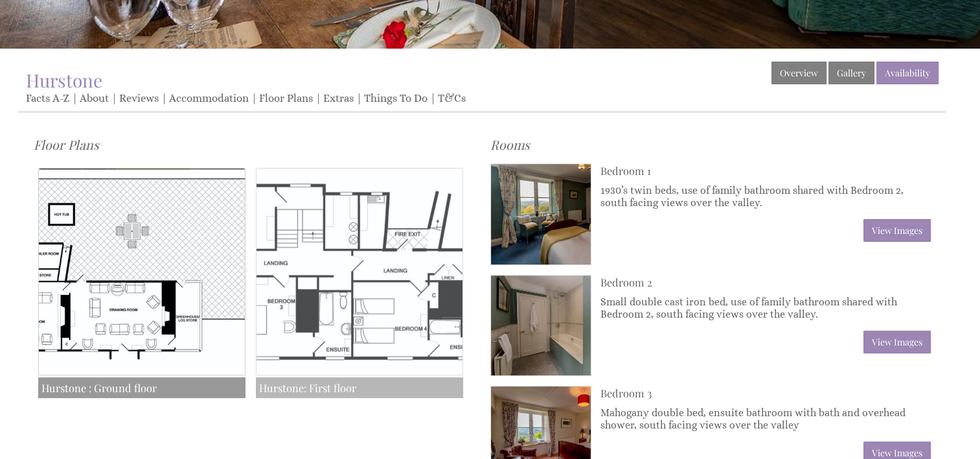
click at [439, 246] on img at bounding box center [359, 271] width 207 height 207
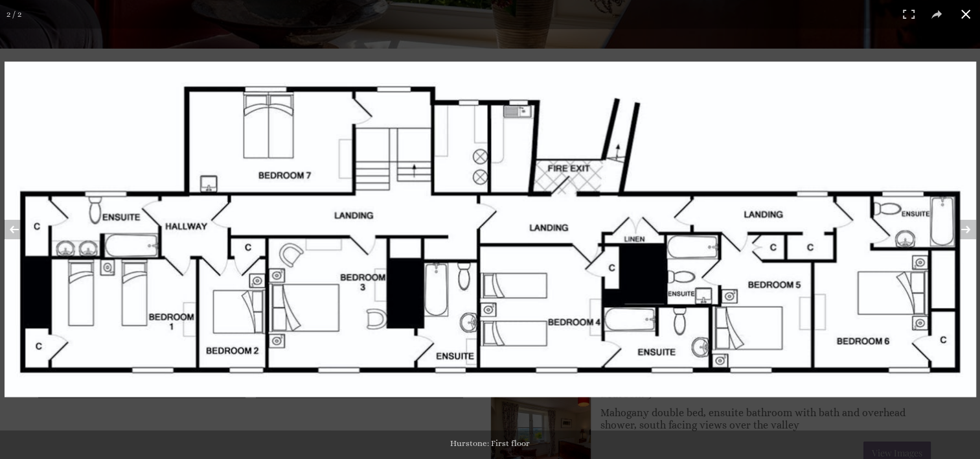
click at [966, 13] on button at bounding box center [966, 14] width 29 height 29
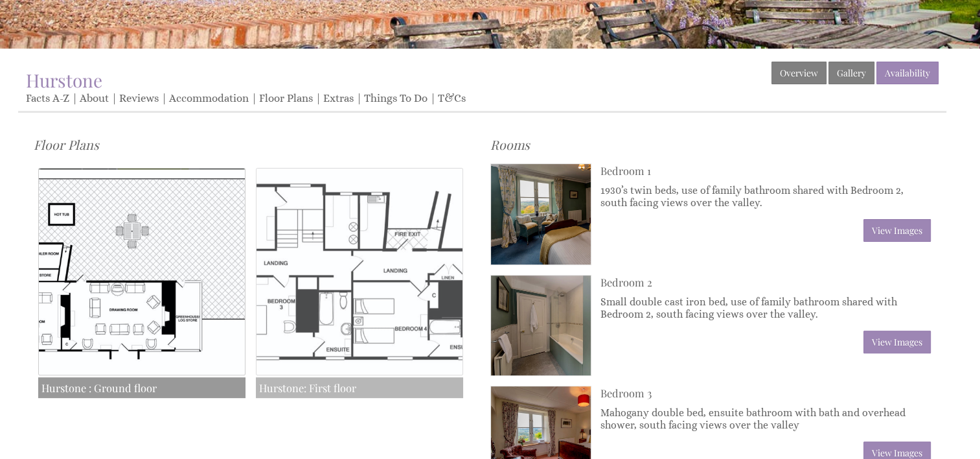
click at [301, 312] on img at bounding box center [359, 271] width 207 height 207
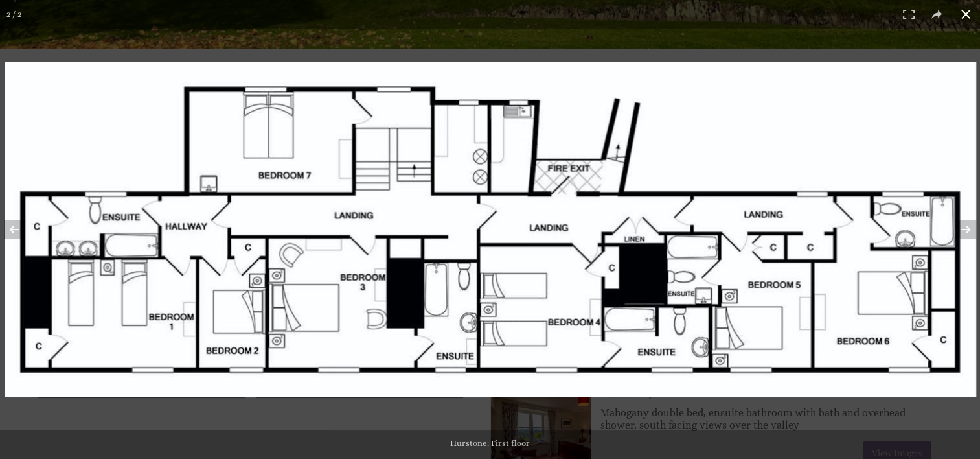
click at [962, 16] on button at bounding box center [966, 14] width 29 height 29
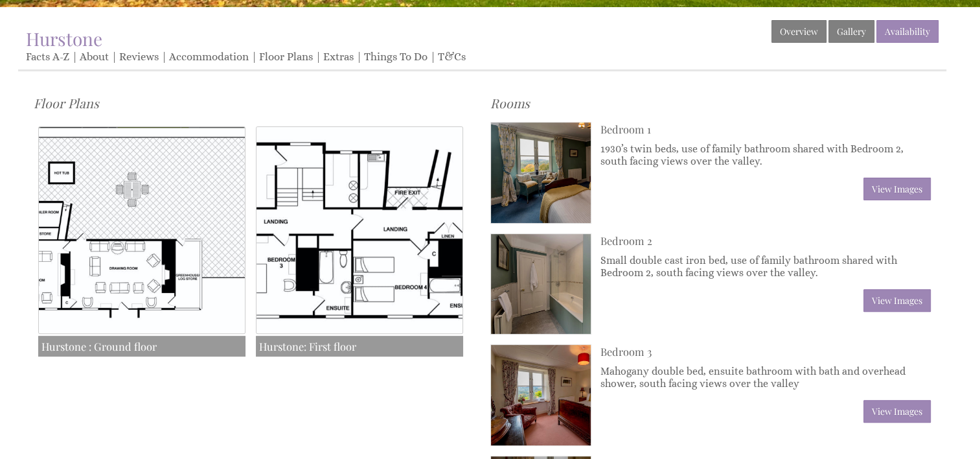
scroll to position [389, 0]
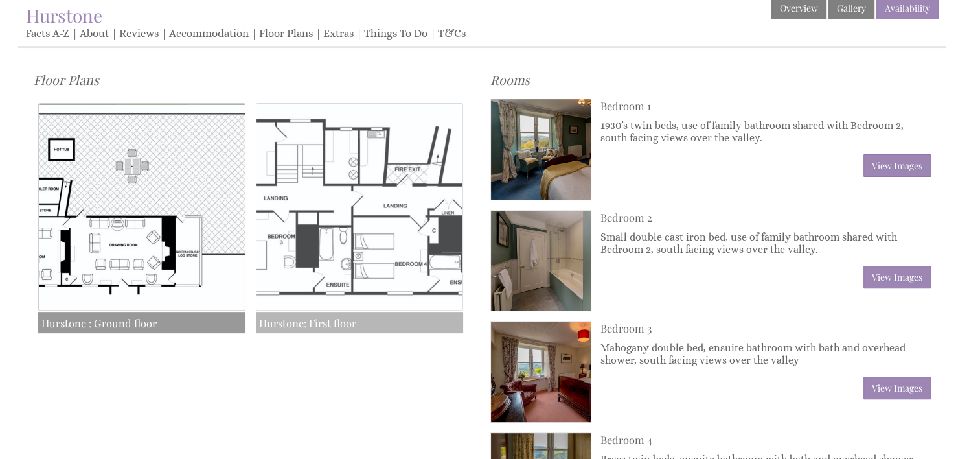
click at [321, 324] on h3 "Hurstone: First floor" at bounding box center [359, 322] width 207 height 21
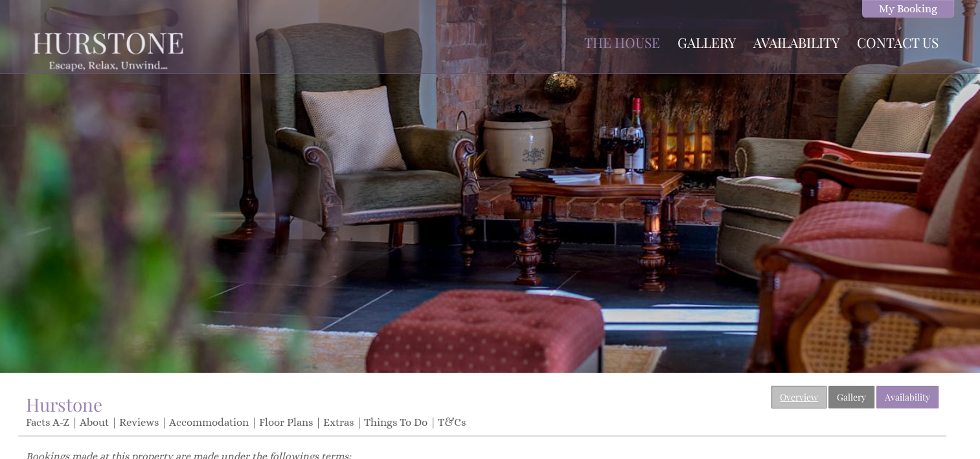
click at [803, 393] on link "Overview" at bounding box center [799, 397] width 55 height 23
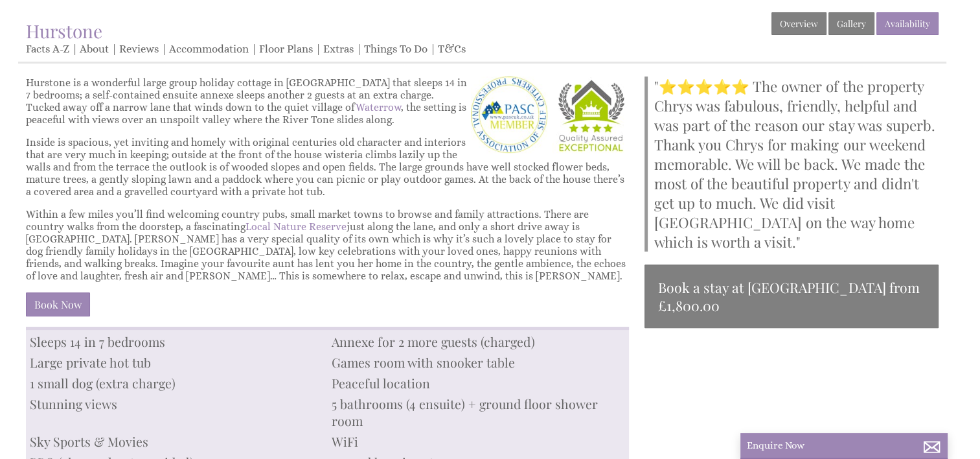
scroll to position [389, 0]
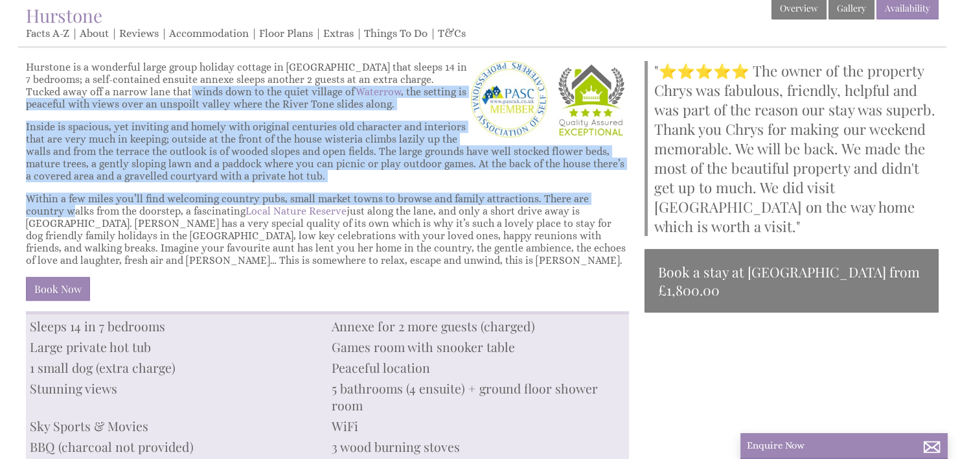
drag, startPoint x: 32, startPoint y: 209, endPoint x: 147, endPoint y: 95, distance: 162.2
click at [147, 95] on div "Hurstone is a wonderful large group holiday cottage in Somerset that sleeps 14 …" at bounding box center [327, 186] width 603 height 250
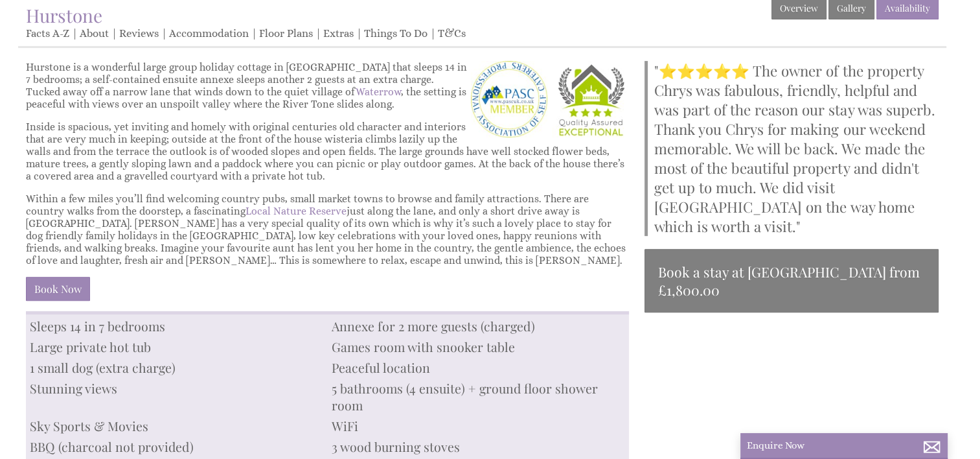
drag, startPoint x: 147, startPoint y: 95, endPoint x: 146, endPoint y: 283, distance: 187.9
click at [149, 283] on p "Book Now" at bounding box center [327, 289] width 603 height 24
click at [292, 36] on link "Floor Plans" at bounding box center [286, 34] width 54 height 14
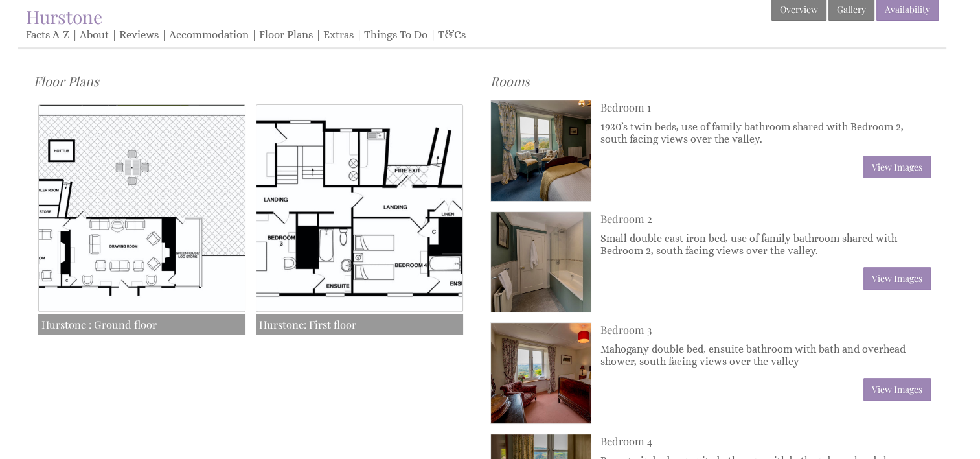
scroll to position [389, 0]
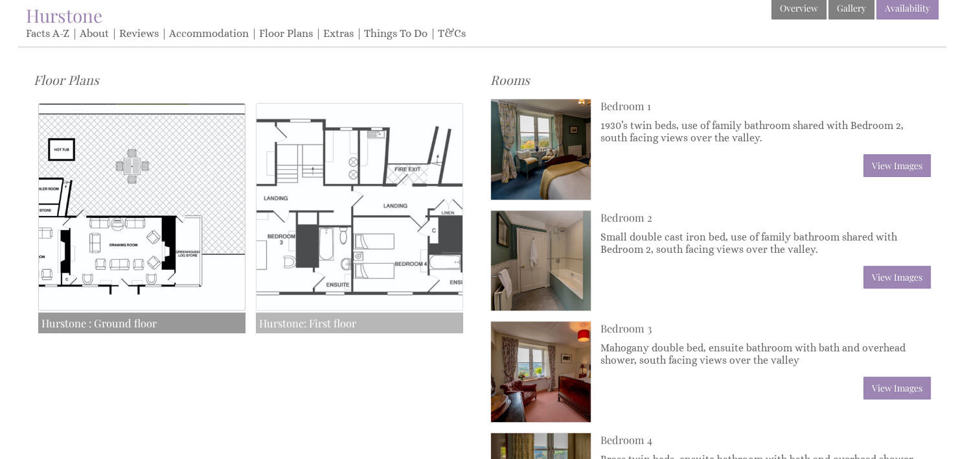
click at [383, 238] on img at bounding box center [359, 206] width 207 height 207
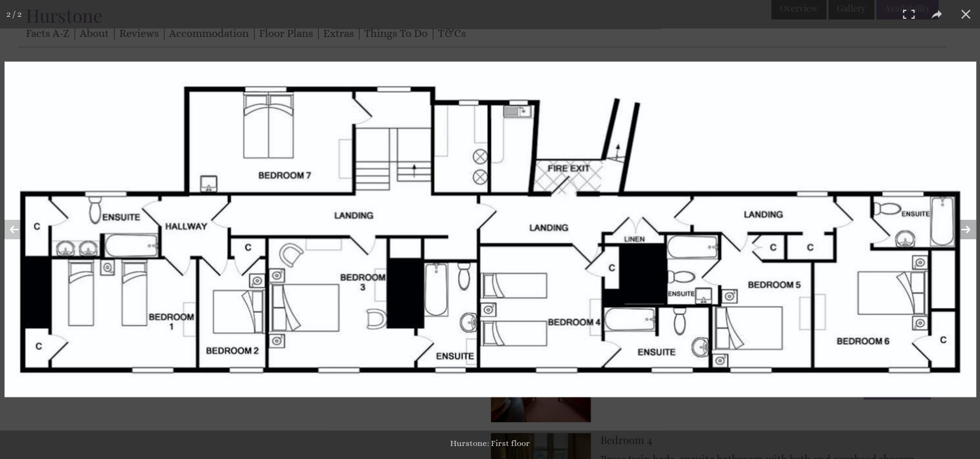
click at [965, 228] on button at bounding box center [957, 229] width 45 height 65
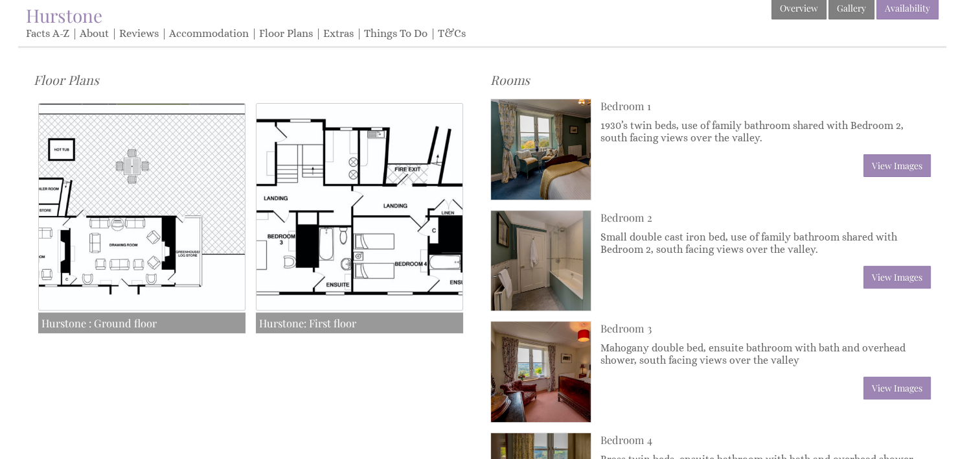
scroll to position [454, 0]
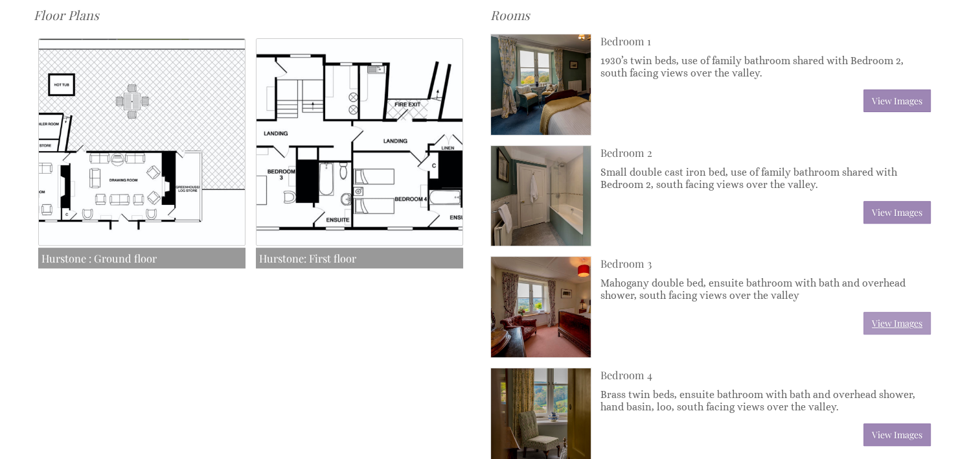
click at [888, 322] on link "View Images" at bounding box center [897, 323] width 67 height 23
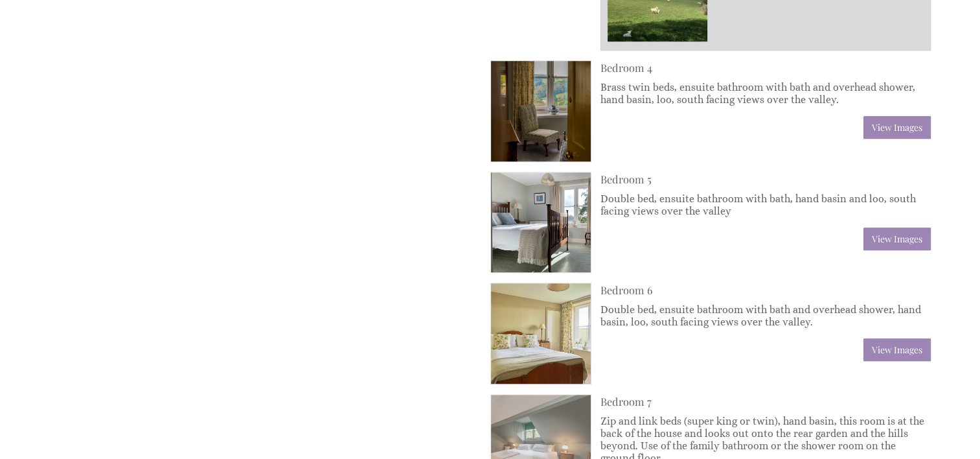
scroll to position [907, 0]
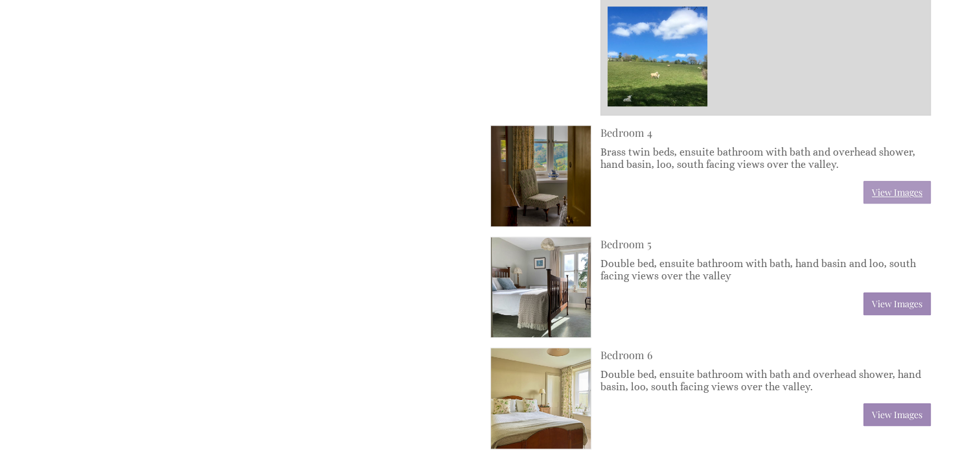
click at [892, 191] on link "View Images" at bounding box center [897, 192] width 67 height 23
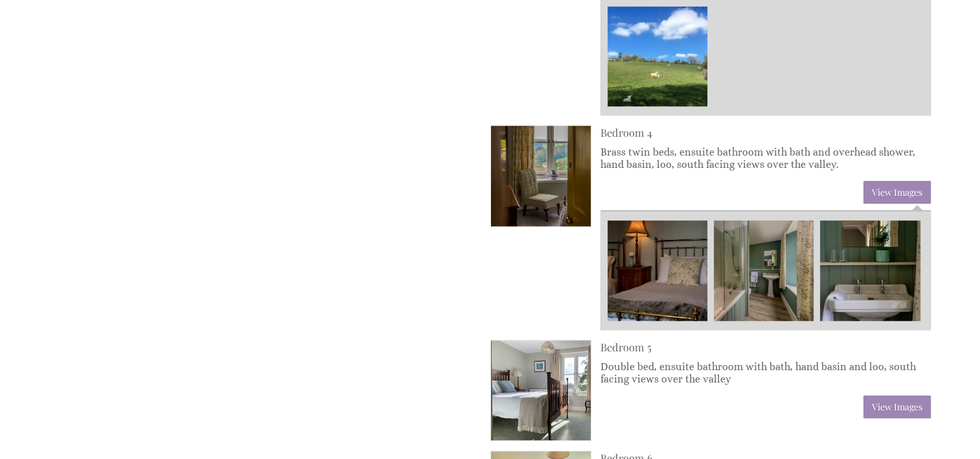
click at [641, 270] on img at bounding box center [658, 270] width 100 height 100
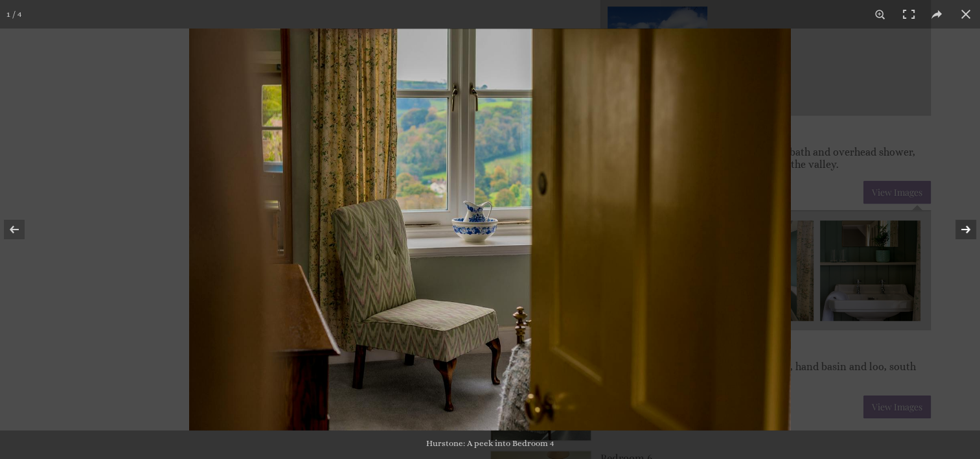
click at [967, 227] on button at bounding box center [957, 229] width 45 height 65
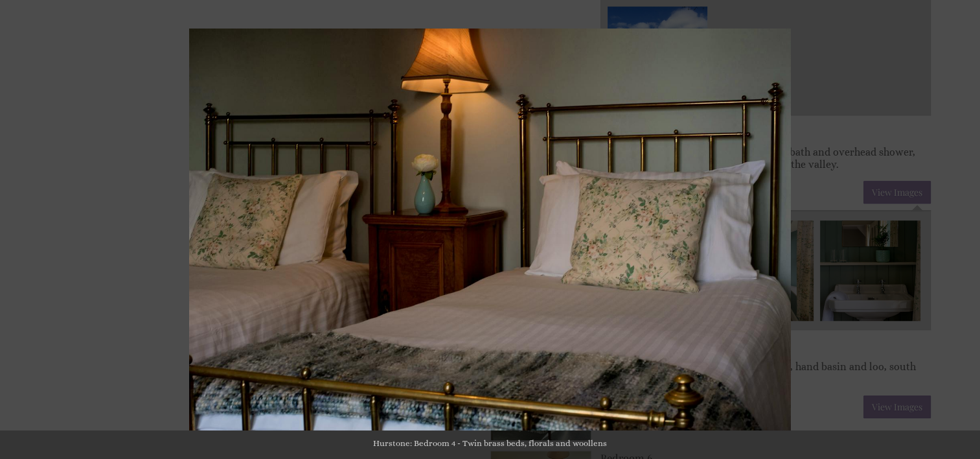
click at [967, 227] on button at bounding box center [957, 229] width 45 height 65
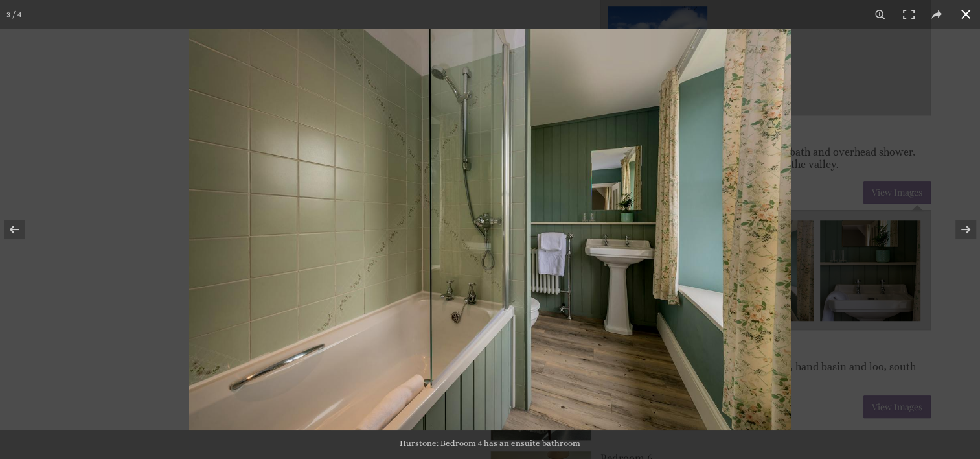
click at [967, 12] on button at bounding box center [966, 14] width 29 height 29
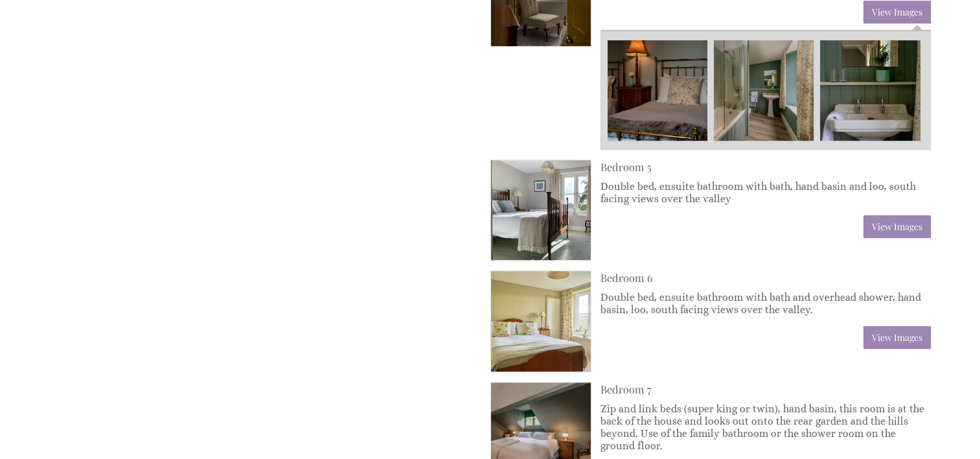
scroll to position [1102, 0]
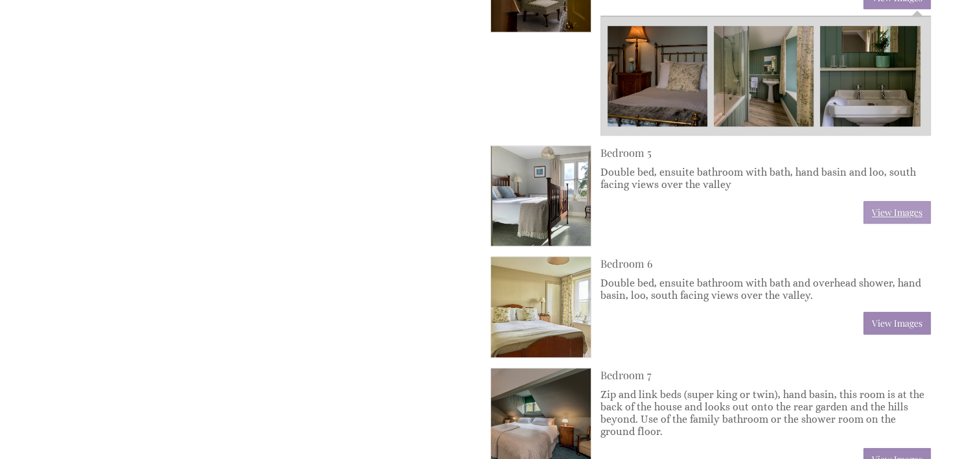
click at [883, 203] on link "View Images" at bounding box center [897, 212] width 67 height 23
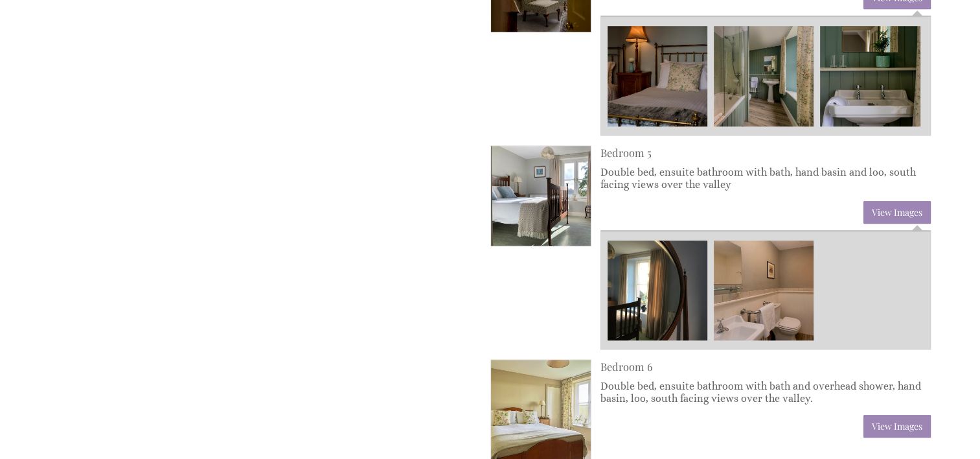
click at [678, 290] on img at bounding box center [658, 290] width 100 height 100
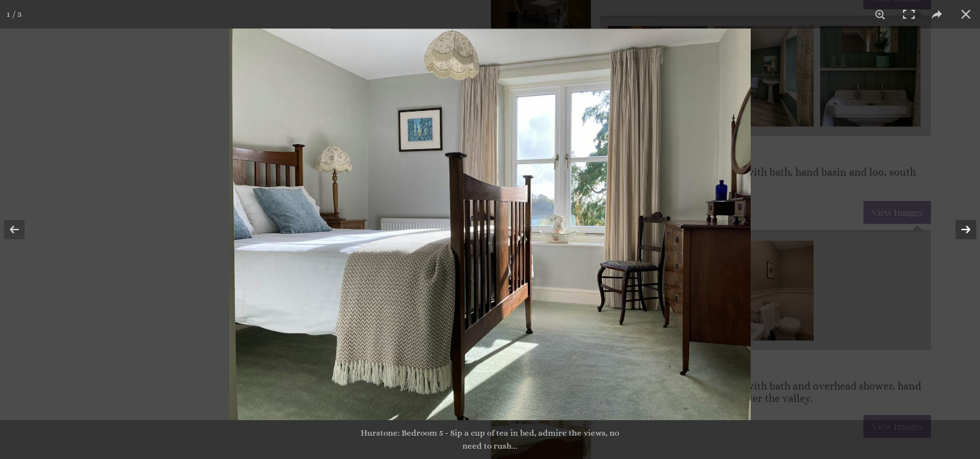
click at [968, 228] on button at bounding box center [957, 229] width 45 height 65
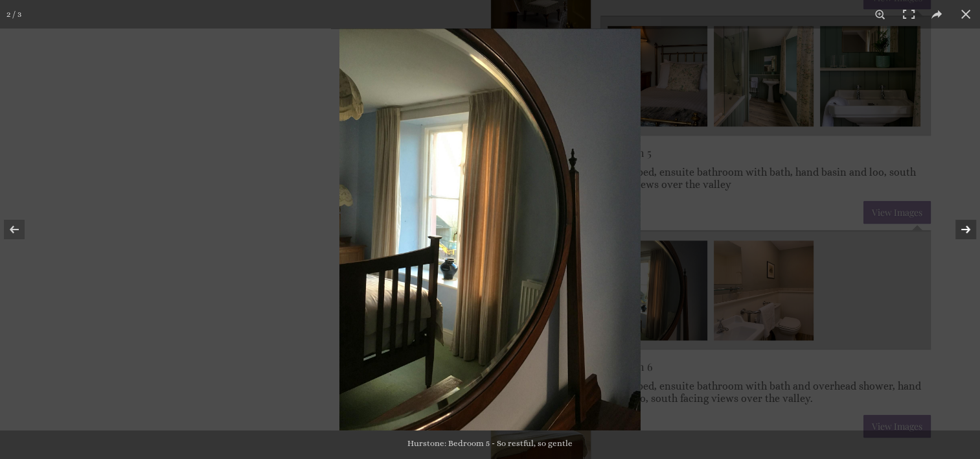
click at [968, 228] on button at bounding box center [957, 229] width 45 height 65
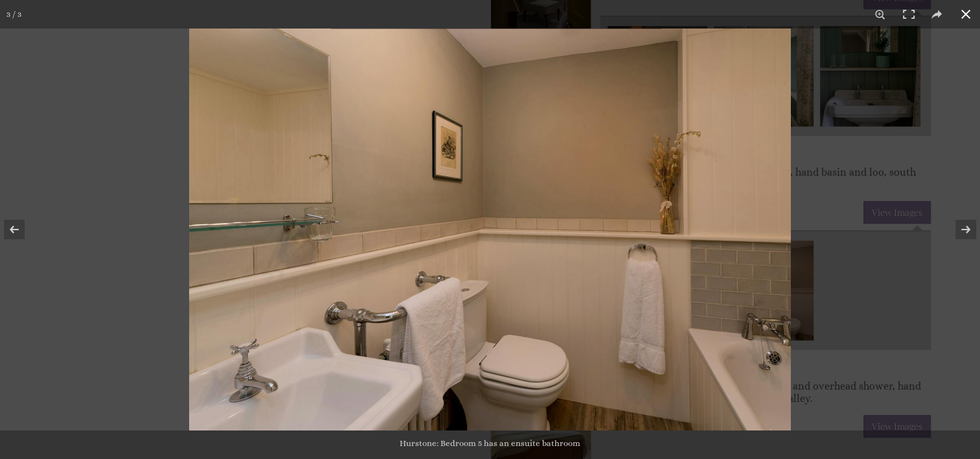
click at [968, 12] on button at bounding box center [966, 14] width 29 height 29
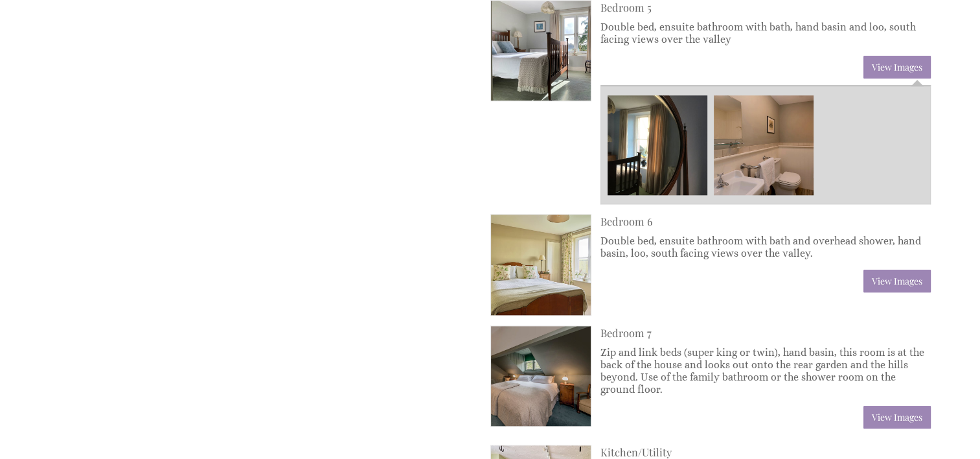
scroll to position [1296, 0]
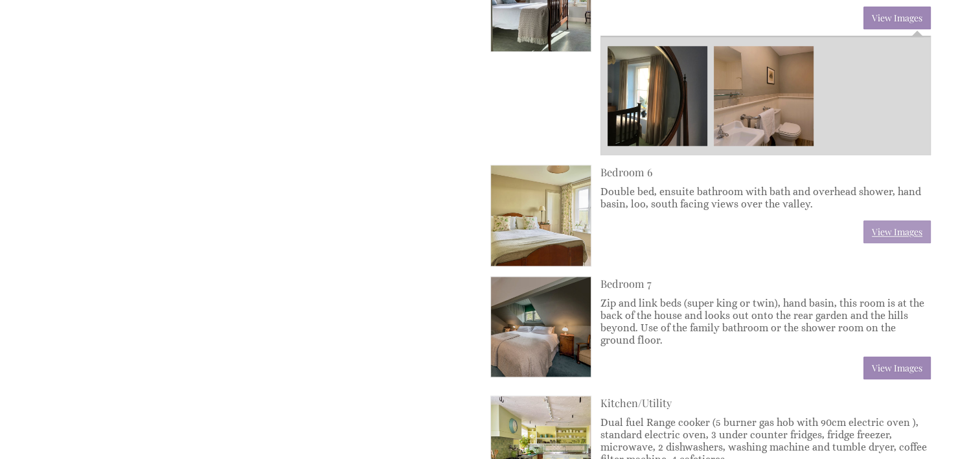
click at [887, 224] on link "View Images" at bounding box center [897, 231] width 67 height 23
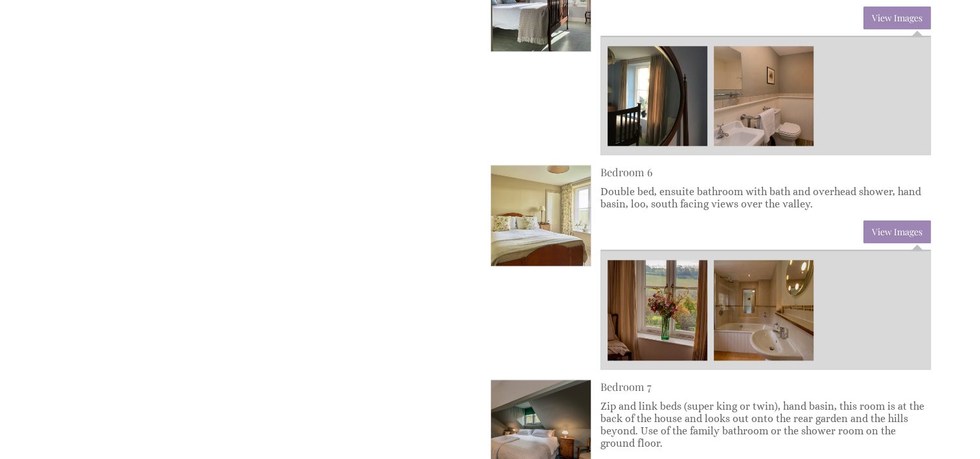
click at [631, 278] on img at bounding box center [658, 310] width 100 height 100
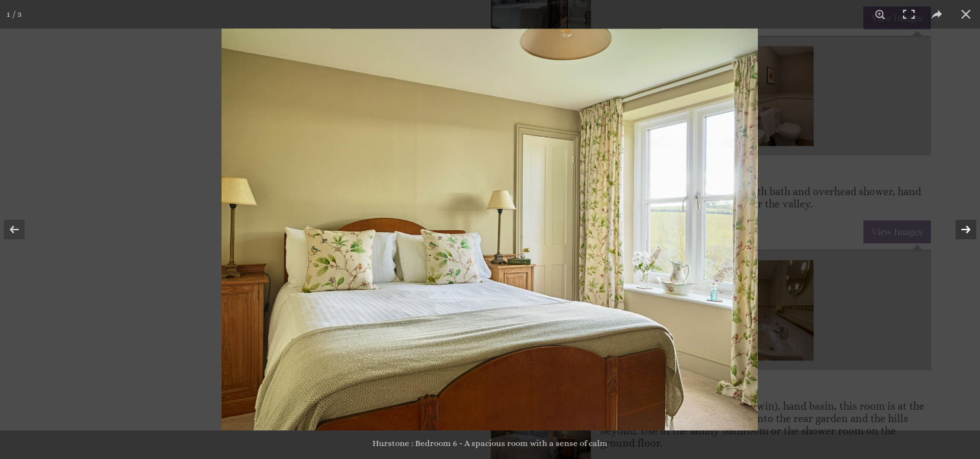
click at [964, 226] on button at bounding box center [957, 229] width 45 height 65
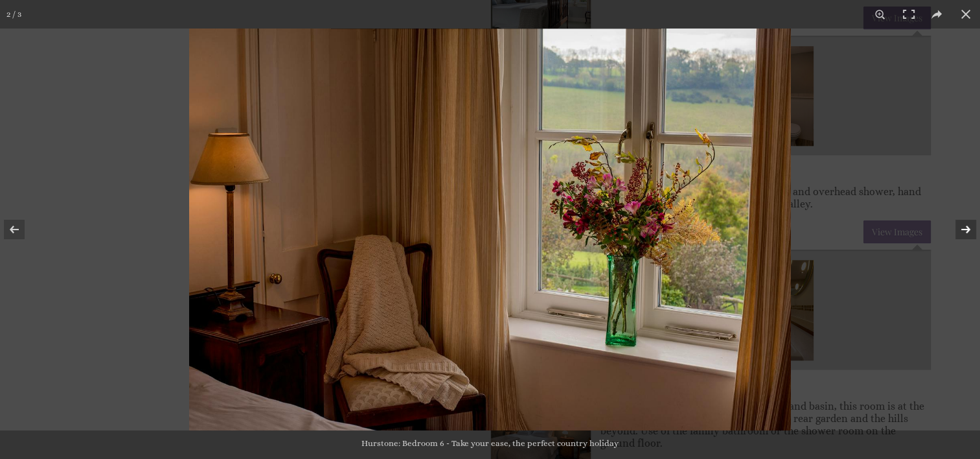
click at [964, 226] on button at bounding box center [957, 229] width 45 height 65
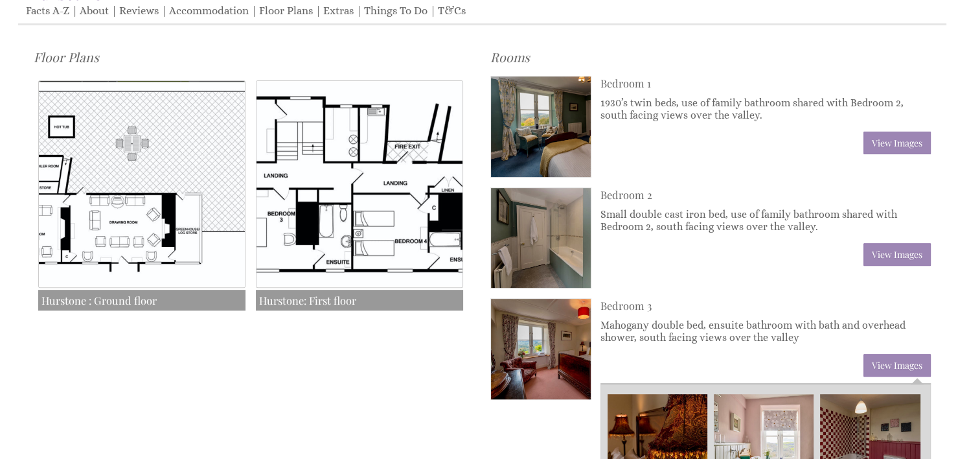
scroll to position [389, 0]
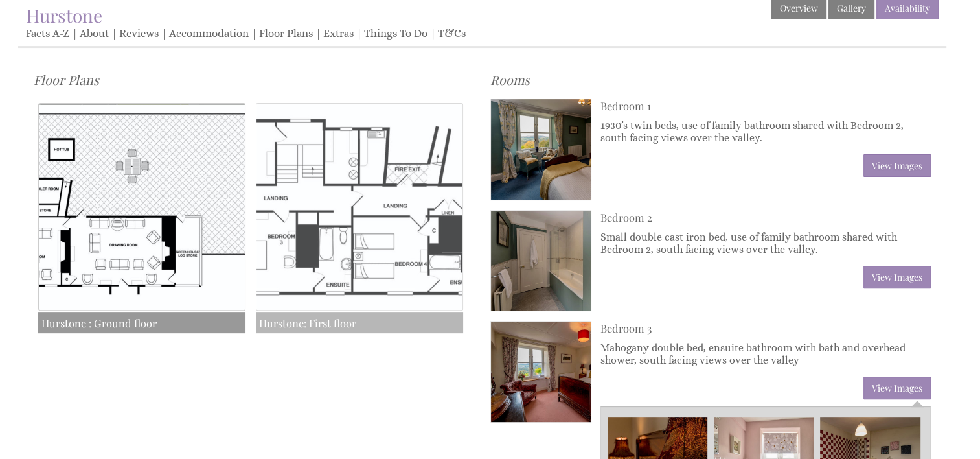
click at [323, 226] on img at bounding box center [359, 206] width 207 height 207
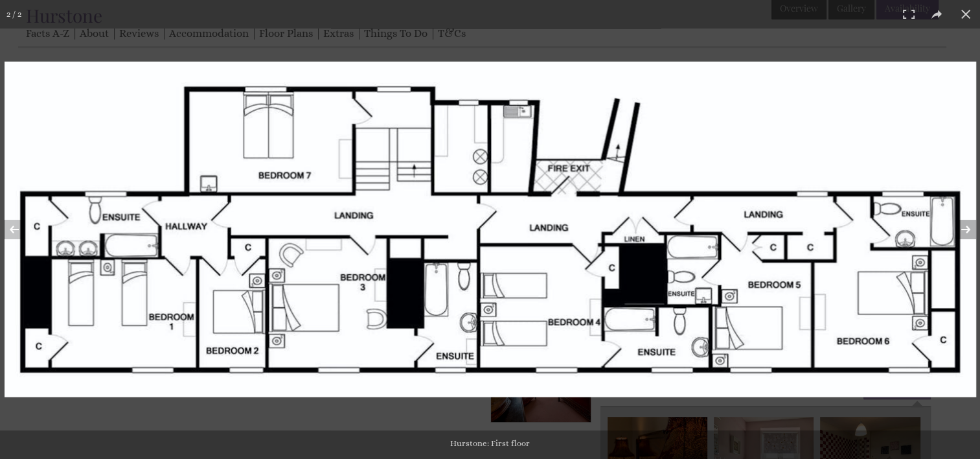
click at [967, 227] on button at bounding box center [957, 229] width 45 height 65
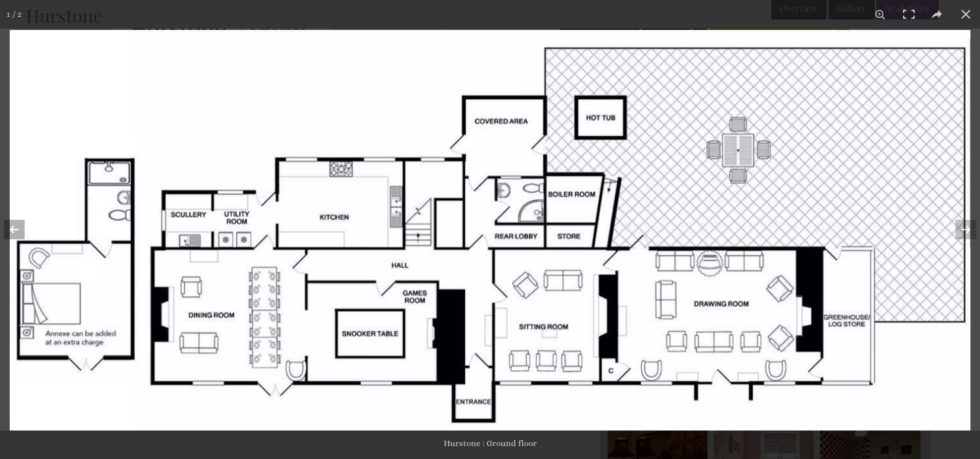
click at [15, 225] on button at bounding box center [22, 229] width 45 height 65
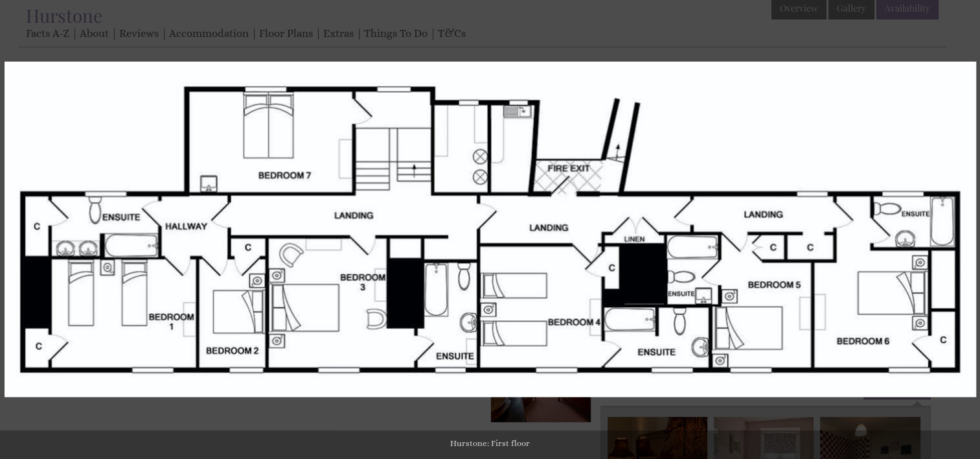
click at [5, 246] on button at bounding box center [22, 229] width 45 height 65
click at [3, 210] on button at bounding box center [22, 229] width 45 height 65
